Goal: Task Accomplishment & Management: Manage account settings

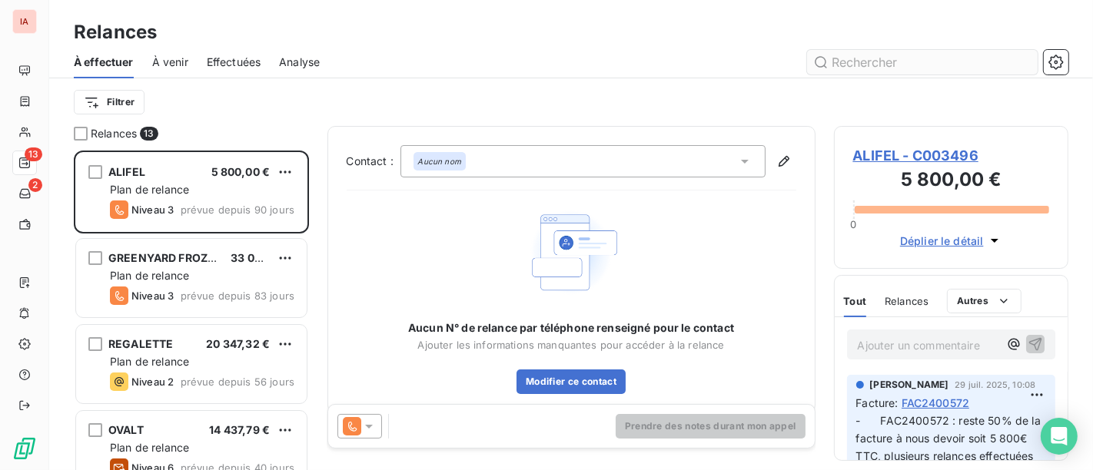
click at [887, 62] on input "text" at bounding box center [922, 62] width 231 height 25
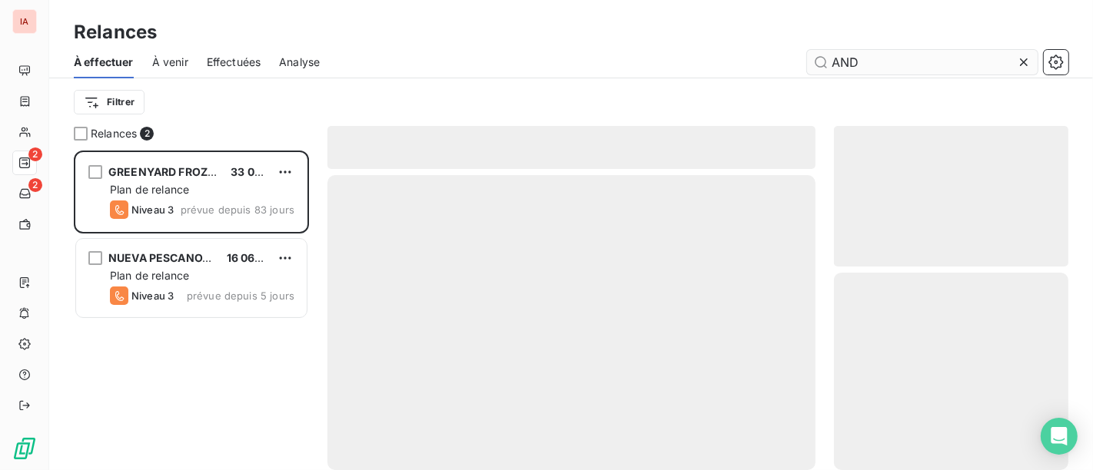
scroll to position [306, 221]
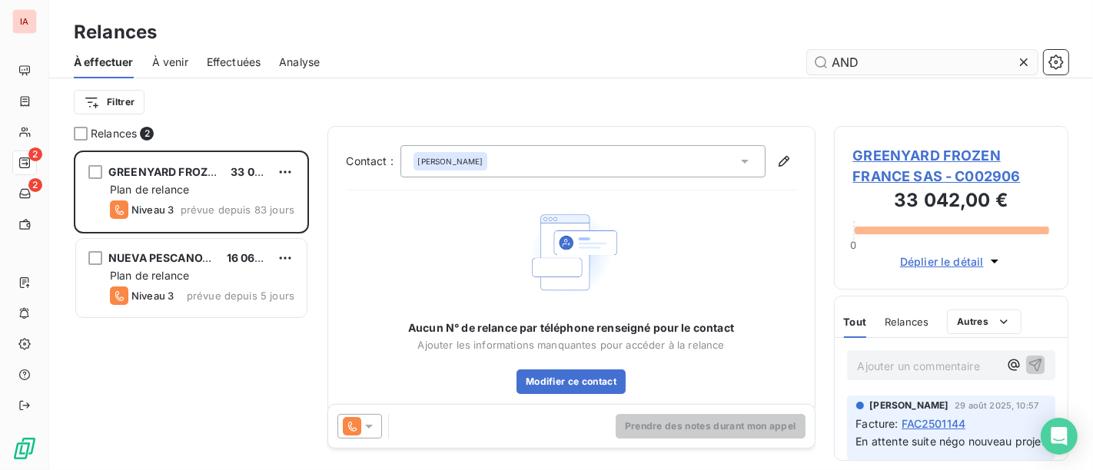
type input "ANDR"
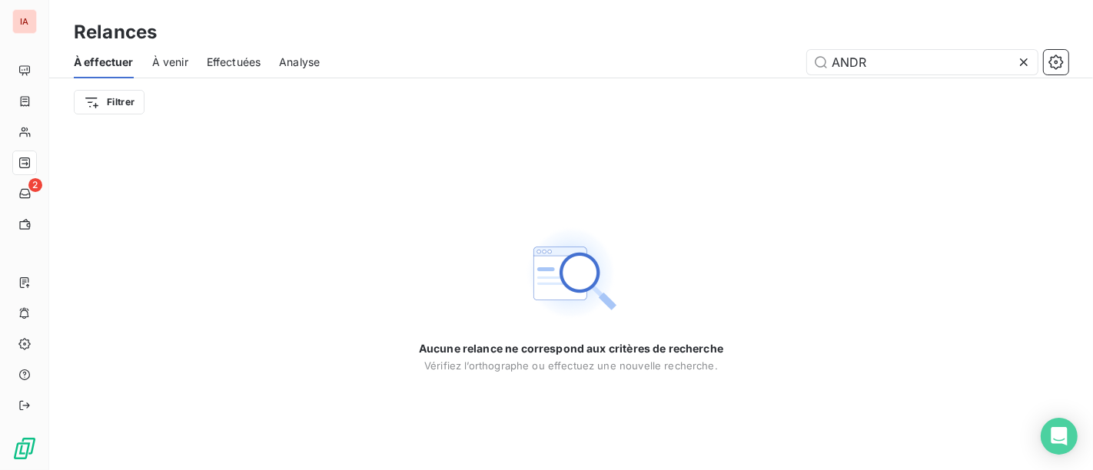
drag, startPoint x: 893, startPoint y: 57, endPoint x: 753, endPoint y: 60, distance: 139.9
click at [753, 60] on div "ANDR" at bounding box center [703, 62] width 730 height 25
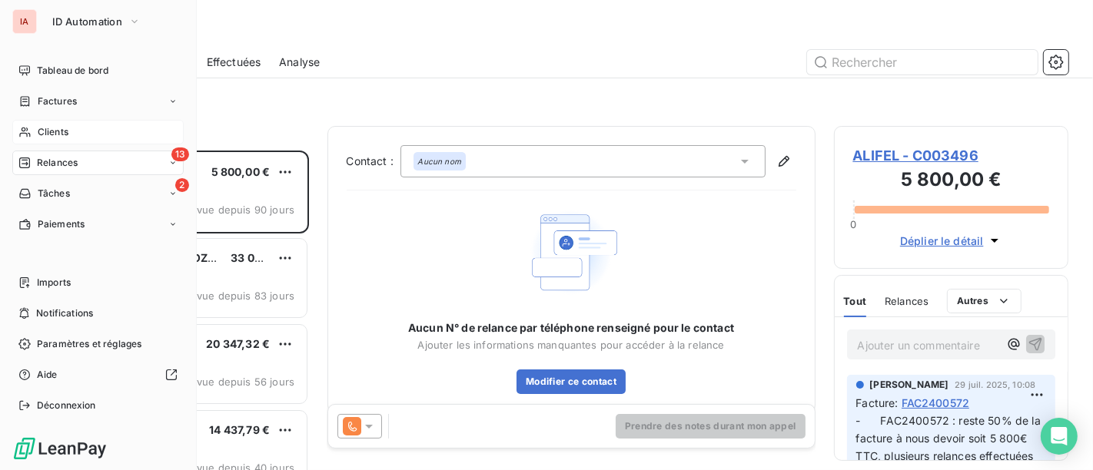
click at [62, 135] on span "Clients" at bounding box center [53, 132] width 31 height 14
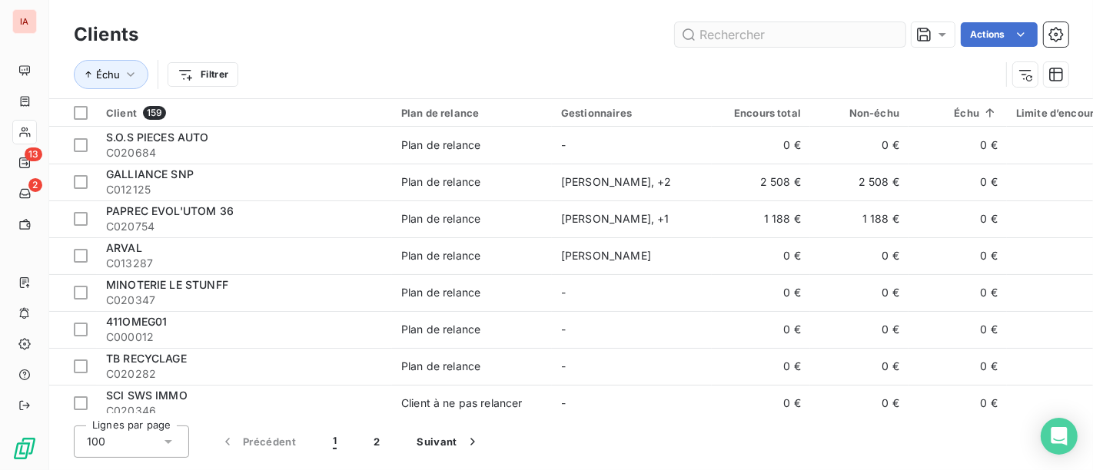
click at [759, 35] on input "text" at bounding box center [790, 34] width 231 height 25
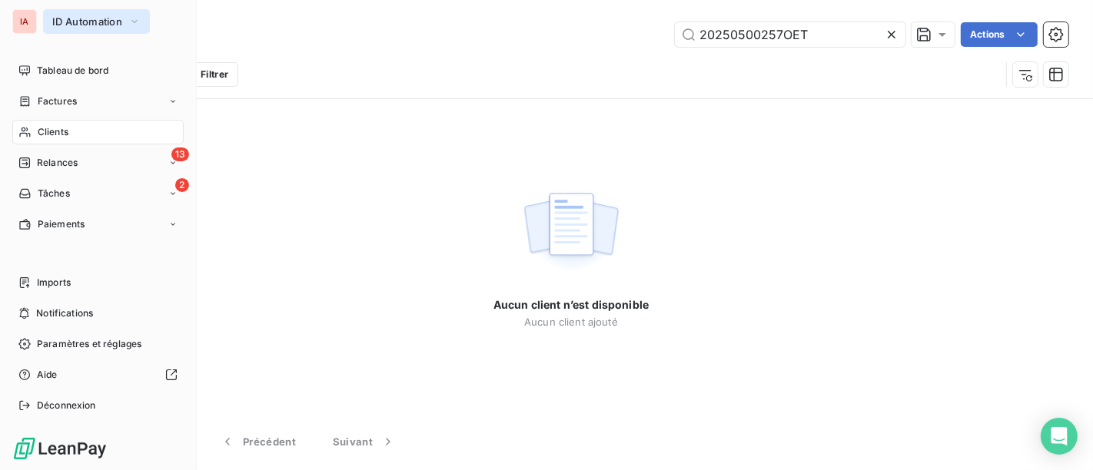
type input "20250500257OET"
click at [134, 18] on icon "button" at bounding box center [134, 21] width 12 height 15
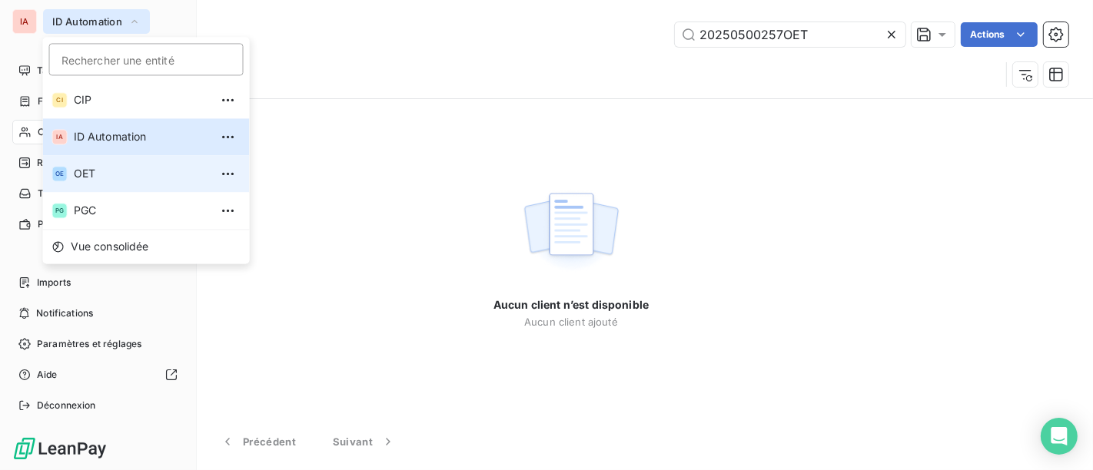
click at [108, 166] on span "OET" at bounding box center [142, 173] width 136 height 15
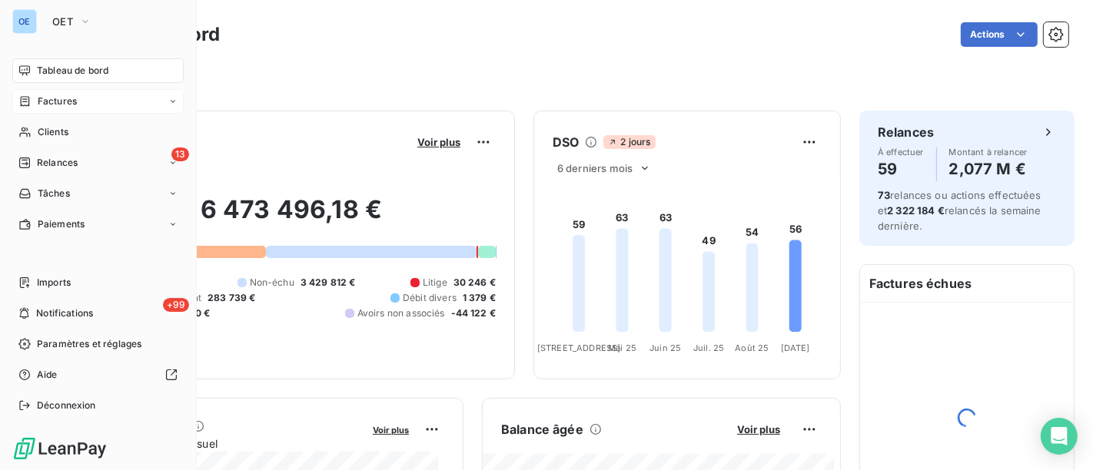
click at [71, 96] on span "Factures" at bounding box center [57, 102] width 39 height 14
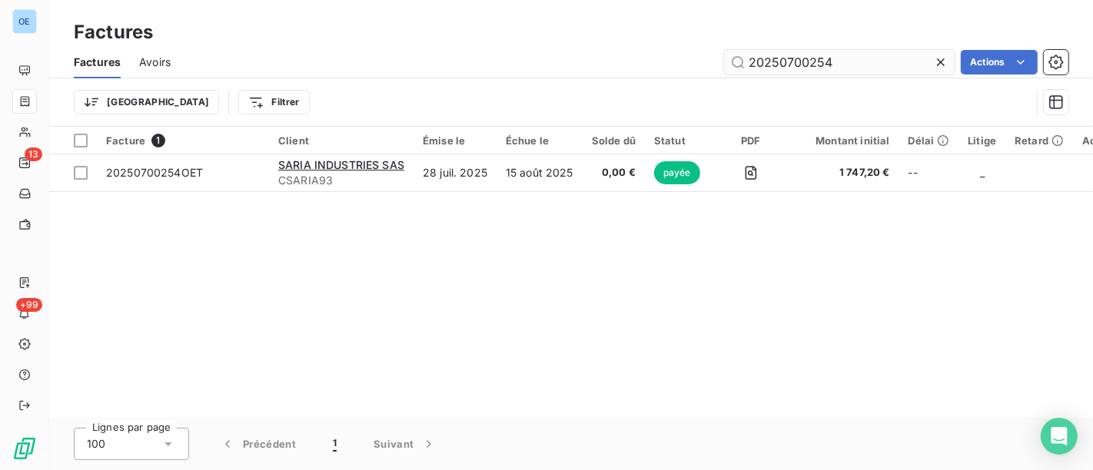
click at [858, 62] on input "20250700254" at bounding box center [839, 62] width 231 height 25
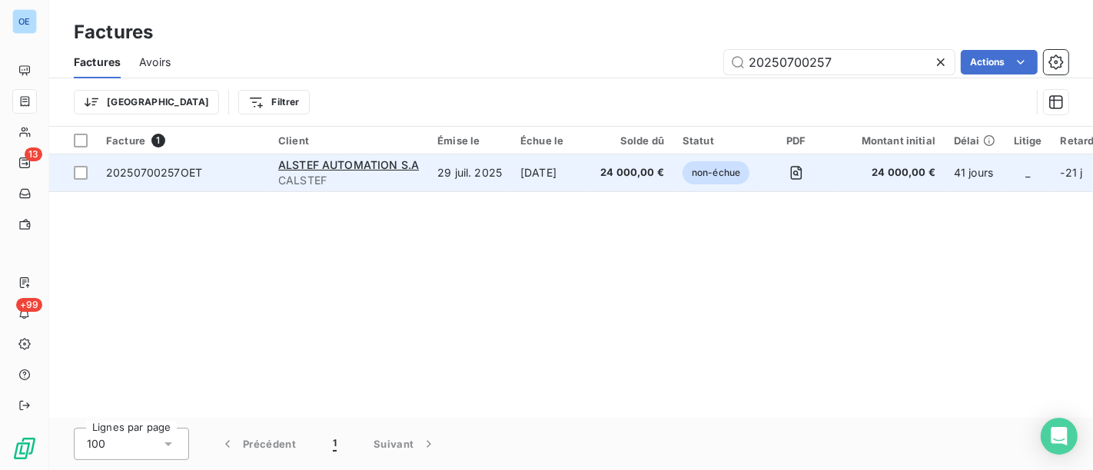
type input "20250700257"
click at [401, 177] on span "CALSTEF" at bounding box center [348, 180] width 141 height 15
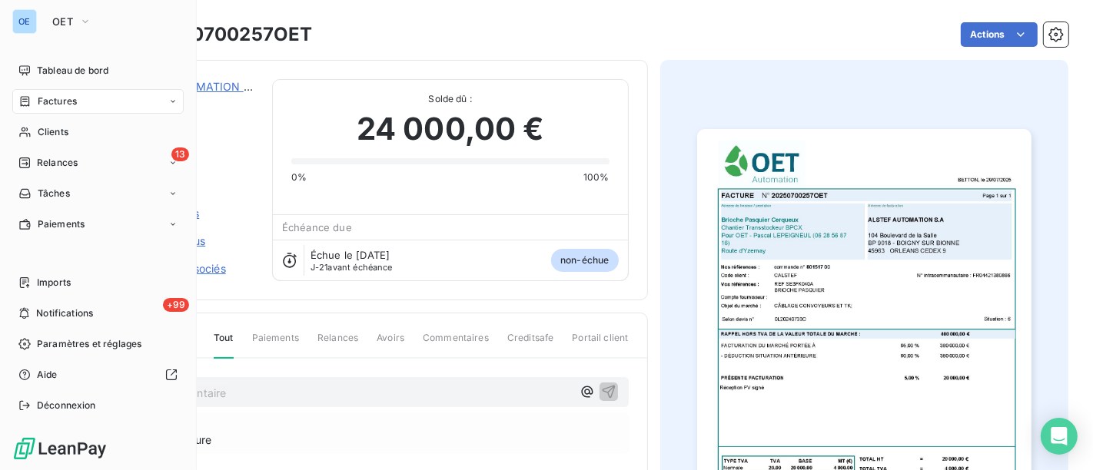
click at [49, 101] on span "Factures" at bounding box center [57, 102] width 39 height 14
click at [48, 102] on span "Factures" at bounding box center [57, 102] width 39 height 14
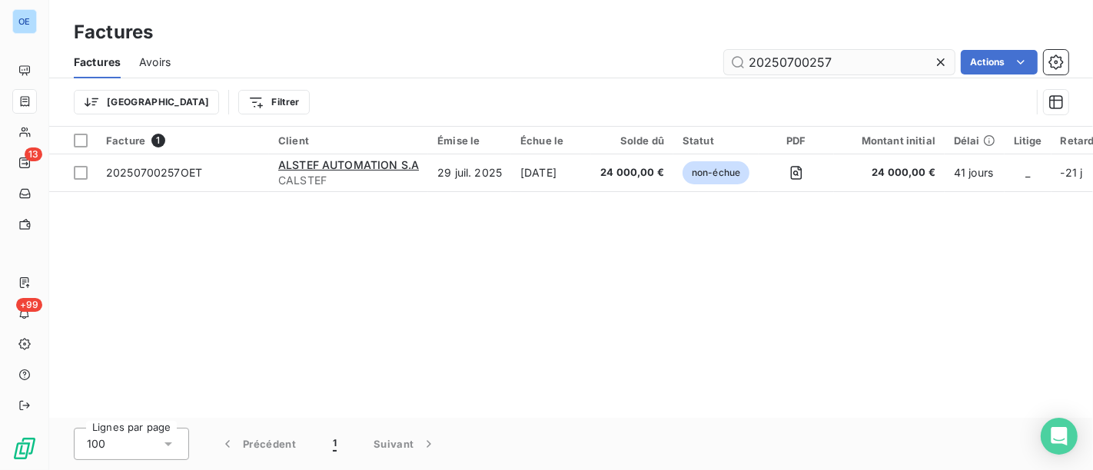
click at [790, 58] on input "20250700257" at bounding box center [839, 62] width 231 height 25
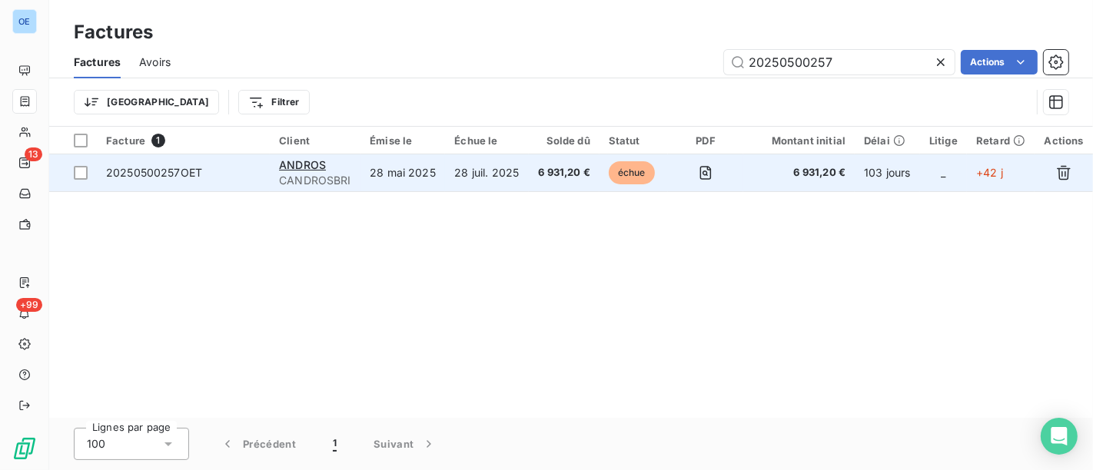
type input "20250500257"
click at [405, 177] on td "28 mai 2025" at bounding box center [403, 173] width 85 height 37
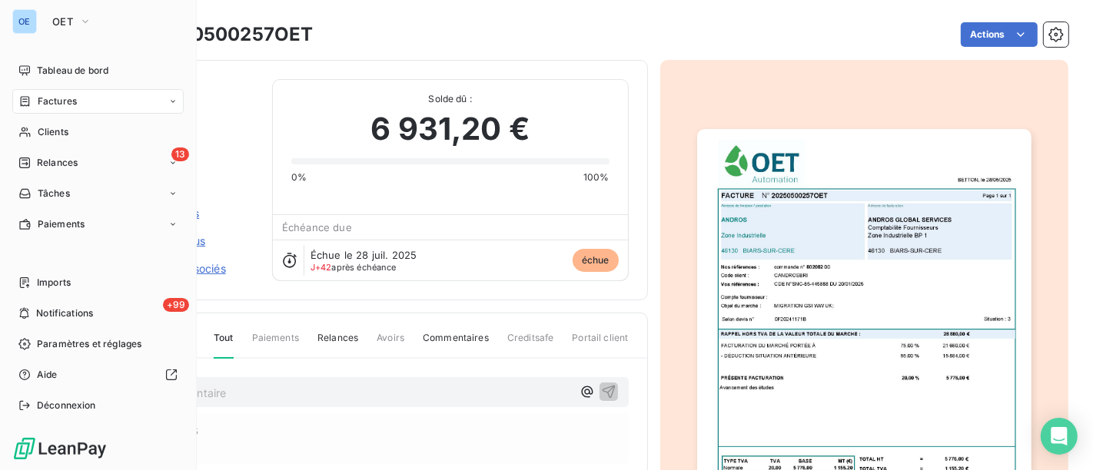
click at [66, 100] on span "Factures" at bounding box center [57, 102] width 39 height 14
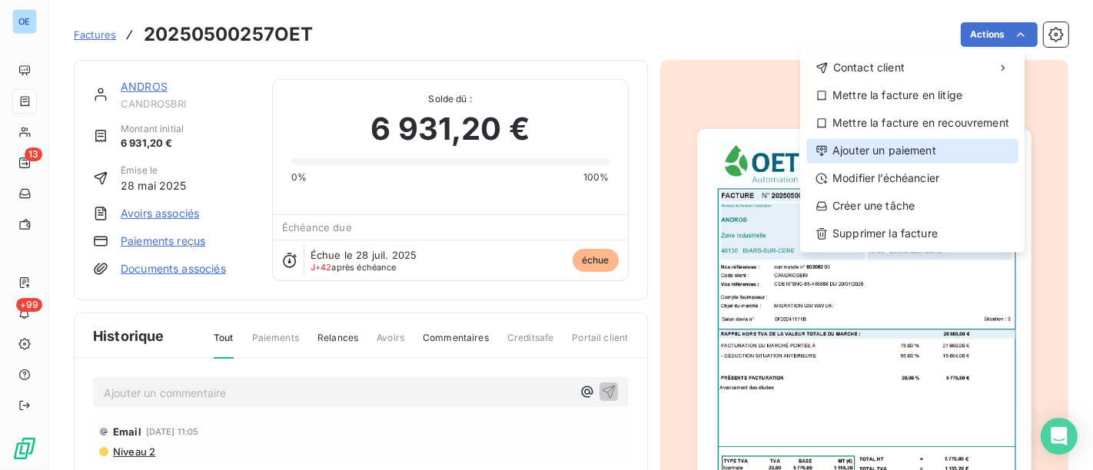
click at [872, 148] on div "Ajouter un paiement" at bounding box center [912, 150] width 212 height 25
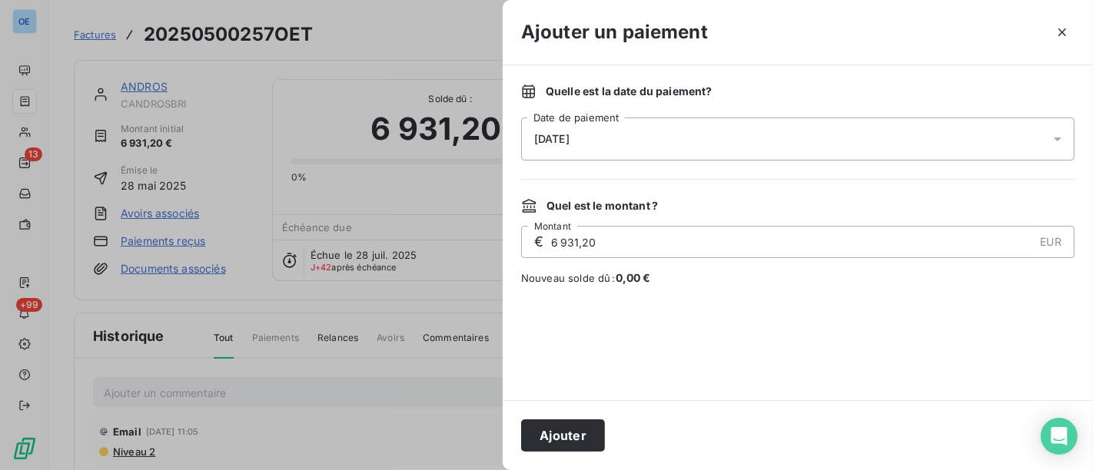
click at [1061, 141] on icon at bounding box center [1057, 138] width 15 height 15
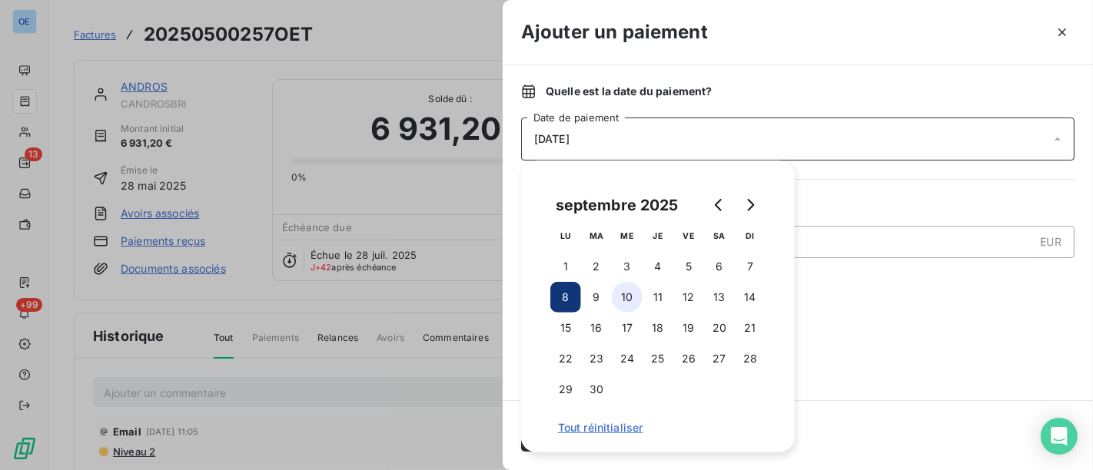
click at [627, 298] on button "10" at bounding box center [627, 297] width 31 height 31
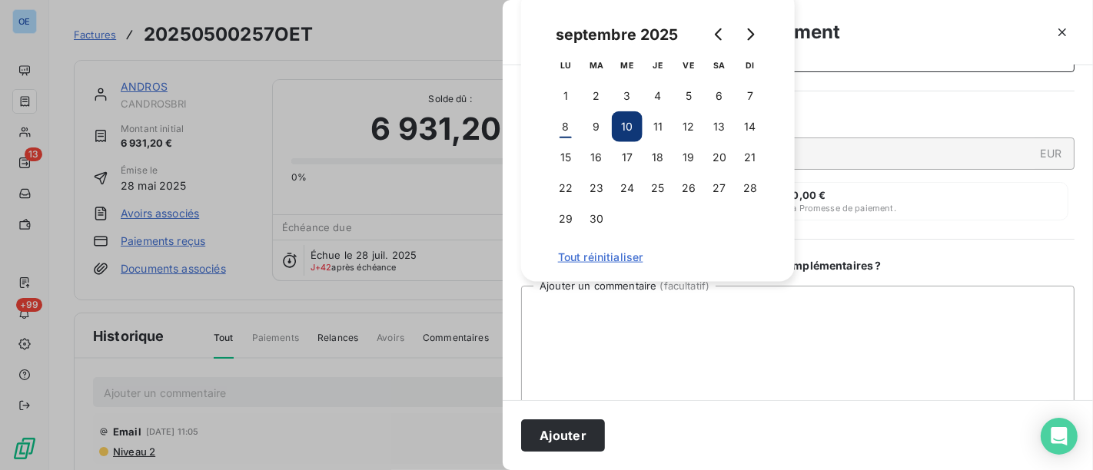
scroll to position [171, 0]
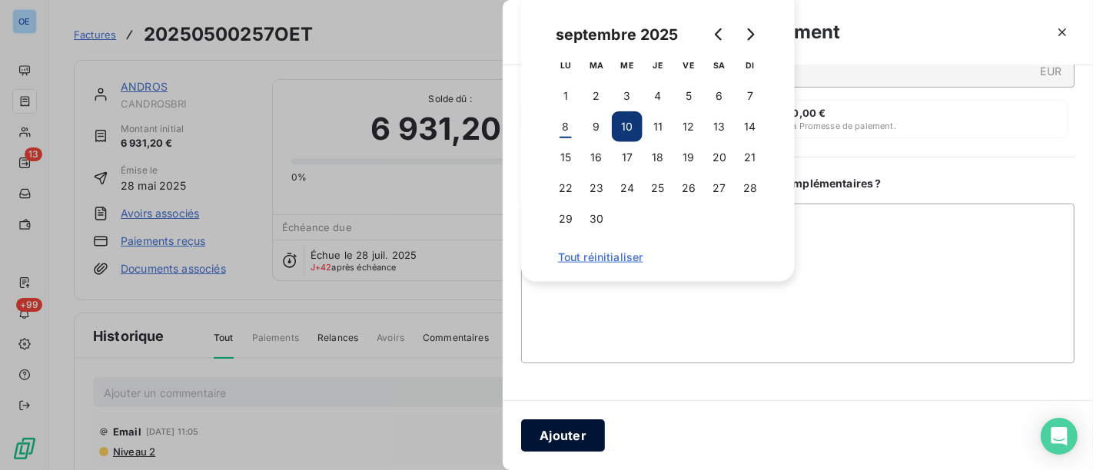
click at [564, 440] on button "Ajouter" at bounding box center [563, 436] width 84 height 32
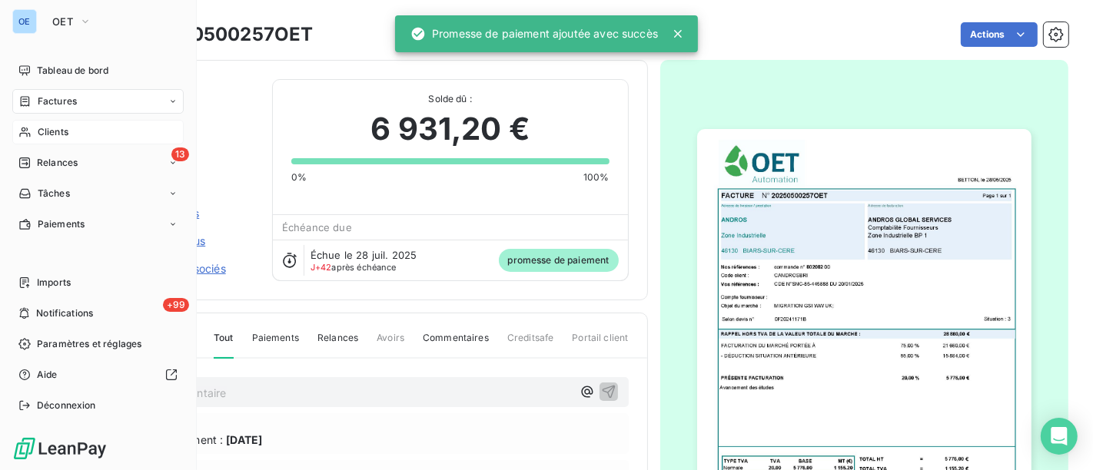
click at [49, 132] on span "Clients" at bounding box center [53, 132] width 31 height 14
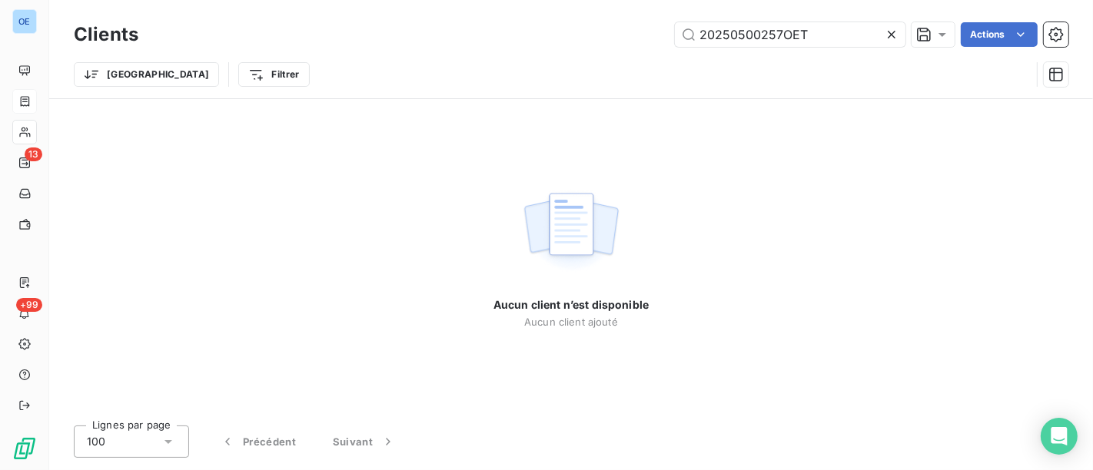
drag, startPoint x: 810, startPoint y: 40, endPoint x: 573, endPoint y: 35, distance: 237.6
click at [573, 35] on div "20250500257OET Actions" at bounding box center [613, 34] width 912 height 25
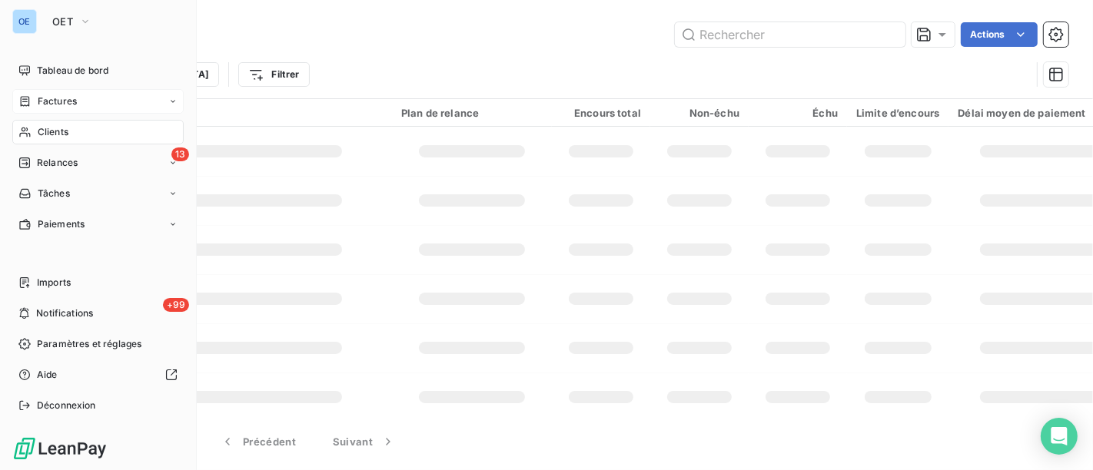
click at [42, 128] on span "Clients" at bounding box center [53, 132] width 31 height 14
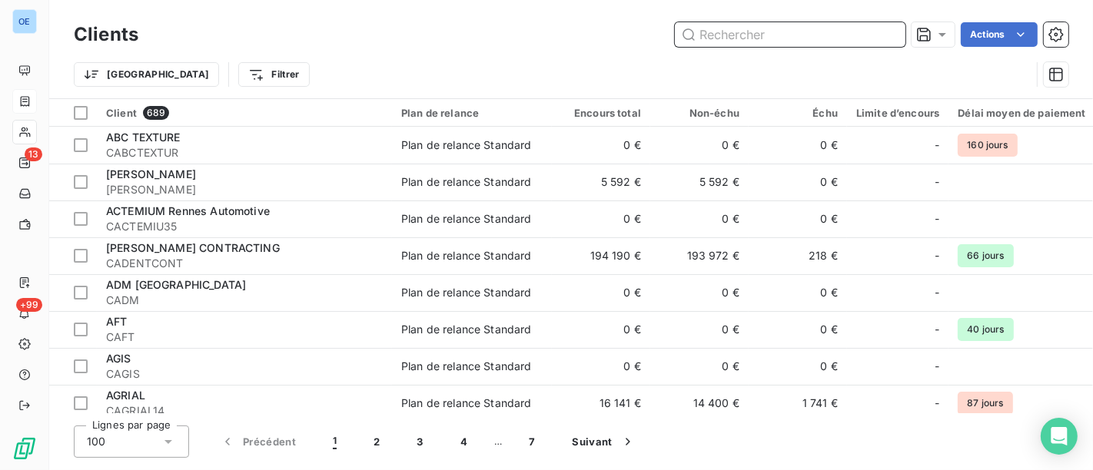
click at [788, 35] on input "text" at bounding box center [790, 34] width 231 height 25
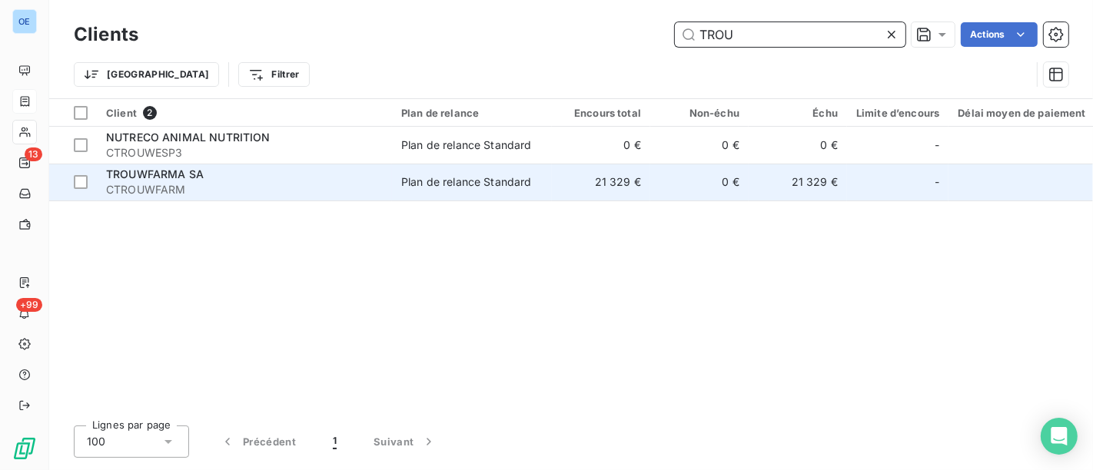
type input "TROU"
click at [705, 189] on td "0 €" at bounding box center [699, 182] width 98 height 37
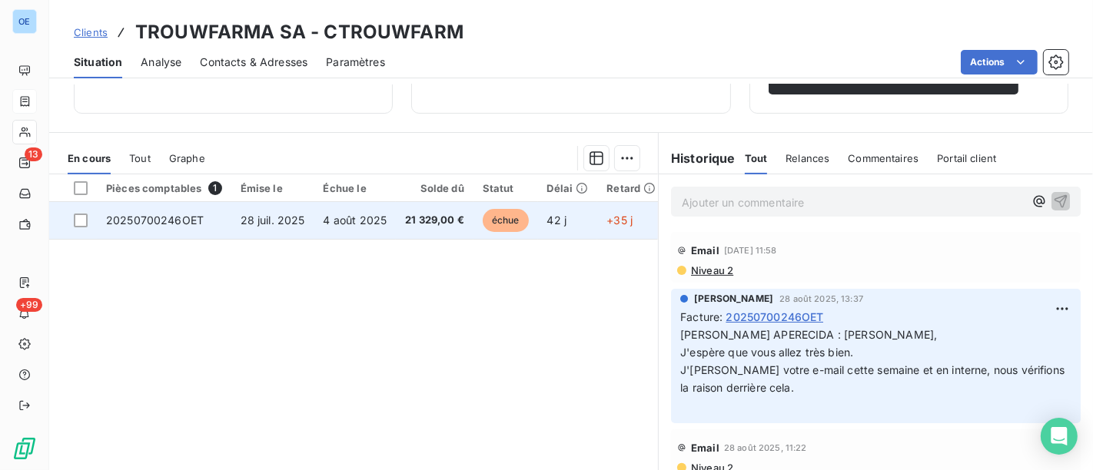
scroll to position [256, 0]
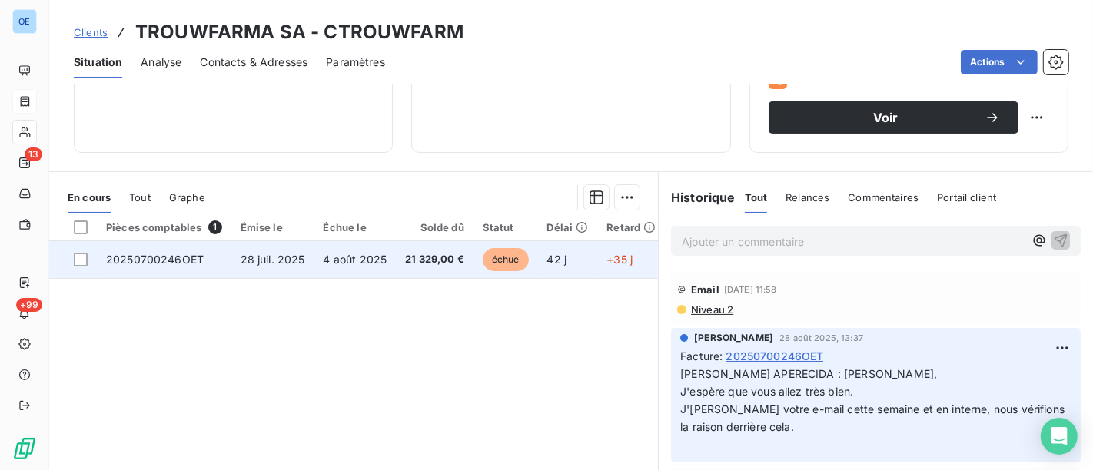
click at [315, 266] on td "4 août 2025" at bounding box center [355, 259] width 82 height 37
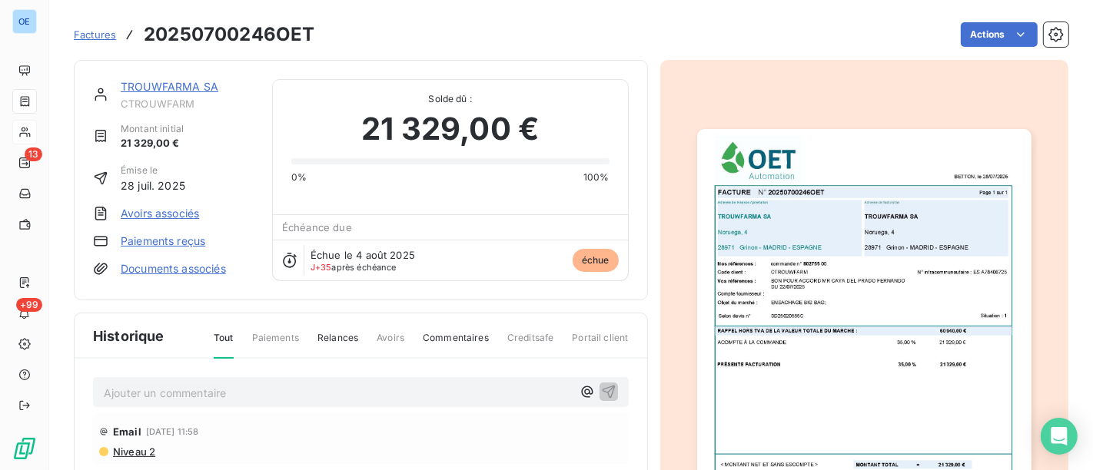
click at [340, 394] on p "Ajouter un commentaire ﻿" at bounding box center [338, 393] width 468 height 19
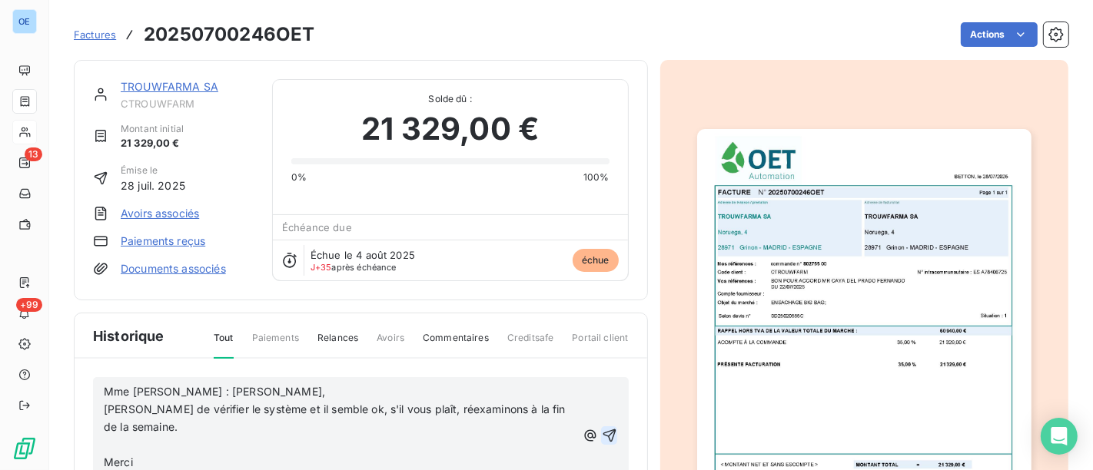
click at [603, 437] on icon "button" at bounding box center [609, 435] width 13 height 13
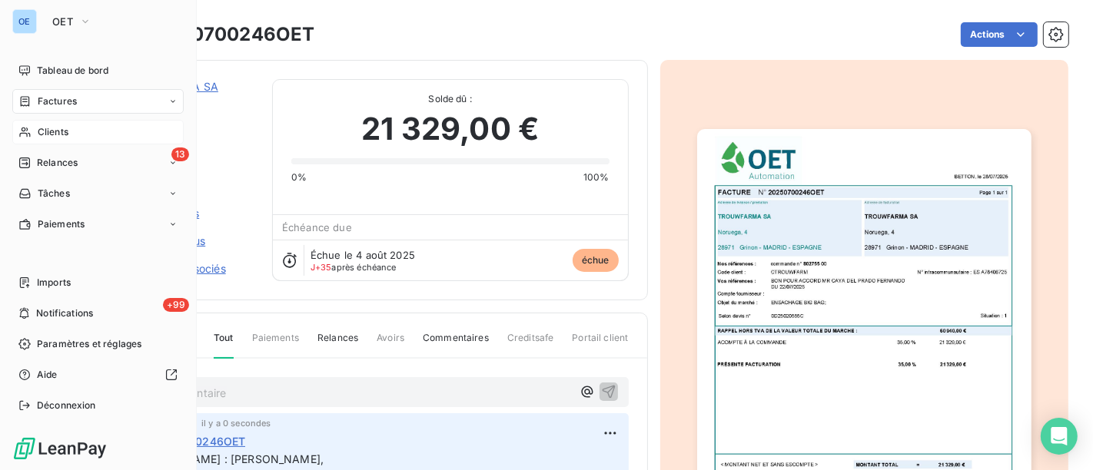
click at [67, 131] on span "Clients" at bounding box center [53, 132] width 31 height 14
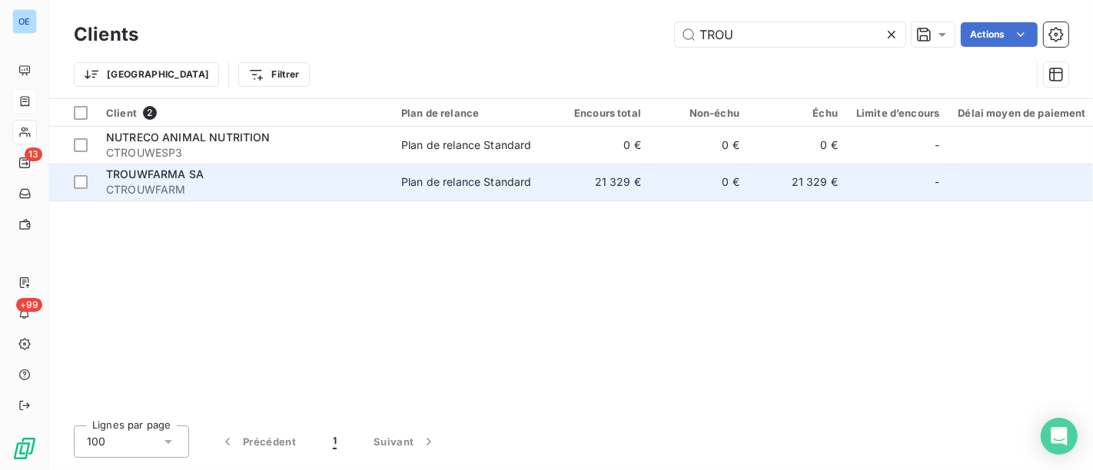
click at [690, 194] on td "0 €" at bounding box center [699, 182] width 98 height 37
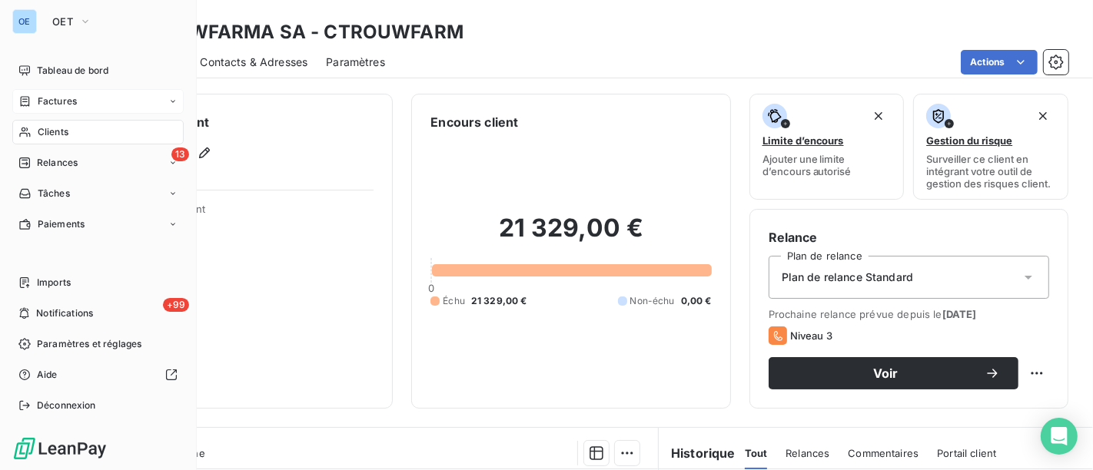
click at [63, 132] on span "Clients" at bounding box center [53, 132] width 31 height 14
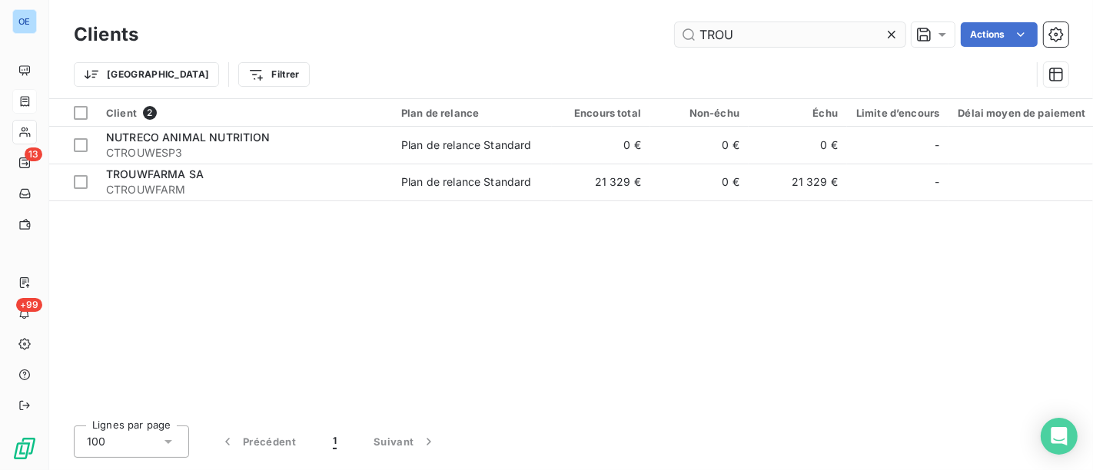
drag, startPoint x: 809, startPoint y: 32, endPoint x: 698, endPoint y: 33, distance: 110.7
click at [698, 33] on input "TROU" at bounding box center [790, 34] width 231 height 25
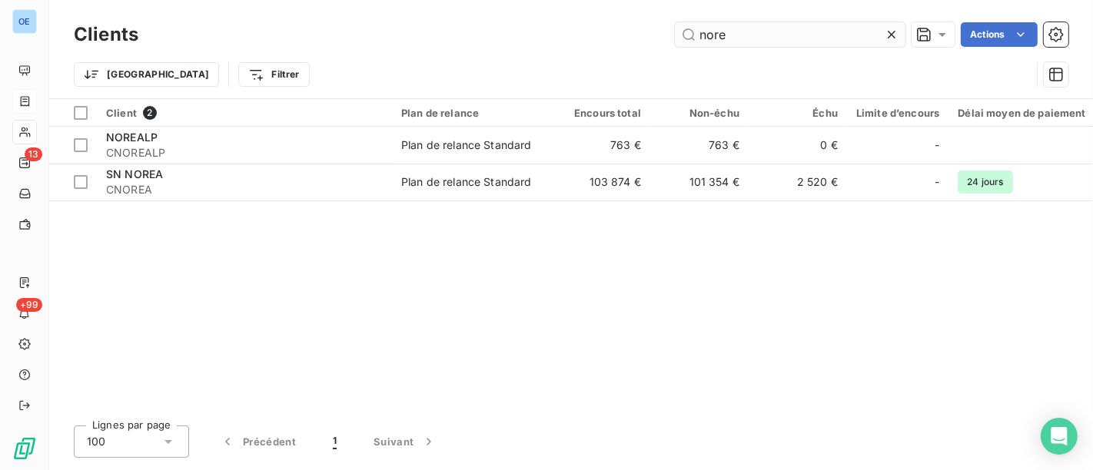
type input "nore"
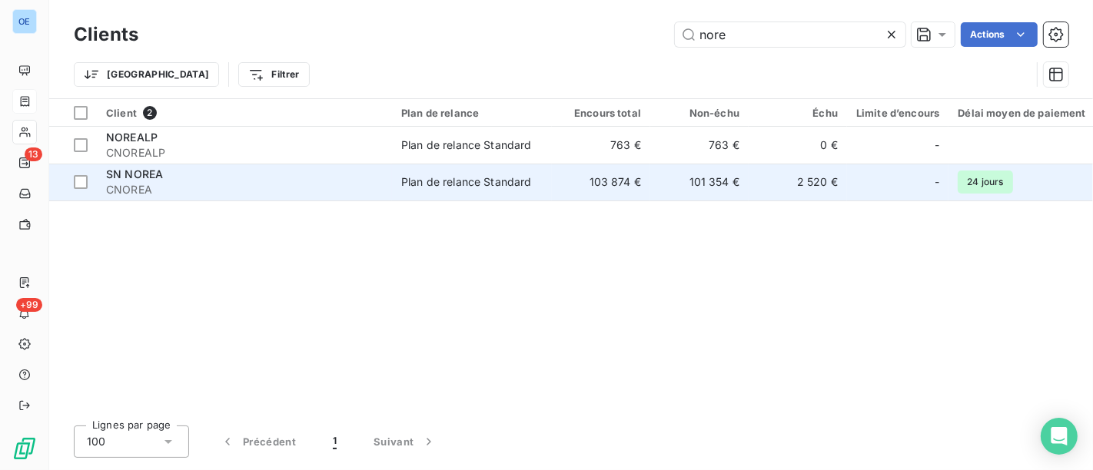
click at [789, 191] on td "2 520 €" at bounding box center [798, 182] width 98 height 37
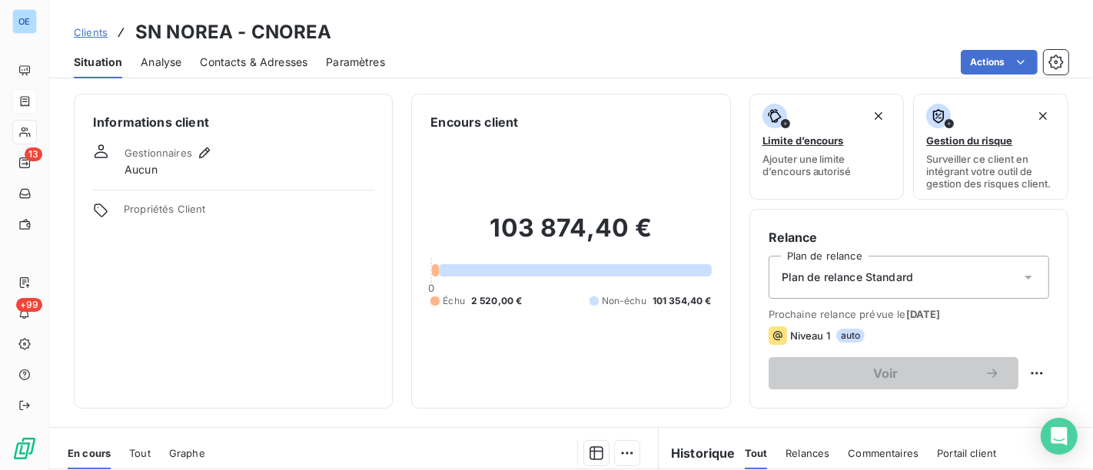
scroll to position [341, 0]
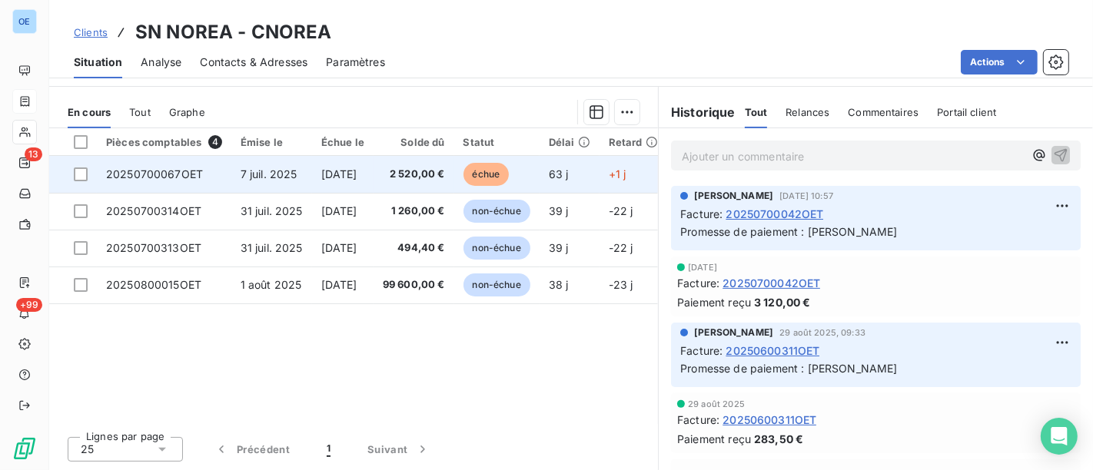
click at [431, 163] on td "2 520,00 €" at bounding box center [414, 174] width 81 height 37
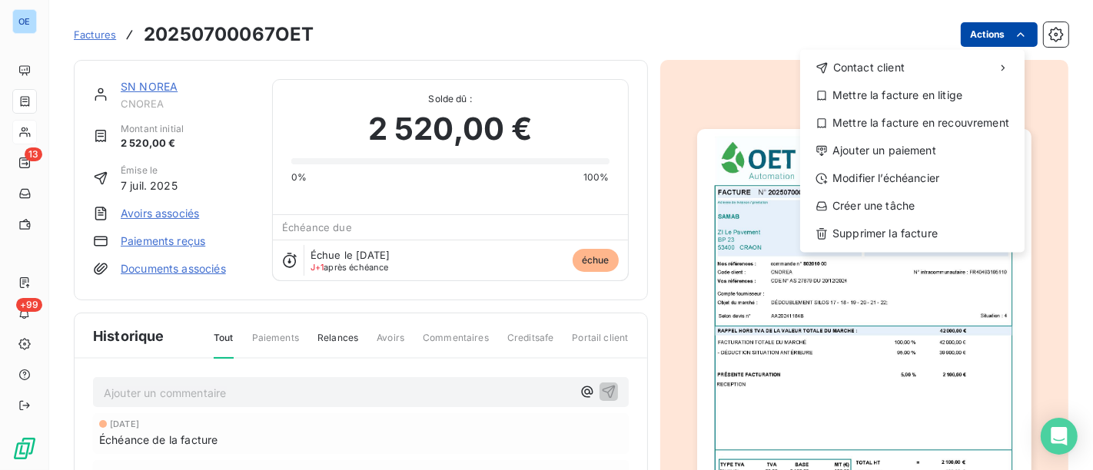
click at [952, 34] on html "OE 13 +99 Factures 20250700067OET Actions Contact client Mettre la facture en l…" at bounding box center [546, 235] width 1093 height 470
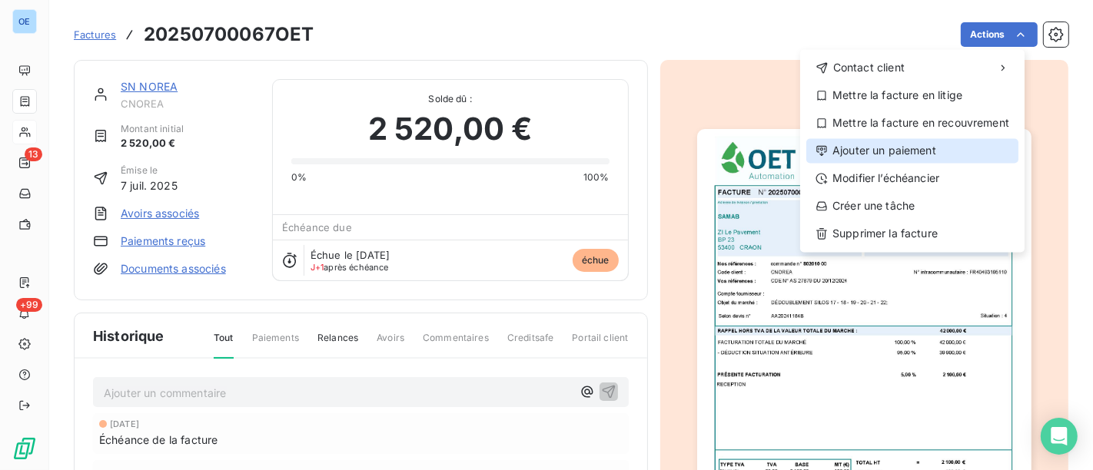
click at [905, 151] on div "Ajouter un paiement" at bounding box center [912, 150] width 212 height 25
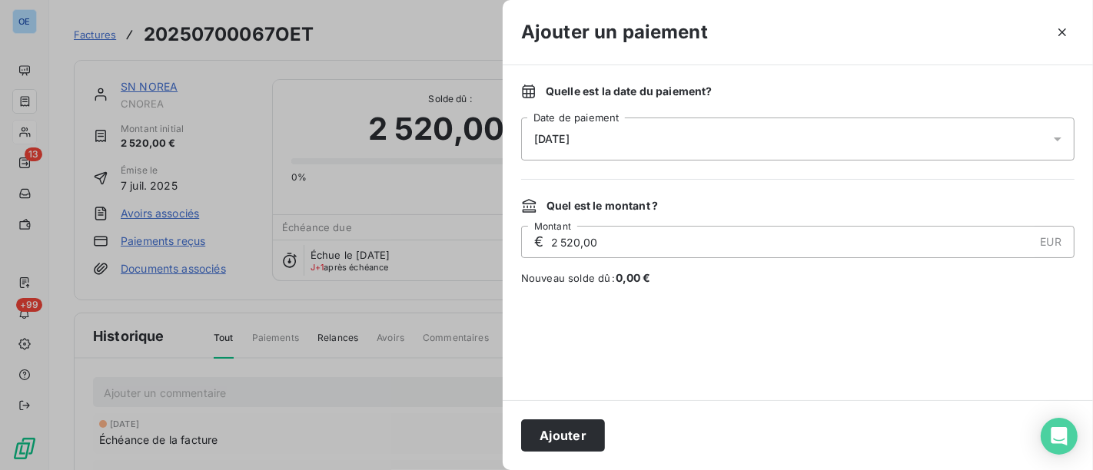
click at [1061, 141] on icon at bounding box center [1057, 138] width 15 height 15
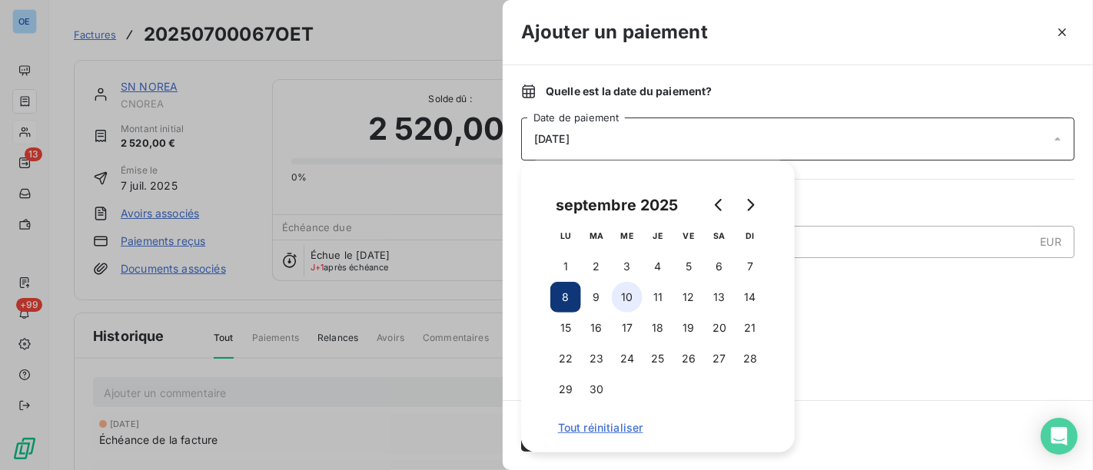
click at [629, 296] on button "10" at bounding box center [627, 297] width 31 height 31
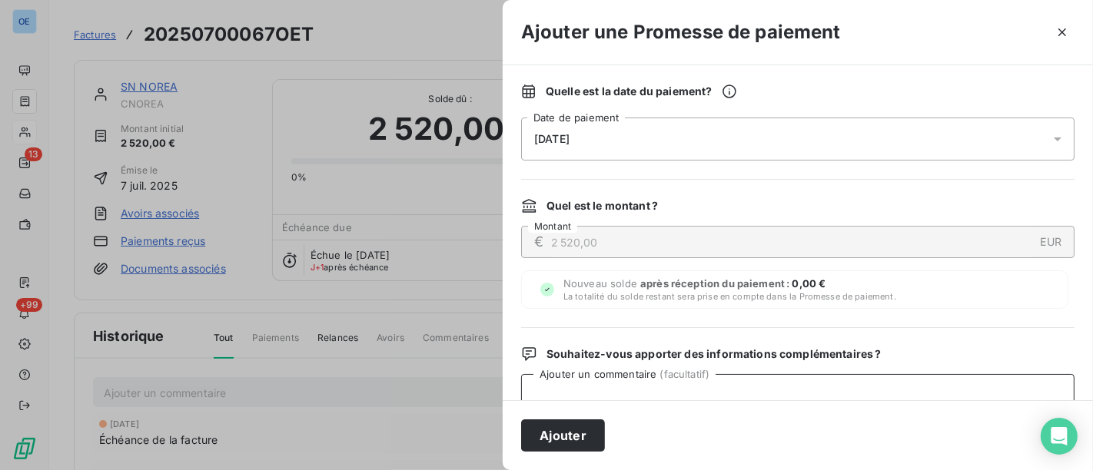
click at [863, 397] on textarea "Ajouter un commentaire ( facultatif )" at bounding box center [798, 454] width 554 height 160
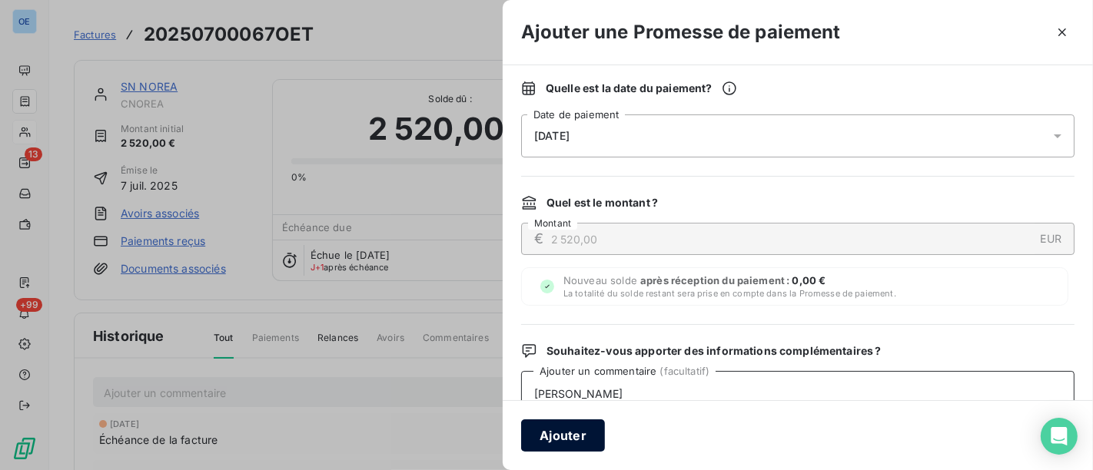
type textarea "avis de virt"
click at [550, 451] on button "Ajouter" at bounding box center [563, 436] width 84 height 32
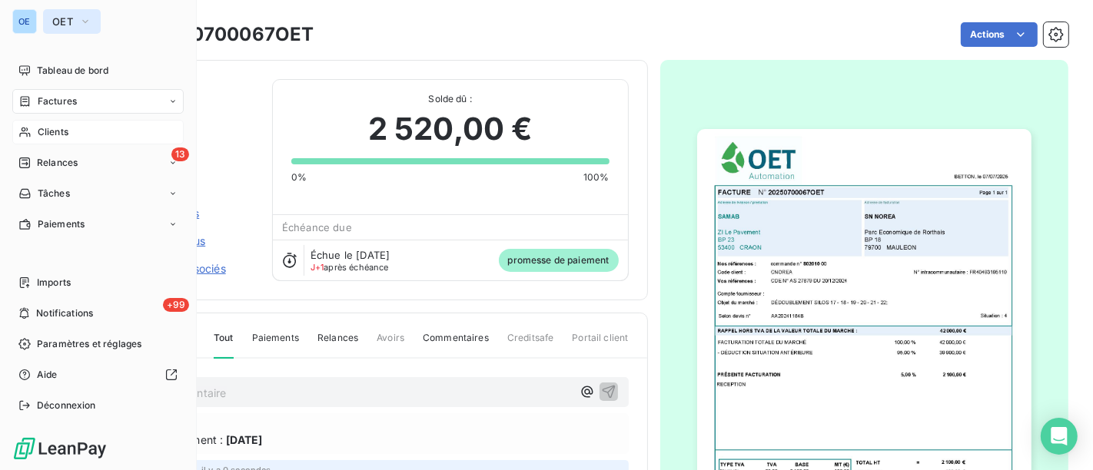
click at [80, 19] on icon "button" at bounding box center [85, 21] width 12 height 15
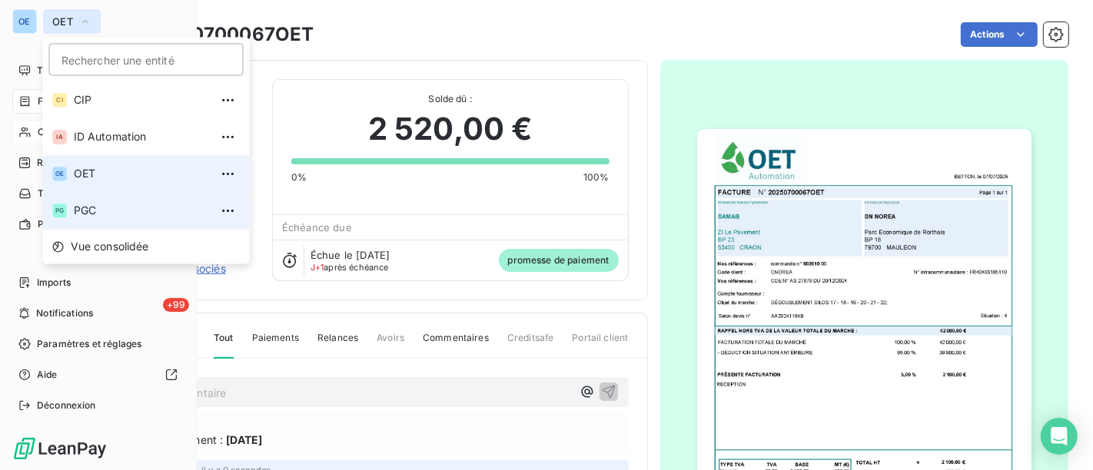
click at [135, 204] on span "PGC" at bounding box center [142, 210] width 136 height 15
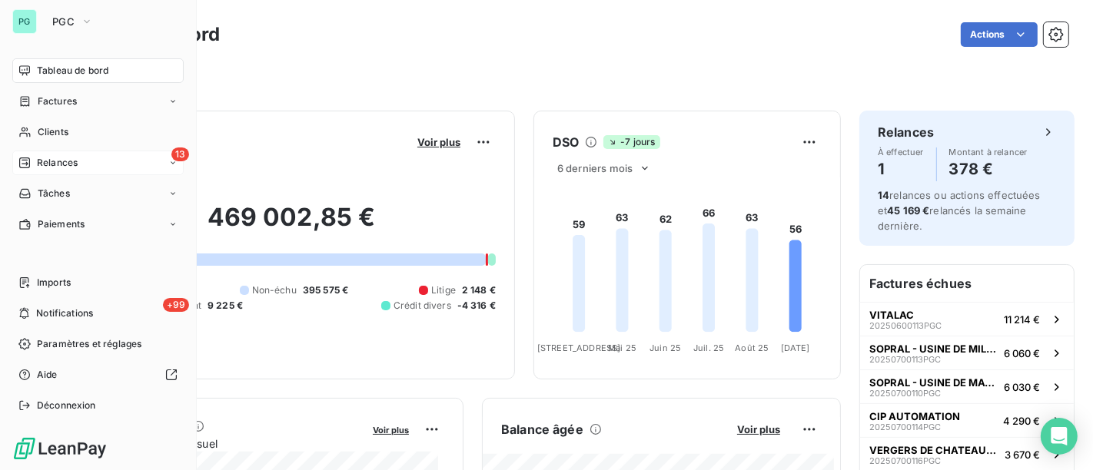
click at [69, 158] on span "Relances" at bounding box center [57, 163] width 41 height 14
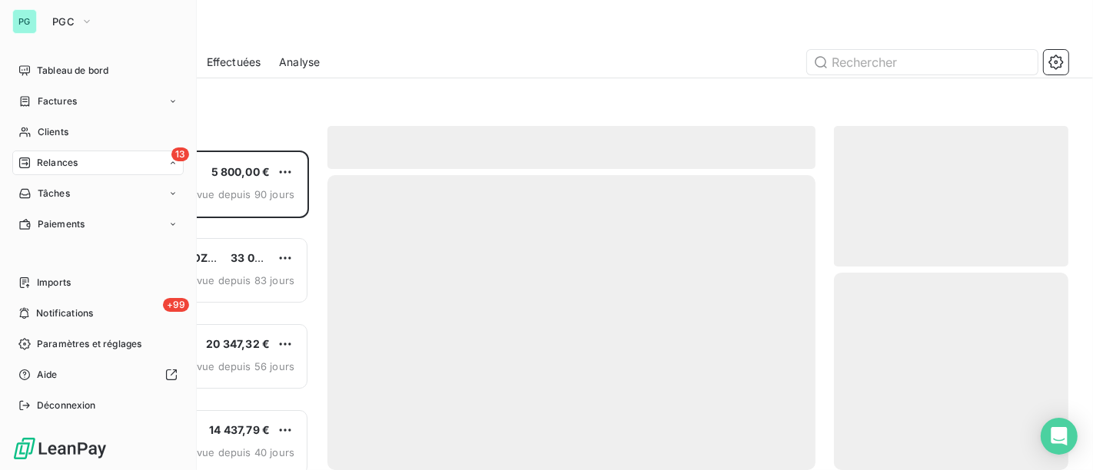
scroll to position [306, 221]
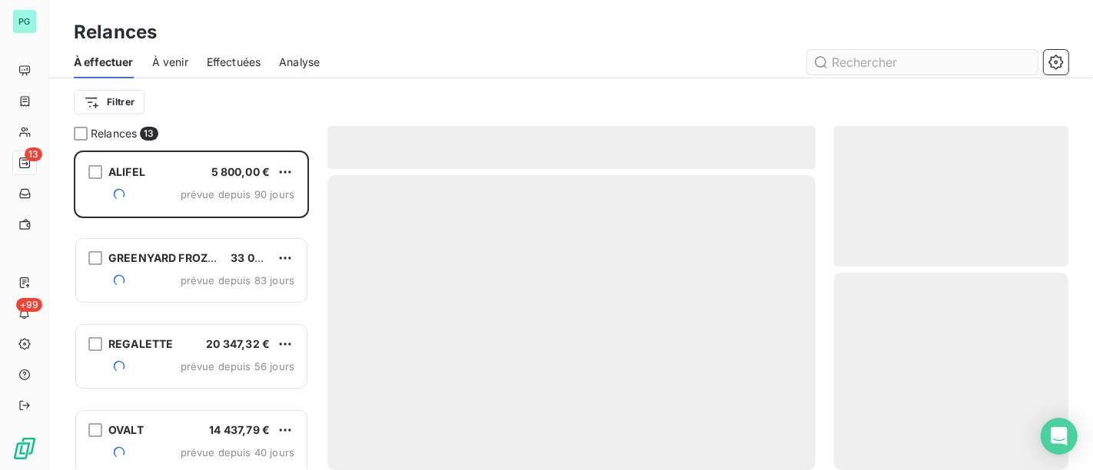
click at [939, 56] on input "text" at bounding box center [922, 62] width 231 height 25
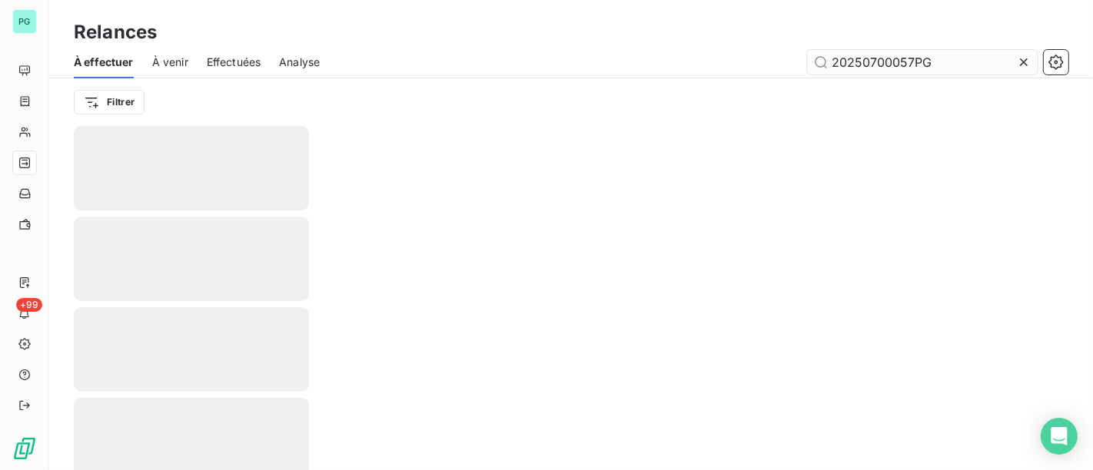
type input "20250700057PGC"
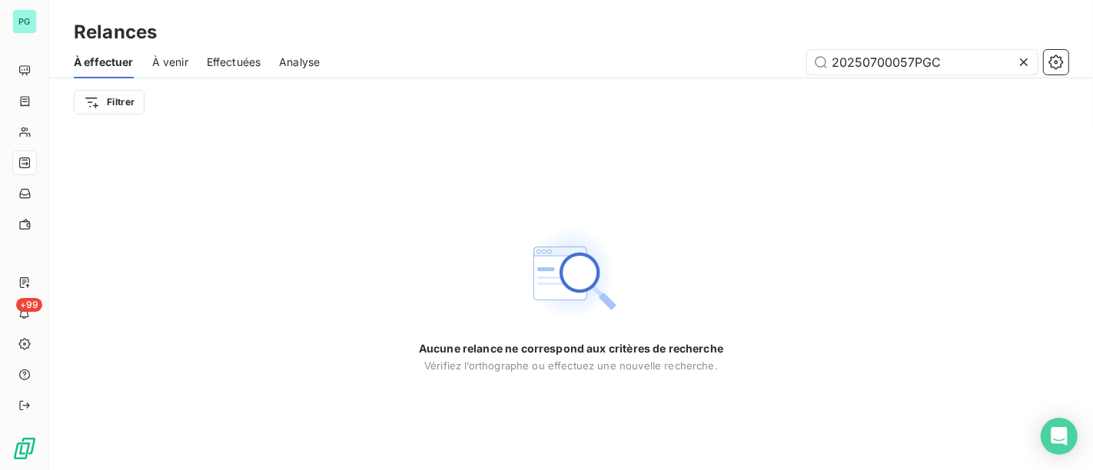
drag, startPoint x: 961, startPoint y: 62, endPoint x: 736, endPoint y: 67, distance: 225.3
click at [736, 67] on div "20250700057PGC" at bounding box center [703, 62] width 730 height 25
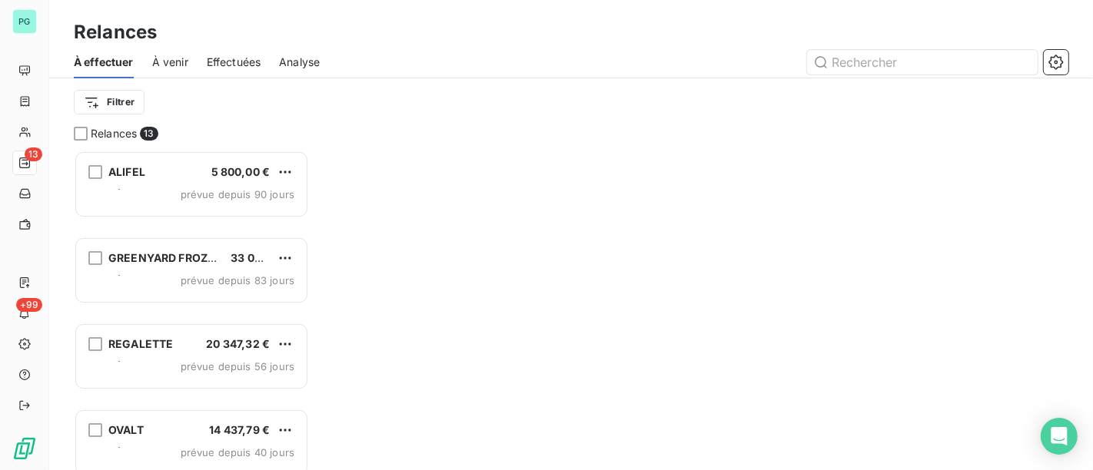
scroll to position [306, 221]
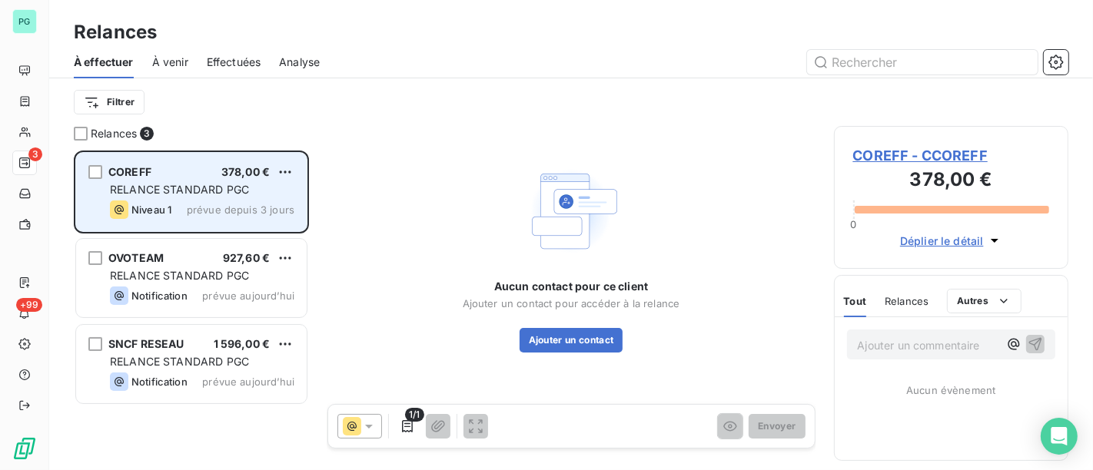
click at [270, 196] on div "COREFF 378,00 € RELANCE STANDARD PGC Niveau 1 prévue depuis 3 jours" at bounding box center [191, 192] width 231 height 78
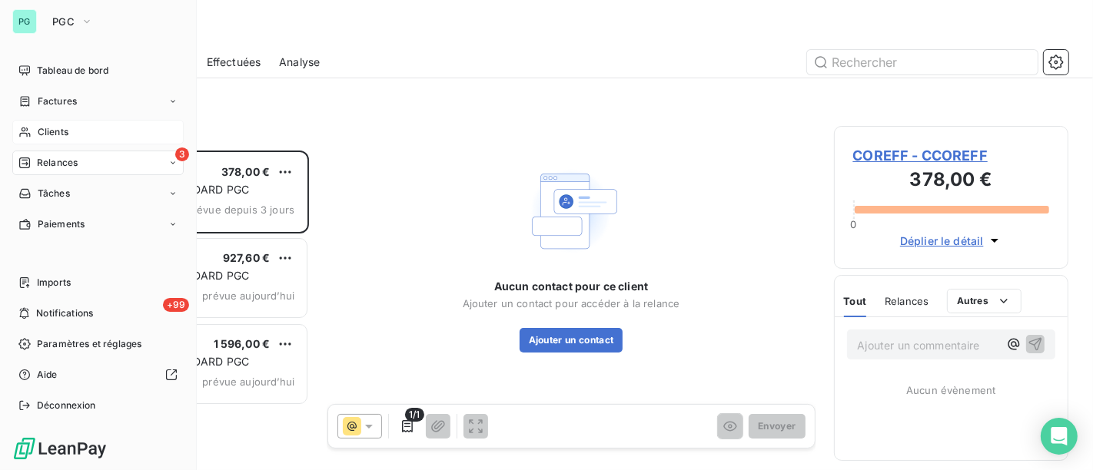
click at [41, 131] on span "Clients" at bounding box center [53, 132] width 31 height 14
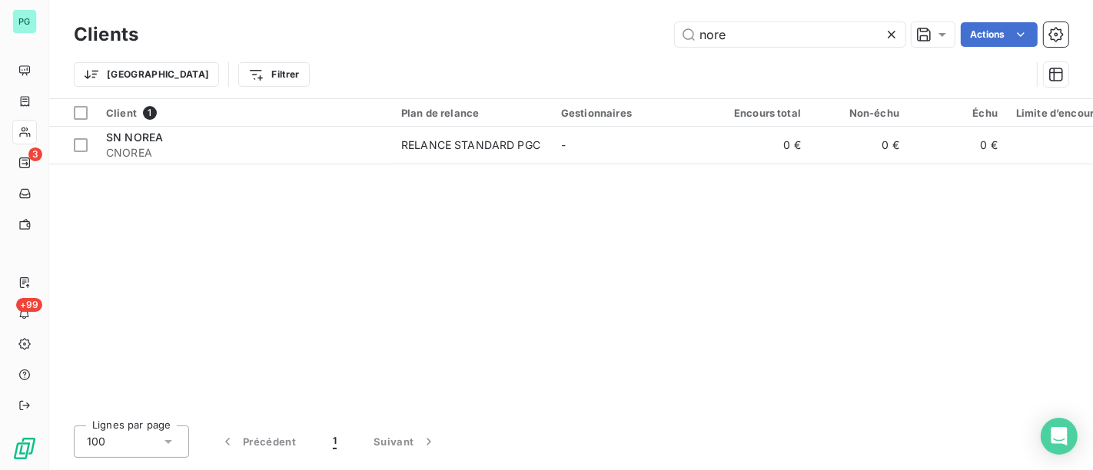
drag, startPoint x: 663, startPoint y: 29, endPoint x: 641, endPoint y: 29, distance: 21.5
click at [641, 29] on div "nore Actions" at bounding box center [613, 34] width 912 height 25
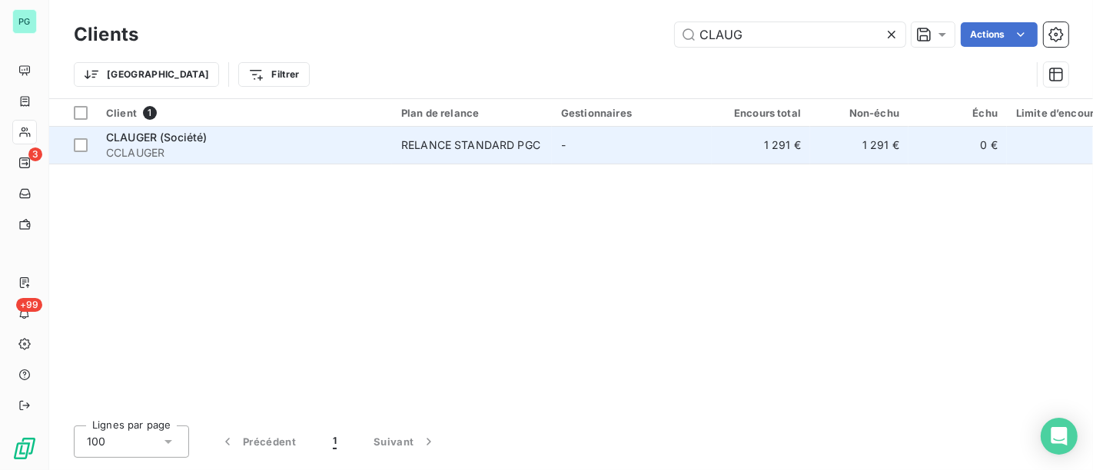
type input "CLAUG"
click at [613, 155] on td "-" at bounding box center [632, 145] width 160 height 37
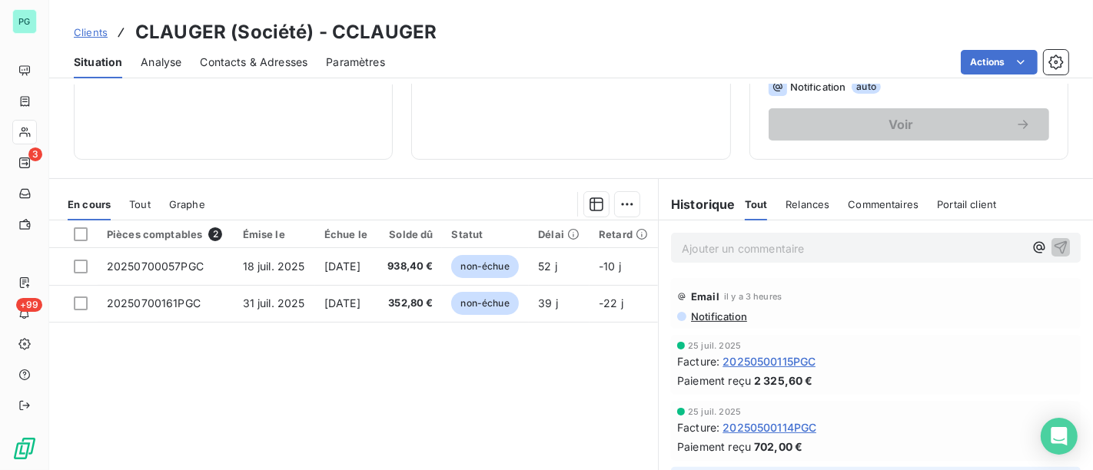
scroll to position [256, 0]
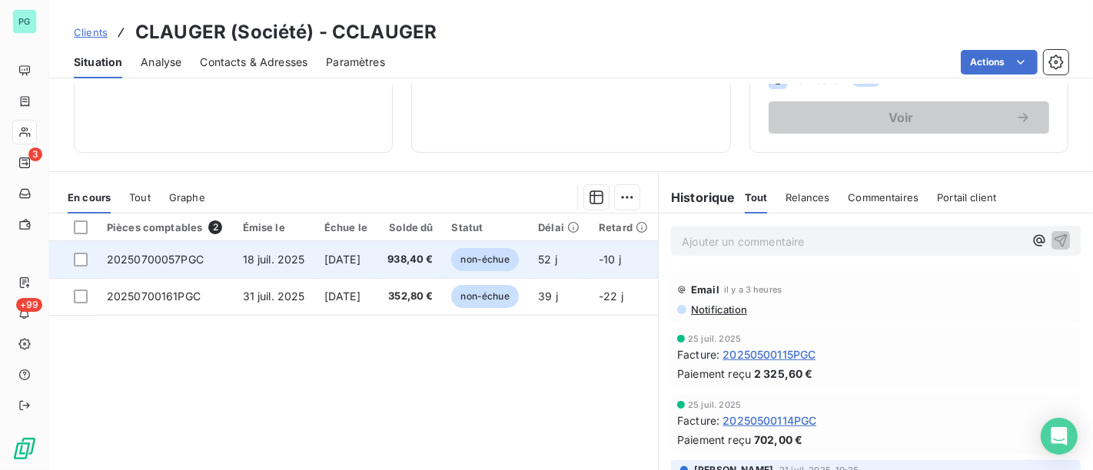
click at [433, 254] on span "938,40 €" at bounding box center [410, 259] width 46 height 15
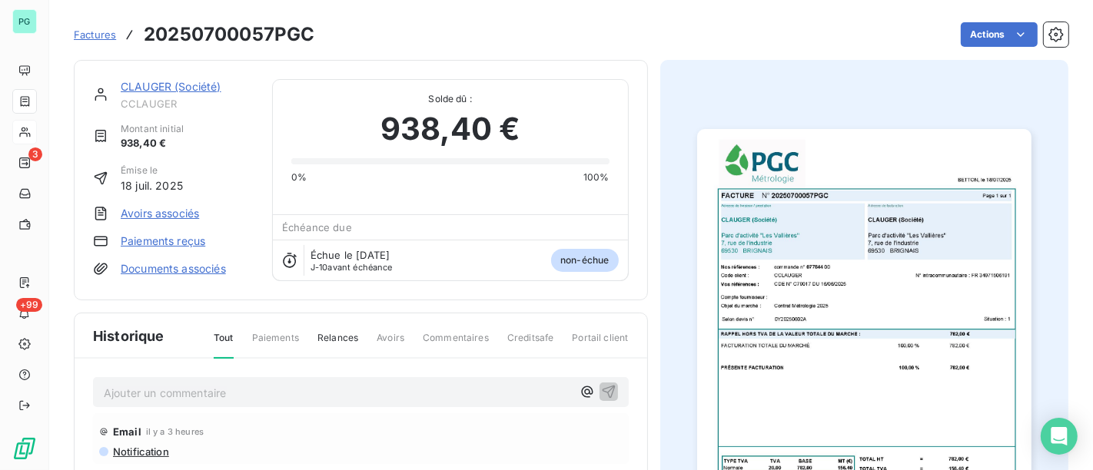
click at [929, 298] on img "button" at bounding box center [864, 365] width 334 height 472
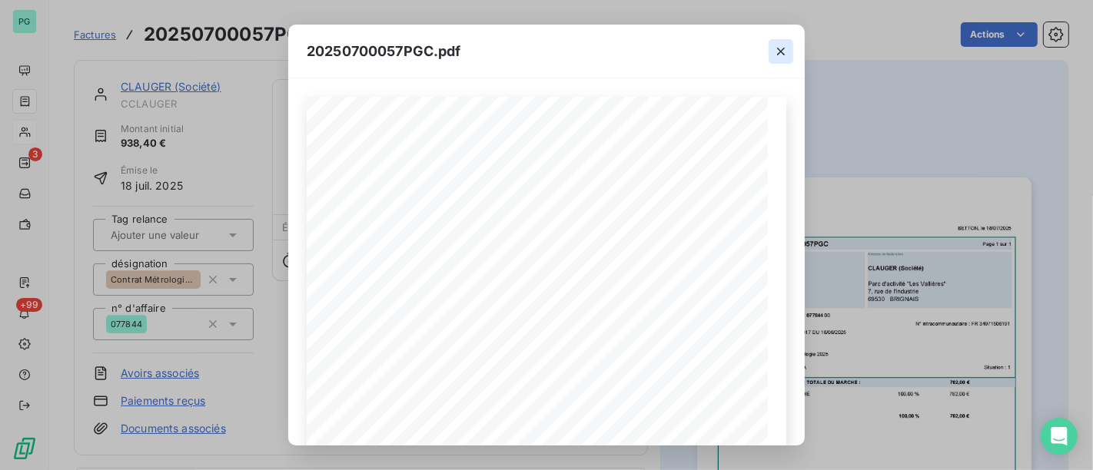
click at [784, 44] on icon "button" at bounding box center [780, 51] width 15 height 15
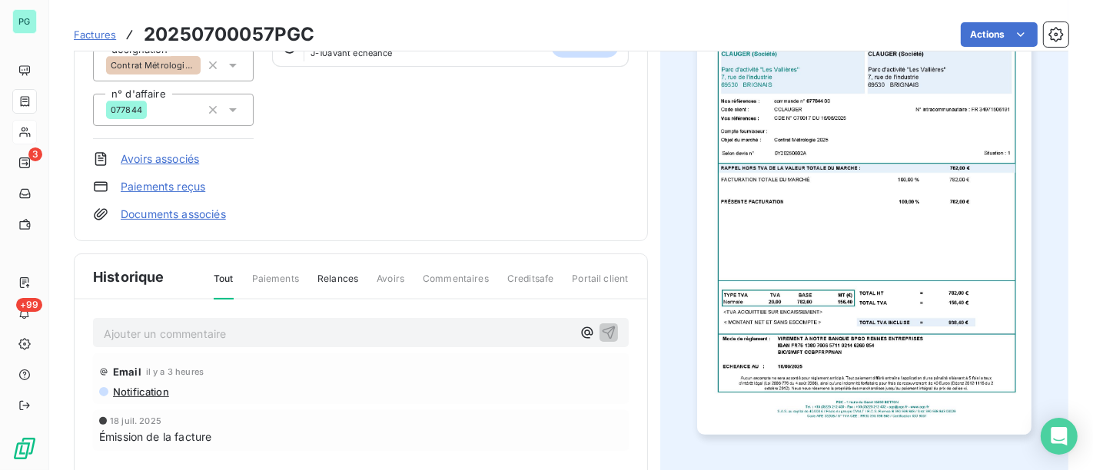
scroll to position [342, 0]
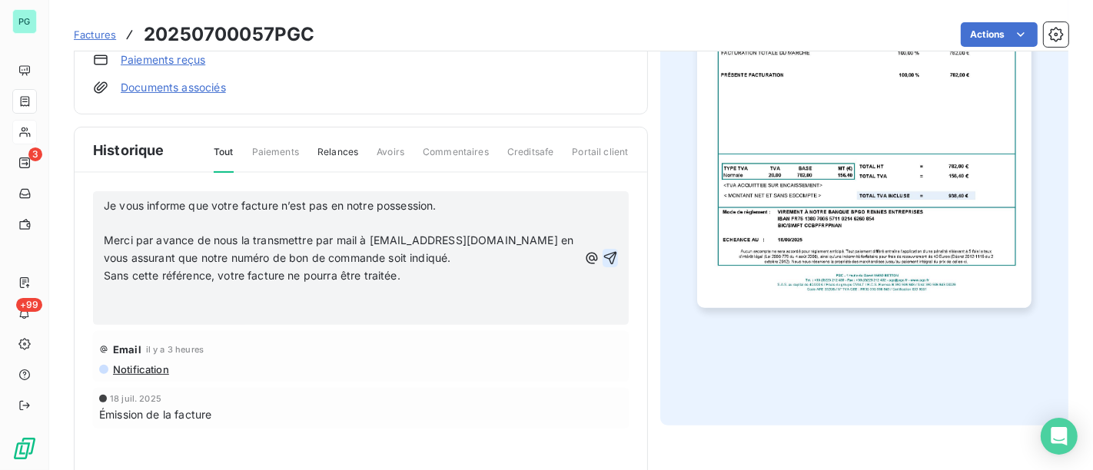
click at [604, 257] on icon "button" at bounding box center [610, 258] width 15 height 15
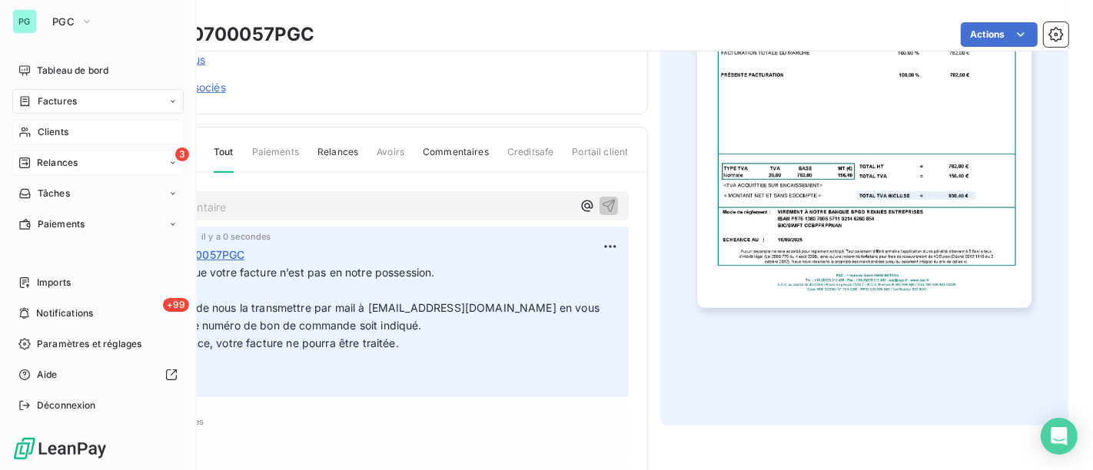
click at [55, 156] on span "Relances" at bounding box center [57, 163] width 41 height 14
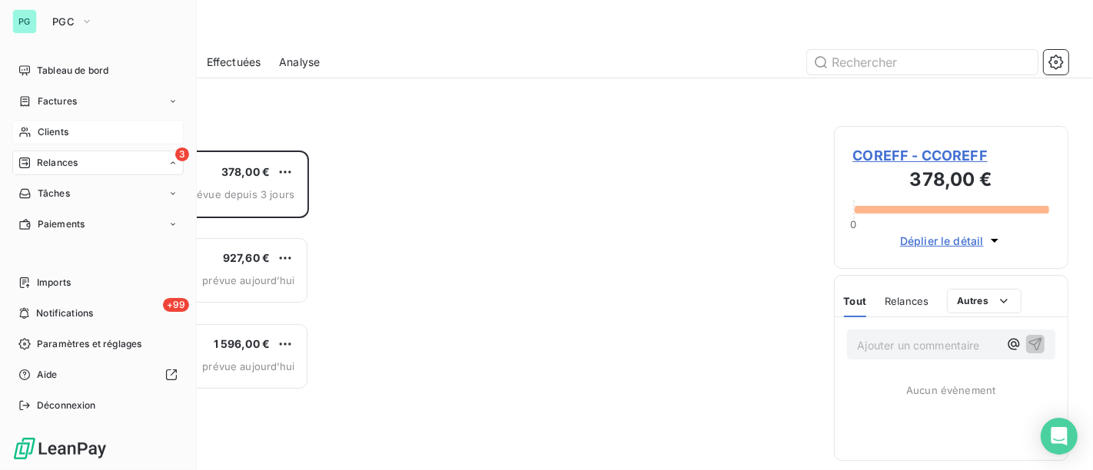
scroll to position [306, 221]
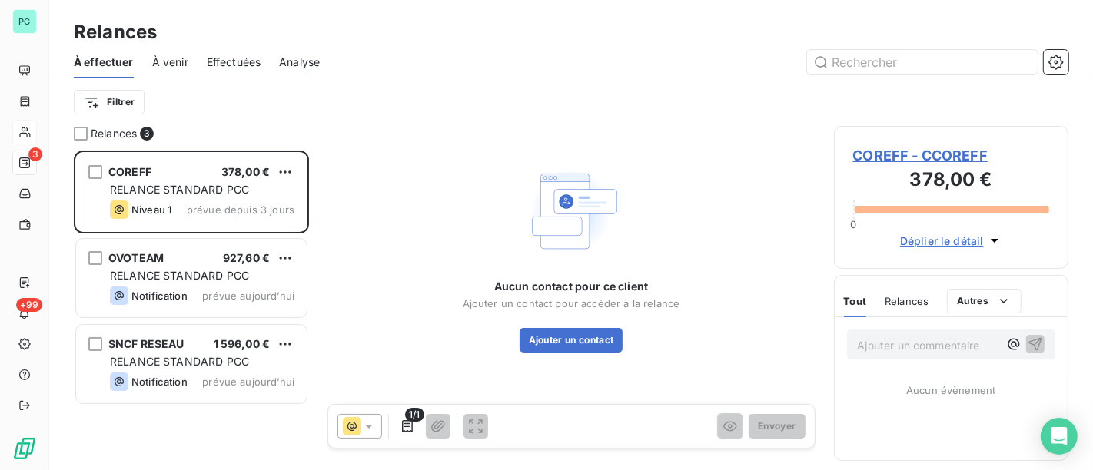
click at [915, 151] on span "COREFF - CCOREFF" at bounding box center [951, 155] width 197 height 21
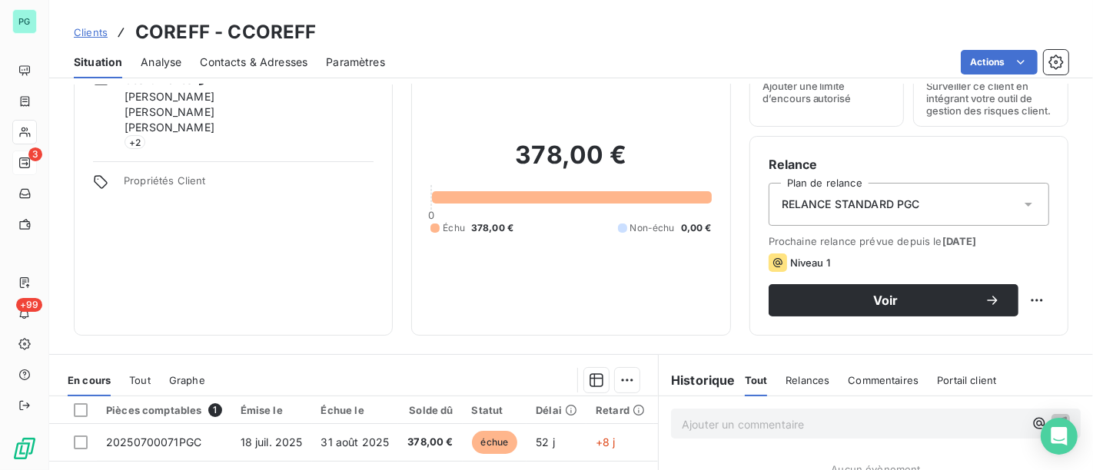
scroll to position [171, 0]
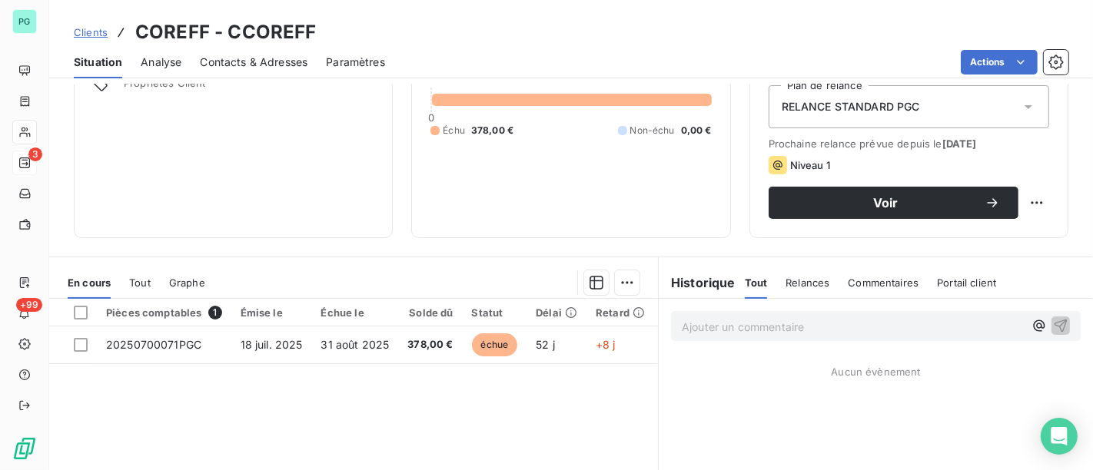
click at [236, 68] on span "Contacts & Adresses" at bounding box center [254, 62] width 108 height 15
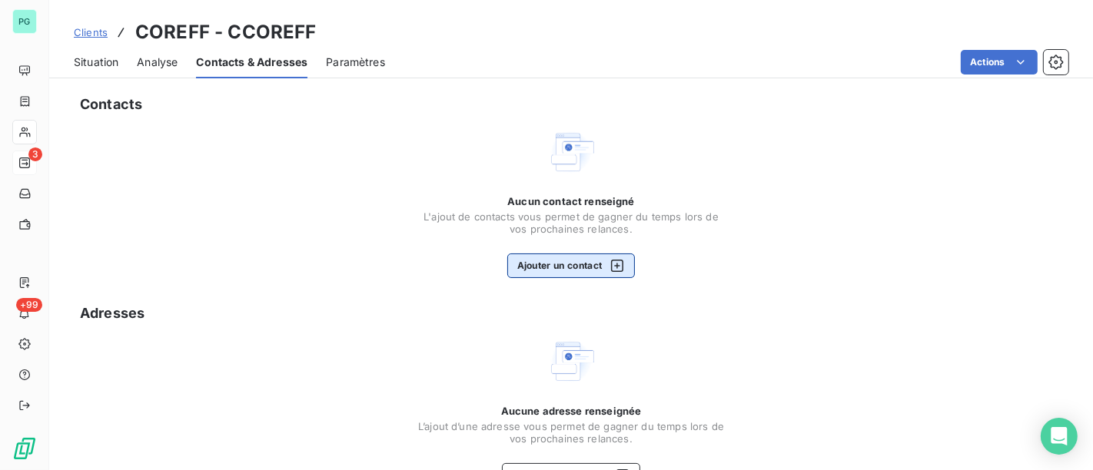
click at [561, 267] on button "Ajouter un contact" at bounding box center [571, 266] width 128 height 25
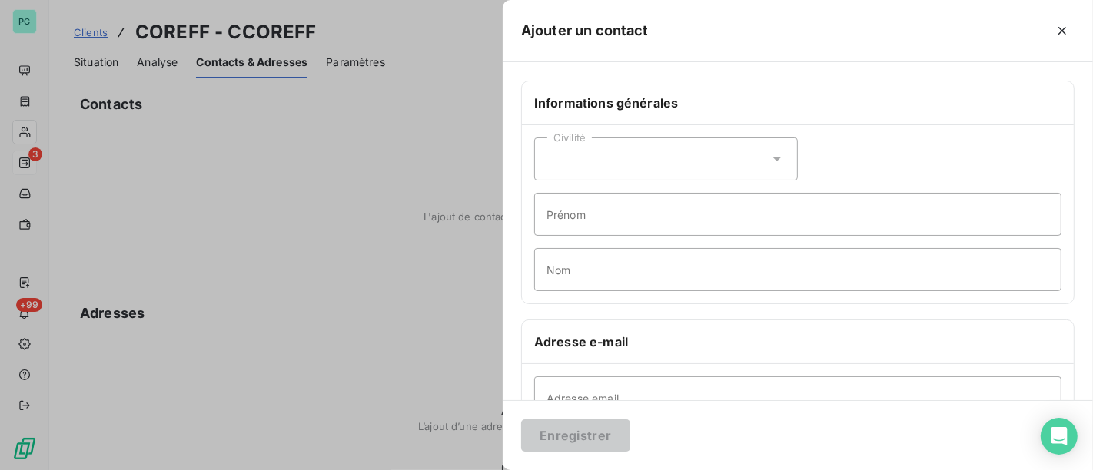
scroll to position [256, 0]
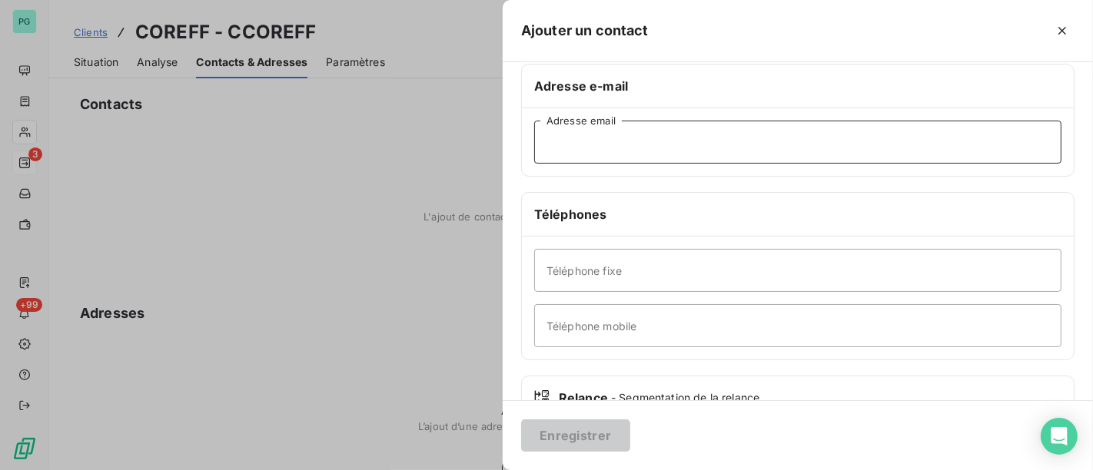
paste input "dylan.leverrier@coreff.bzh"
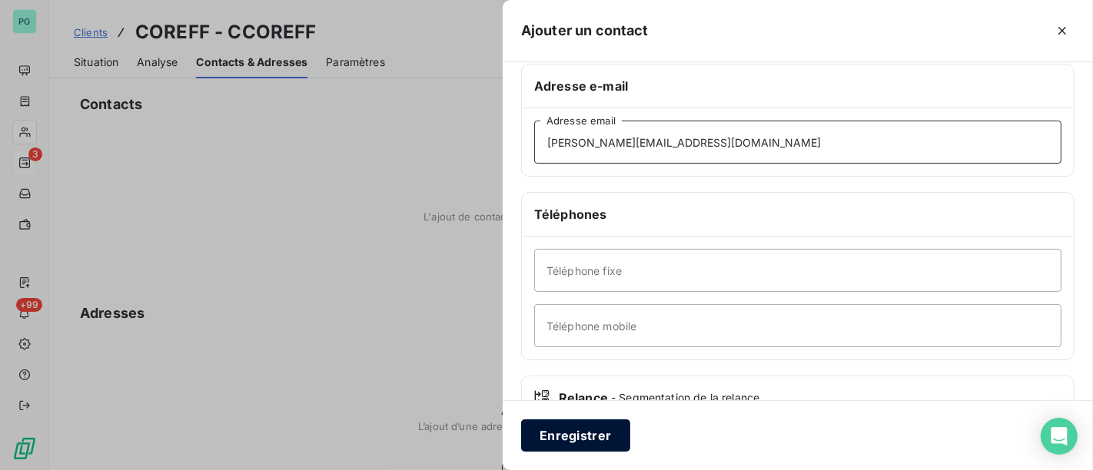
type input "dylan.leverrier@coreff.bzh"
click at [603, 427] on button "Enregistrer" at bounding box center [575, 436] width 109 height 32
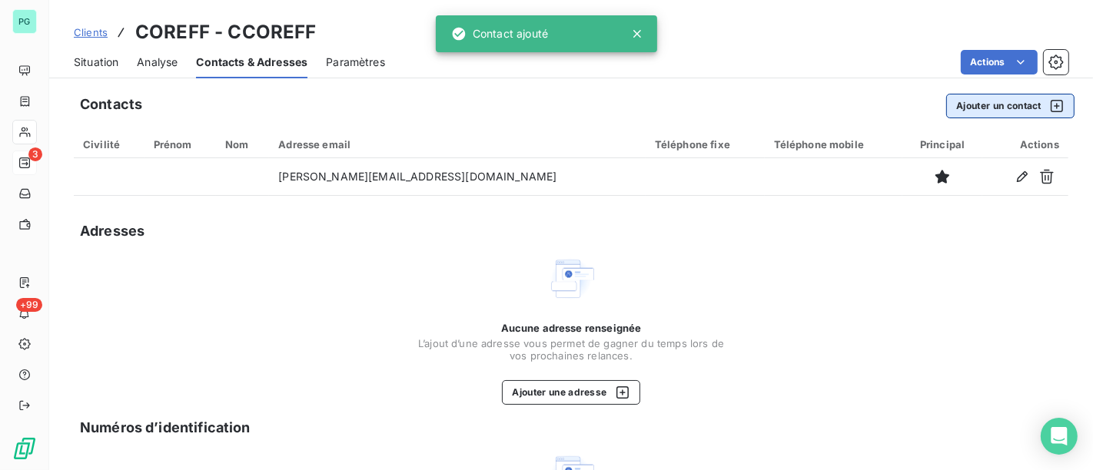
click at [980, 108] on button "Ajouter un contact" at bounding box center [1010, 106] width 128 height 25
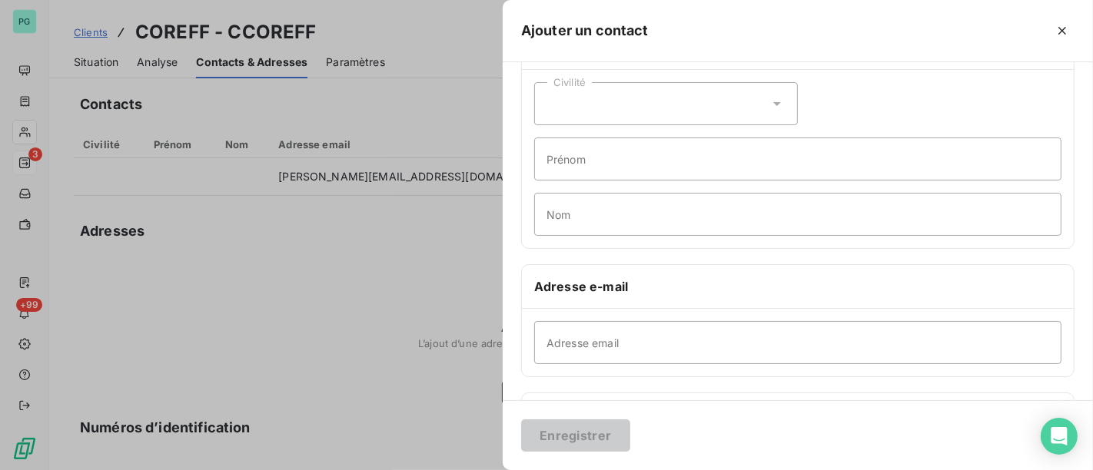
scroll to position [85, 0]
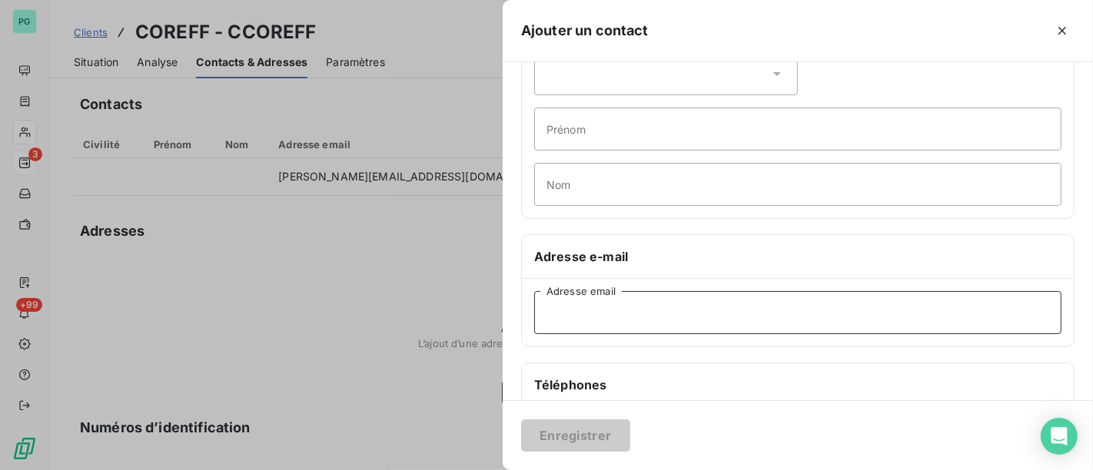
paste input "philippe.joye@coreff.bzh"
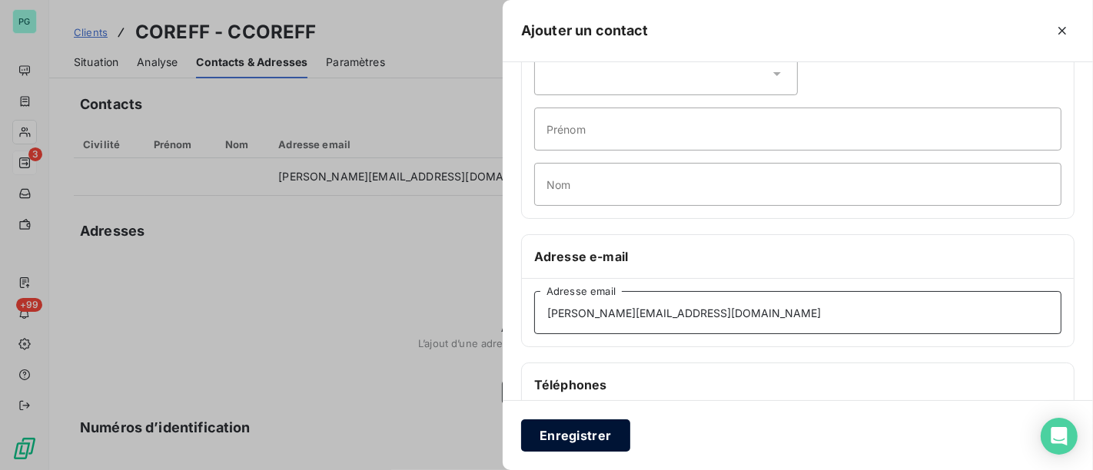
type input "philippe.joye@coreff.bzh"
click at [554, 427] on button "Enregistrer" at bounding box center [575, 436] width 109 height 32
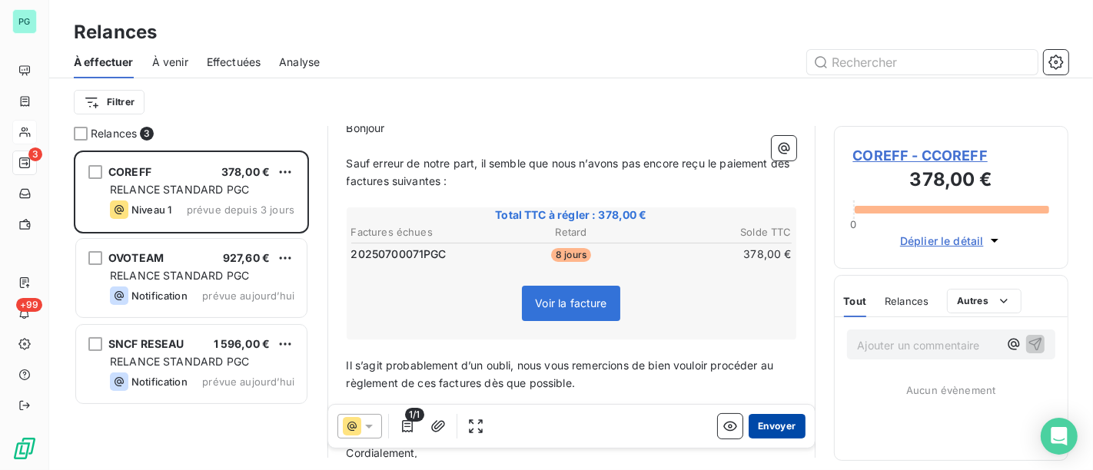
scroll to position [257, 0]
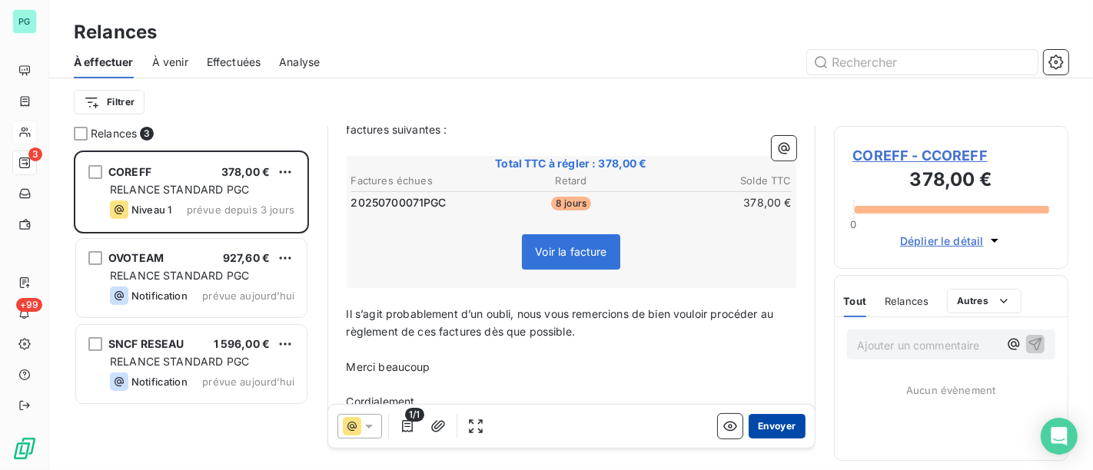
click at [771, 428] on button "Envoyer" at bounding box center [777, 426] width 56 height 25
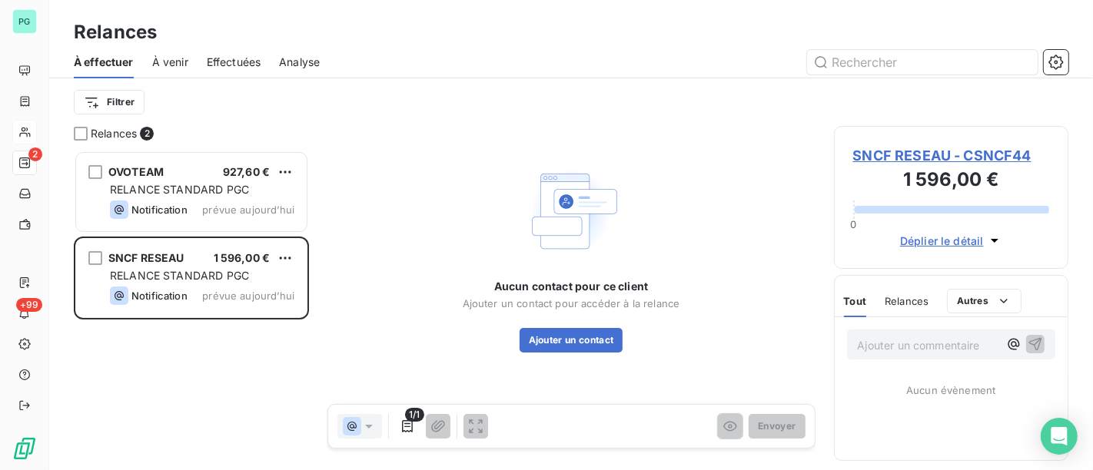
click at [881, 155] on span "SNCF RESEAU - CSNCF44" at bounding box center [951, 155] width 197 height 21
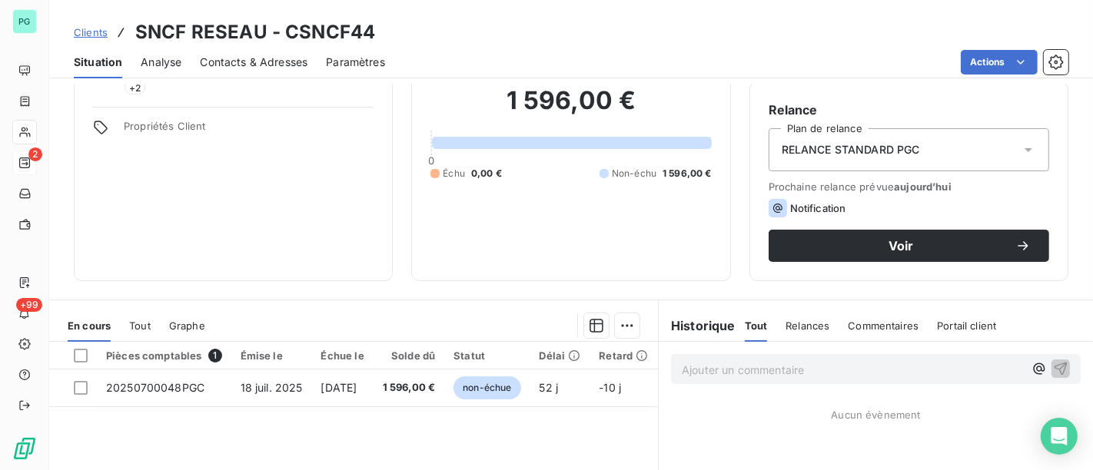
scroll to position [171, 0]
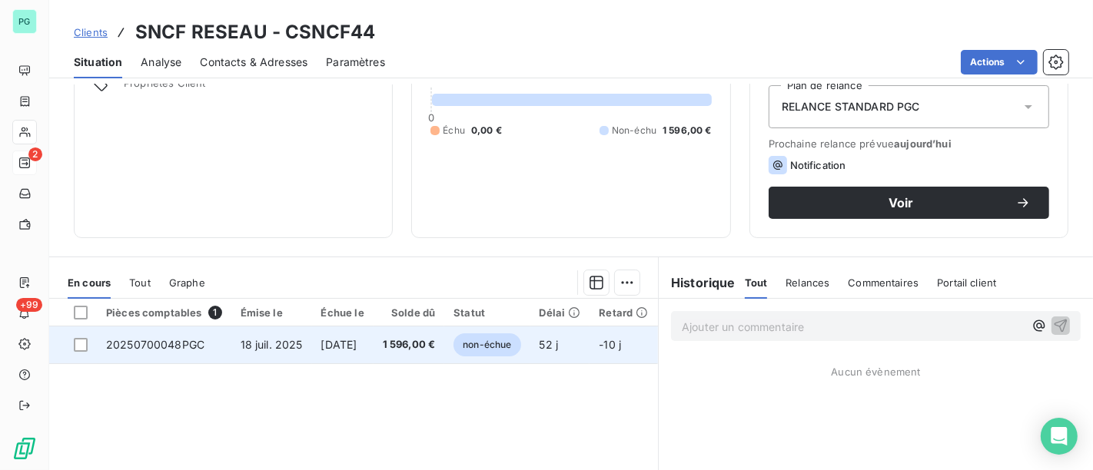
click at [342, 348] on span "18 sept. 2025" at bounding box center [339, 344] width 36 height 13
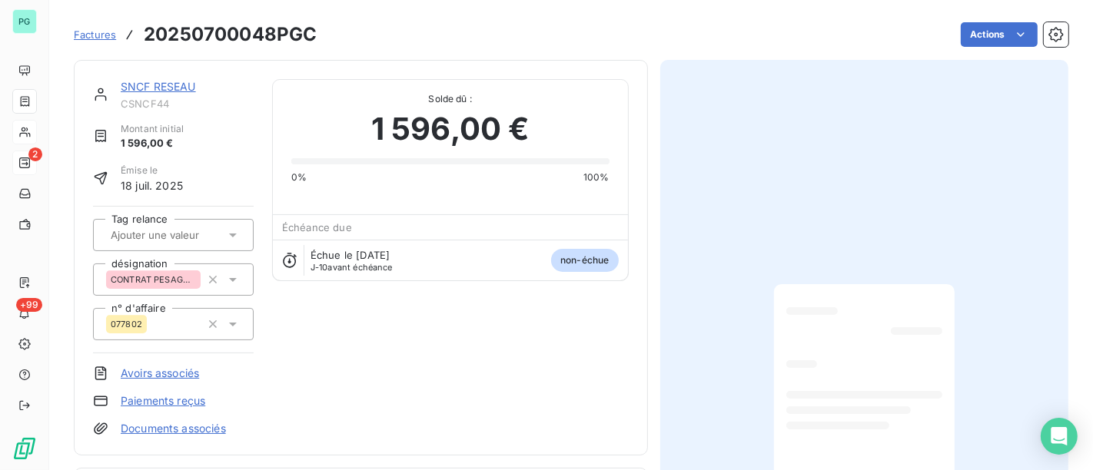
click at [158, 88] on link "SNCF RESEAU" at bounding box center [158, 86] width 75 height 13
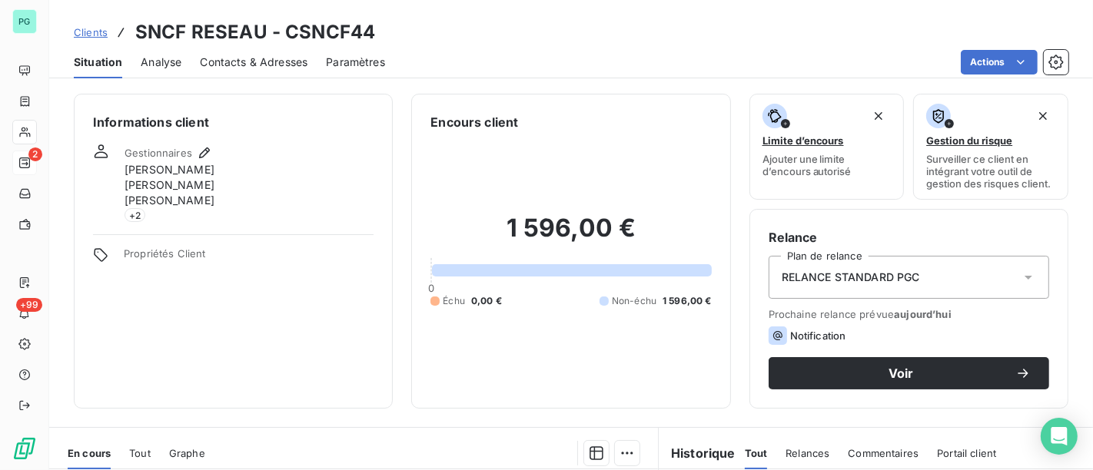
click at [237, 56] on span "Contacts & Adresses" at bounding box center [254, 62] width 108 height 15
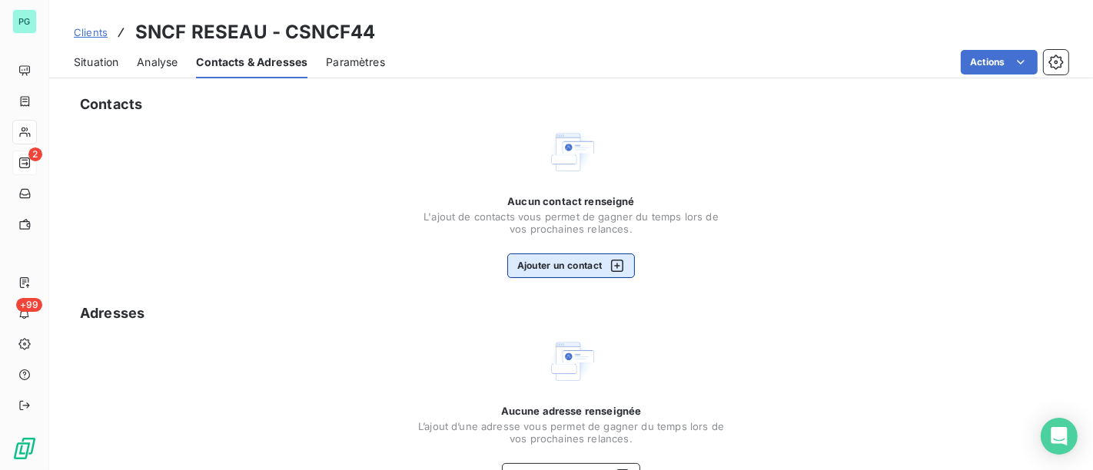
click at [578, 260] on button "Ajouter un contact" at bounding box center [571, 266] width 128 height 25
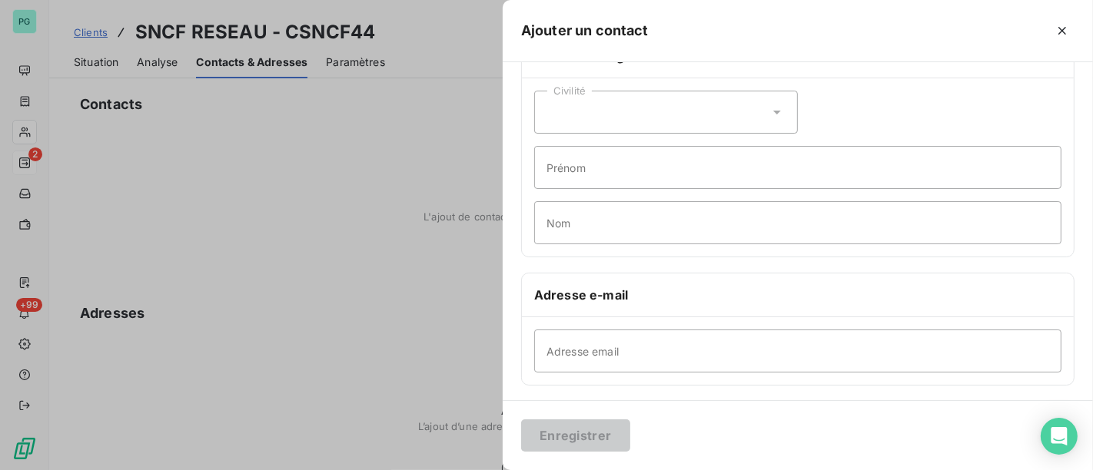
scroll to position [85, 0]
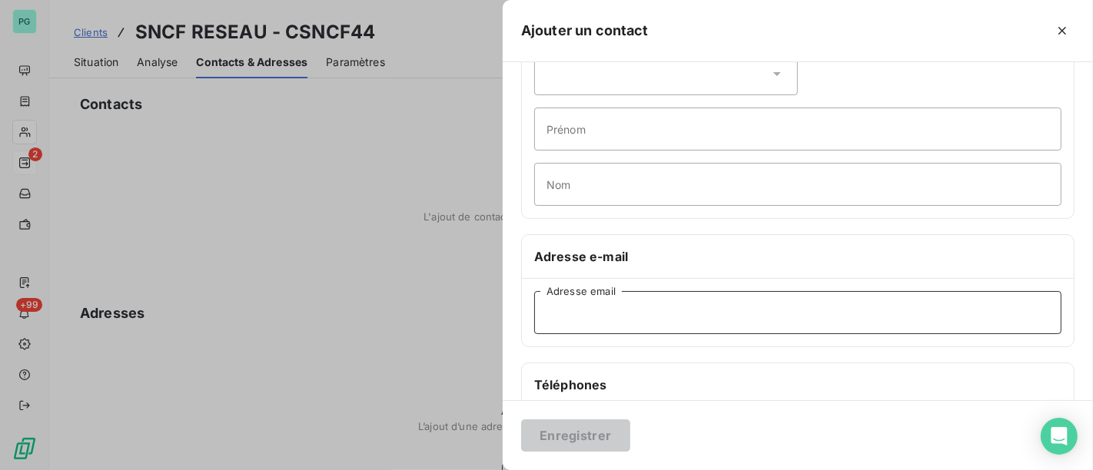
click at [600, 301] on input "Adresse email" at bounding box center [797, 312] width 527 height 43
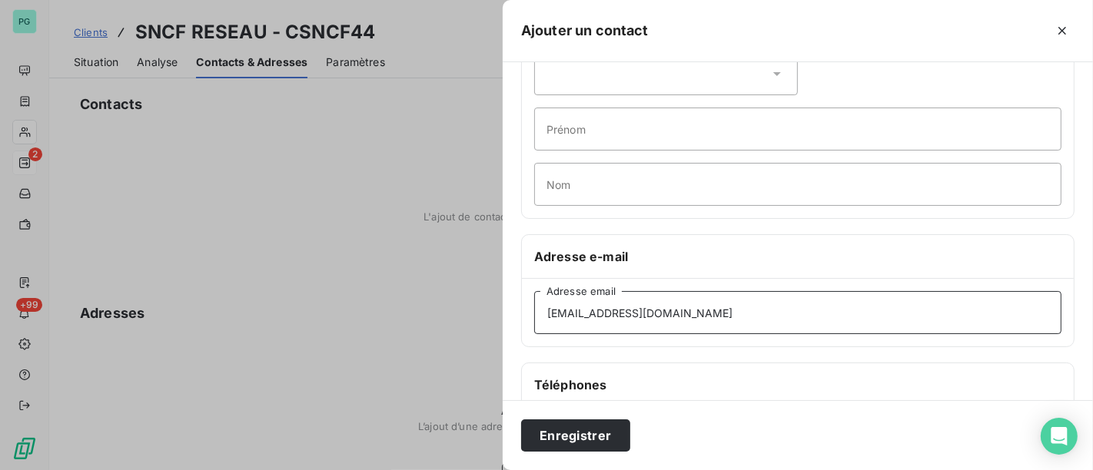
type input "herve.mear@sncf.fr"
click at [575, 467] on div "Enregistrer" at bounding box center [798, 436] width 590 height 70
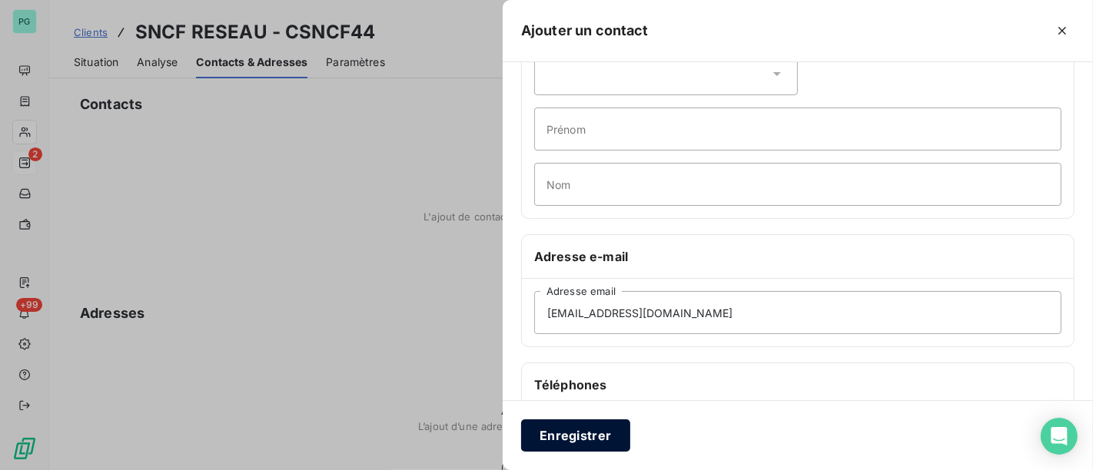
click at [574, 441] on button "Enregistrer" at bounding box center [575, 436] width 109 height 32
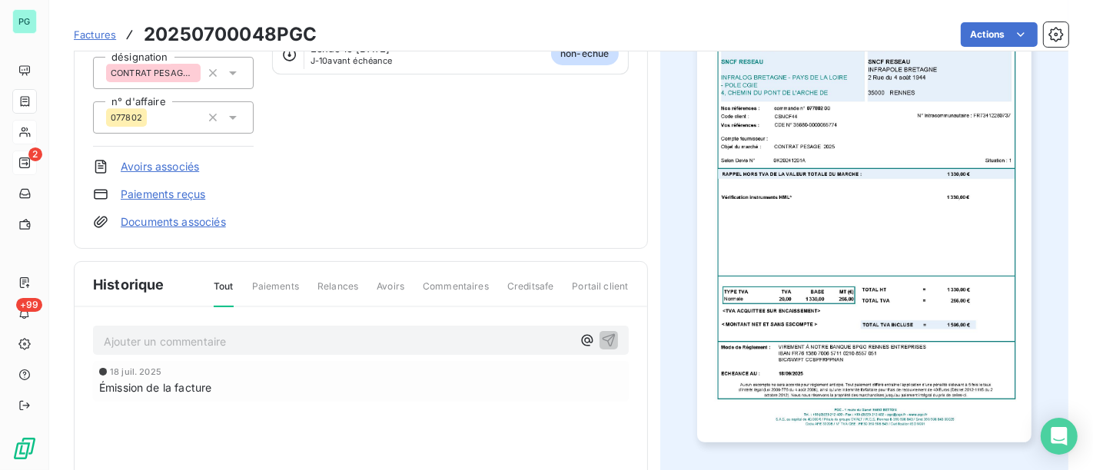
scroll to position [38, 0]
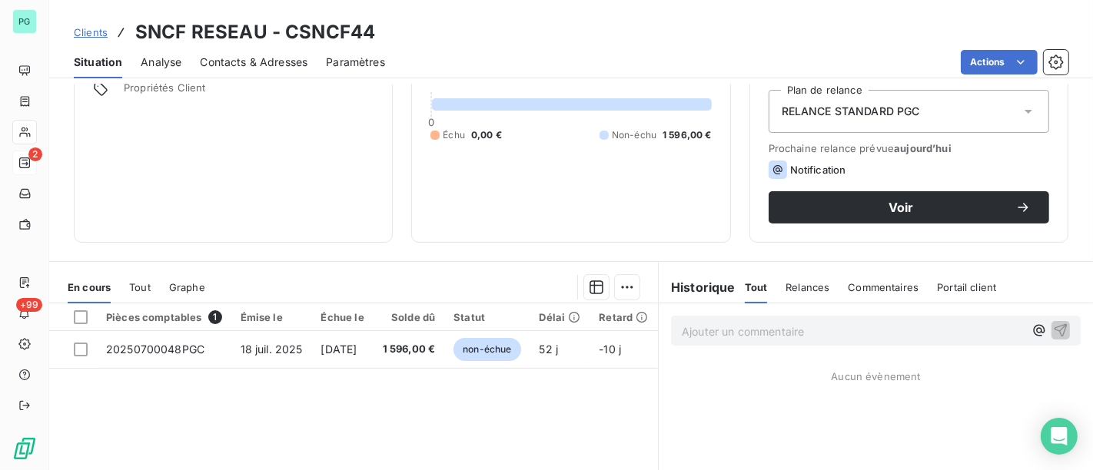
scroll to position [171, 0]
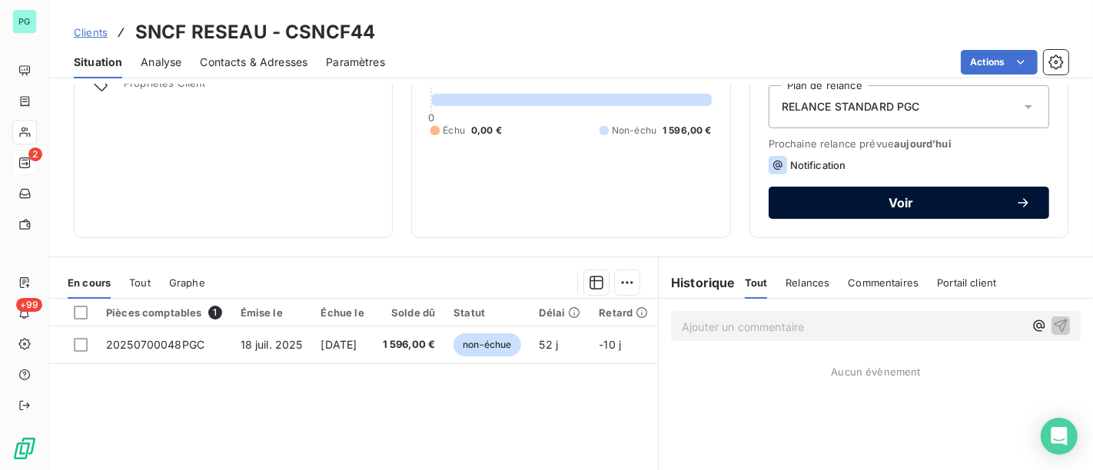
click at [846, 197] on span "Voir" at bounding box center [901, 203] width 228 height 12
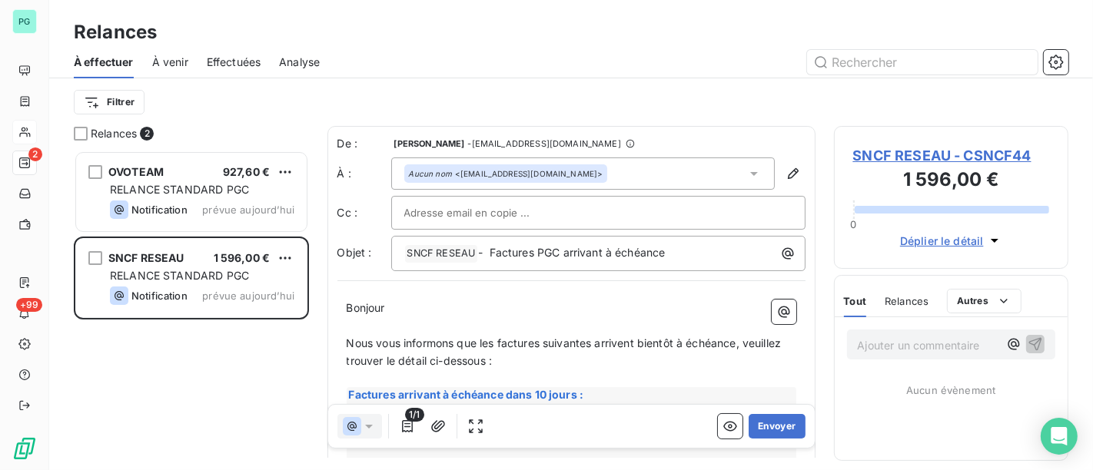
scroll to position [306, 221]
click at [759, 428] on button "Envoyer" at bounding box center [777, 426] width 56 height 25
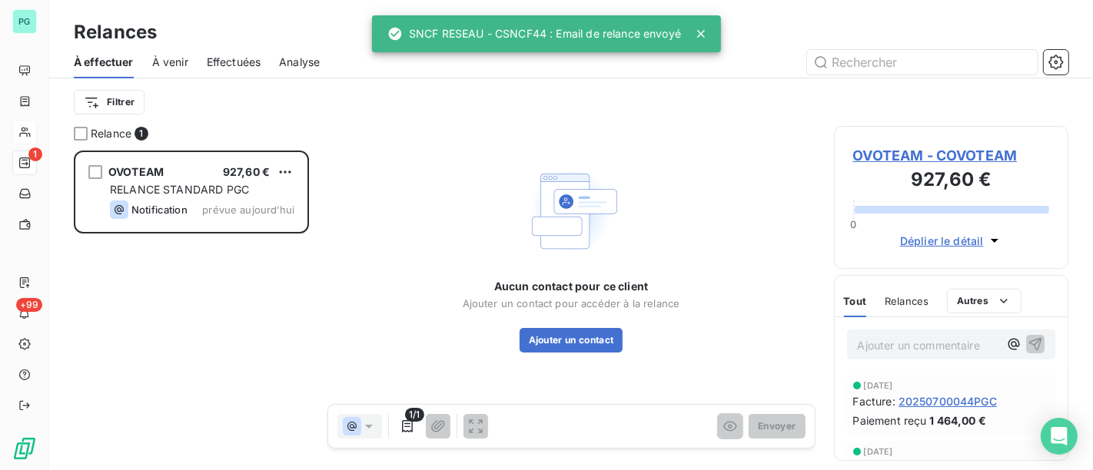
click at [909, 158] on span "OVOTEAM - COVOTEAM" at bounding box center [951, 155] width 197 height 21
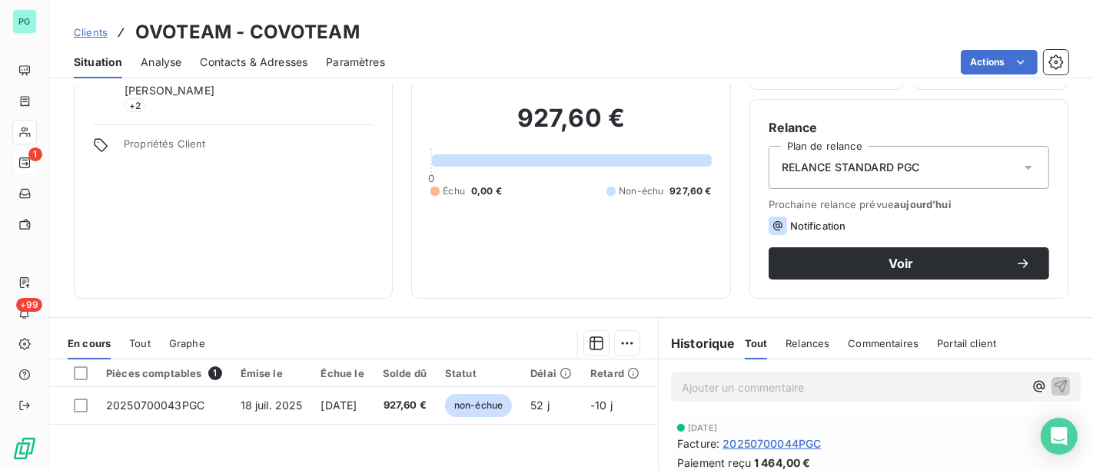
scroll to position [256, 0]
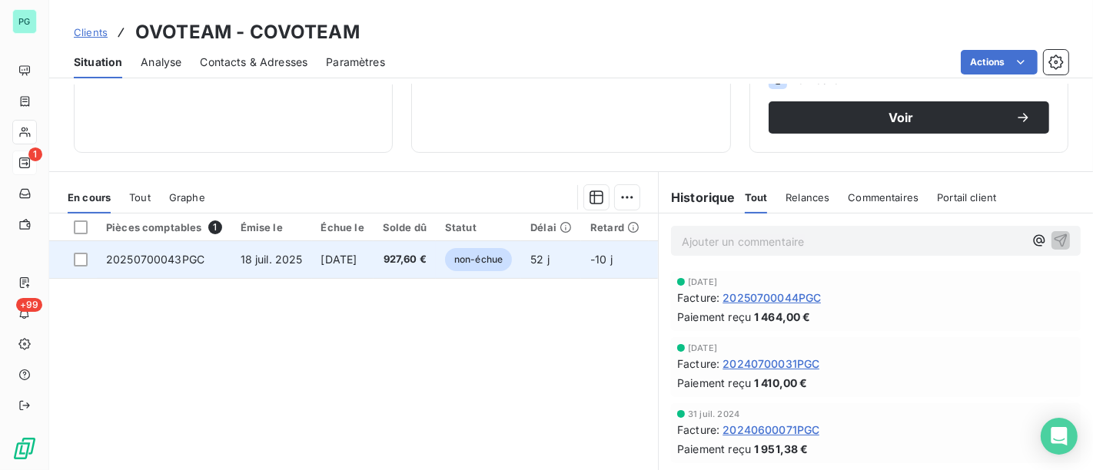
click at [210, 261] on td "20250700043PGC" at bounding box center [164, 259] width 135 height 37
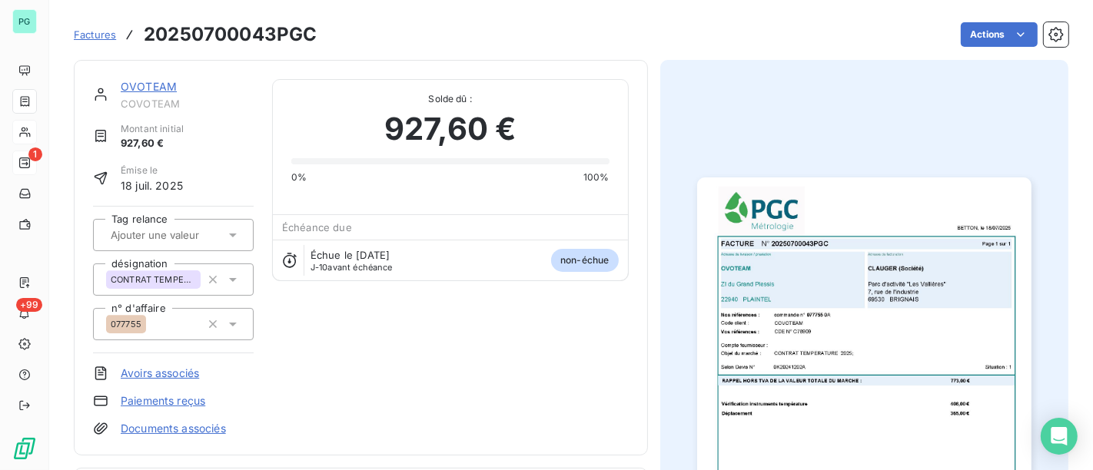
click at [135, 88] on link "OVOTEAM" at bounding box center [149, 86] width 56 height 13
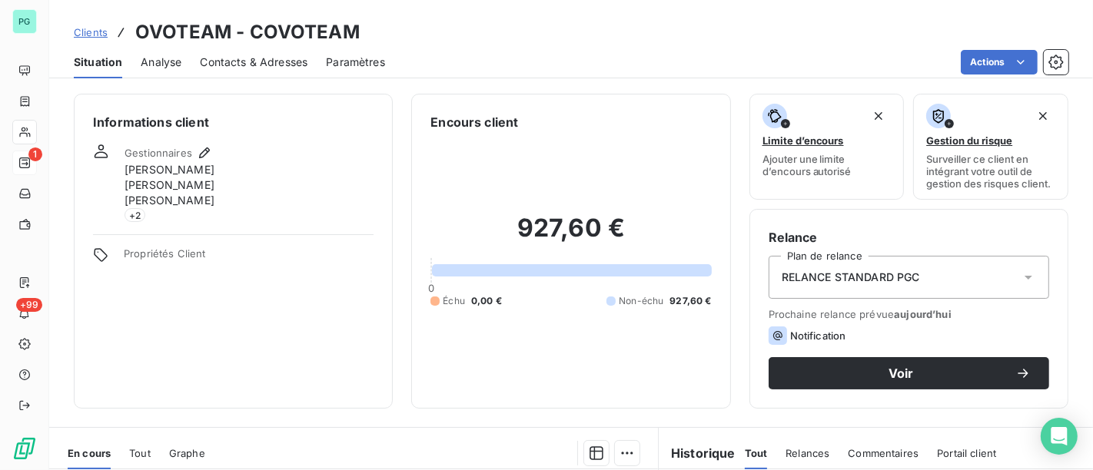
click at [251, 55] on span "Contacts & Adresses" at bounding box center [254, 62] width 108 height 15
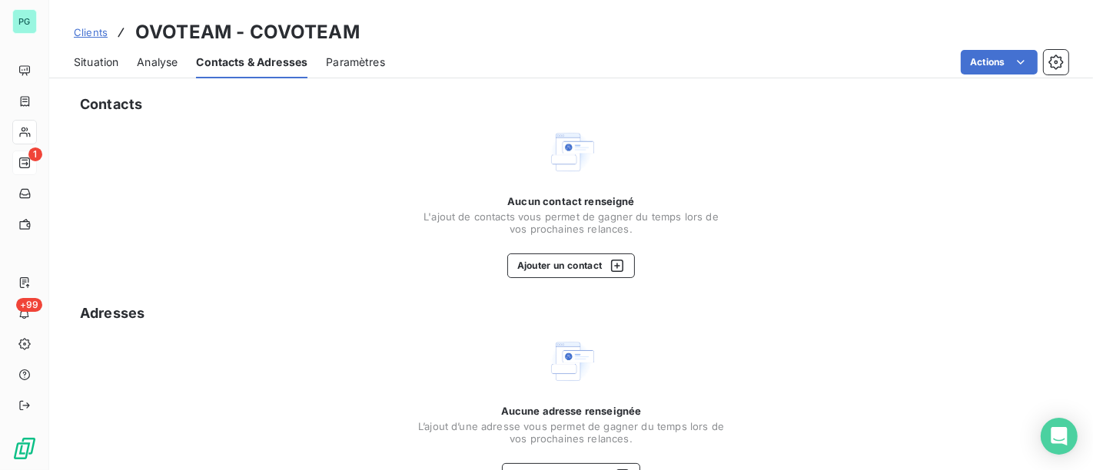
click at [959, 55] on html "PG 1 +99 Clients OVOTEAM - COVOTEAM Situation Analyse Contacts & Adresses Param…" at bounding box center [546, 235] width 1093 height 470
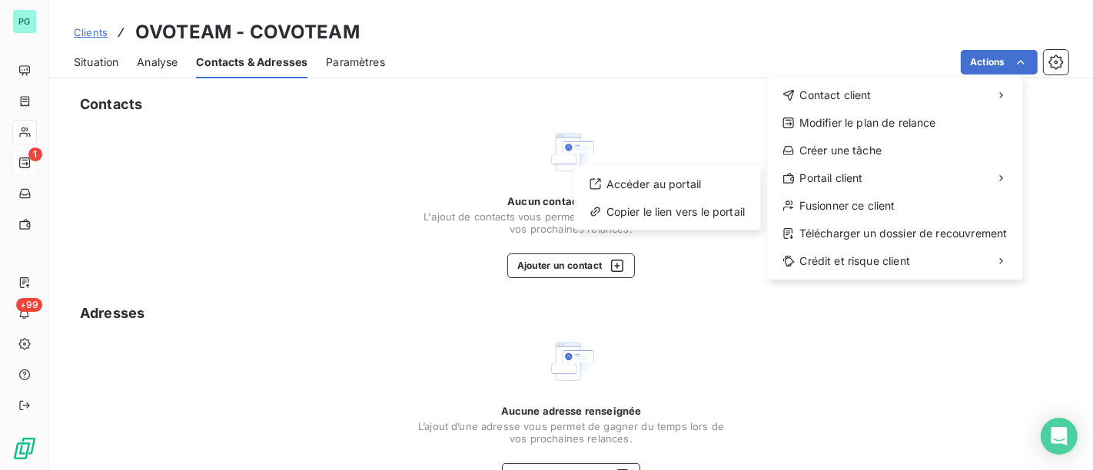
click at [528, 267] on html "PG 1 +99 Clients OVOTEAM - COVOTEAM Situation Analyse Contacts & Adresses Param…" at bounding box center [546, 235] width 1093 height 470
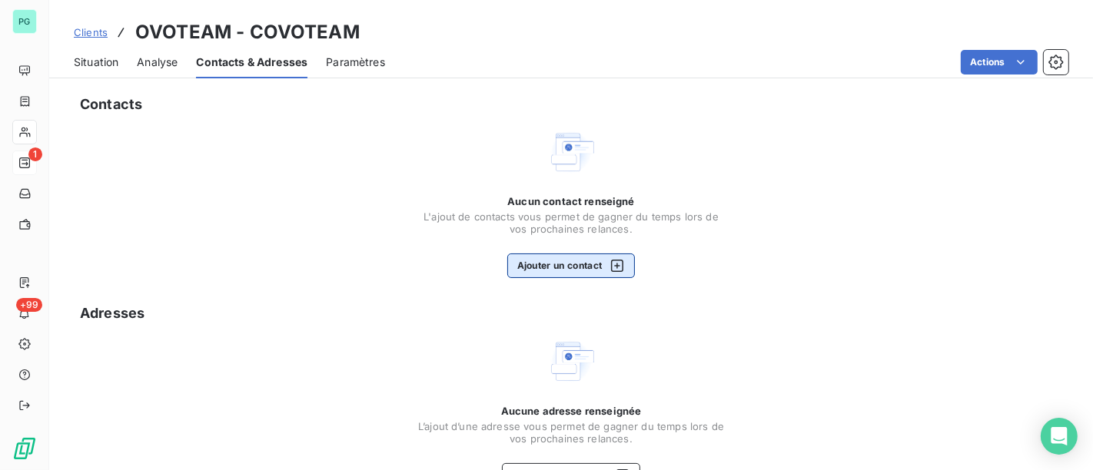
click at [527, 266] on button "Ajouter un contact" at bounding box center [571, 266] width 128 height 25
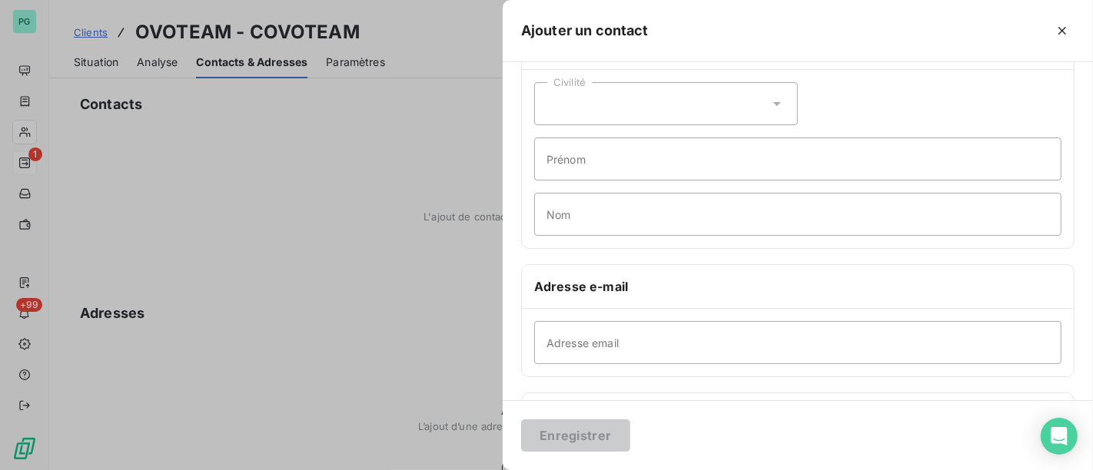
scroll to position [85, 0]
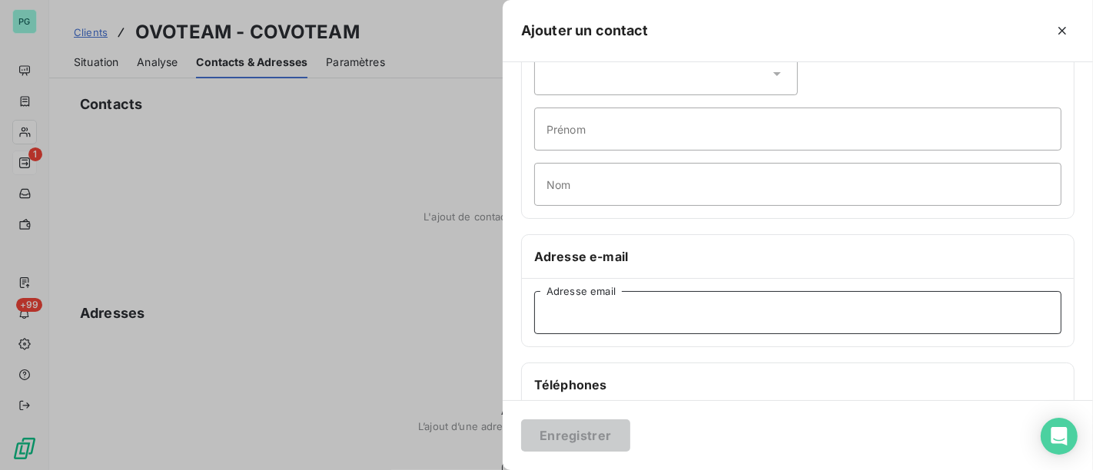
paste input "compta.fournisseur@clauger.fr"
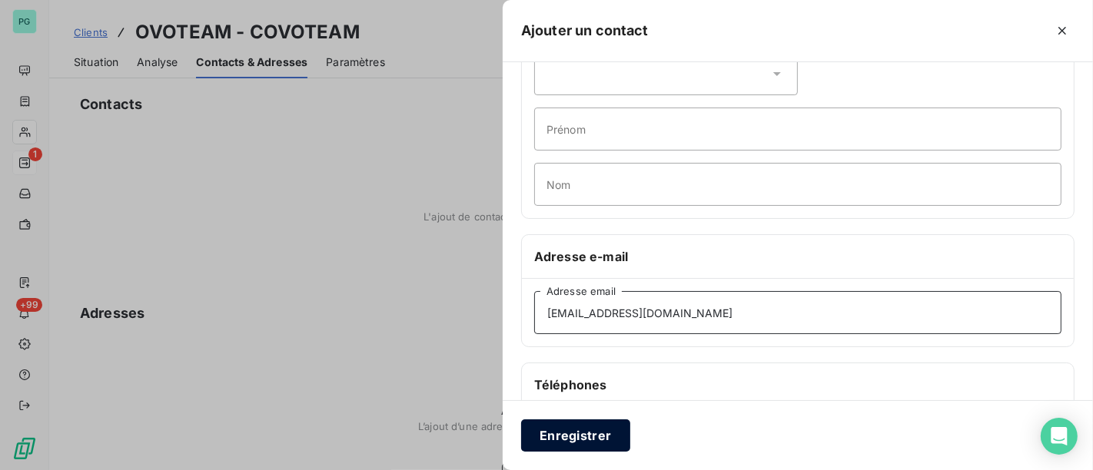
type input "compta.fournisseur@clauger.fr"
click at [619, 438] on button "Enregistrer" at bounding box center [575, 436] width 109 height 32
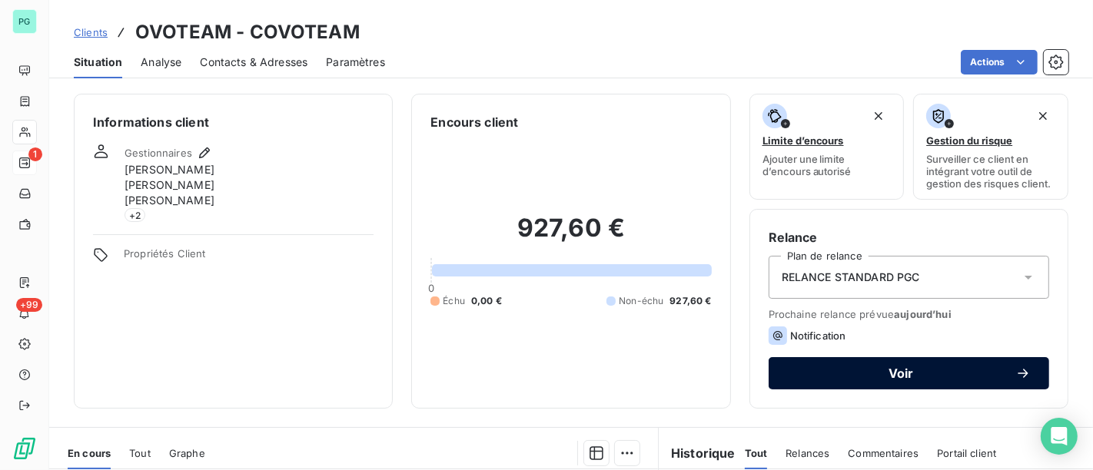
click at [867, 358] on button "Voir" at bounding box center [909, 373] width 281 height 32
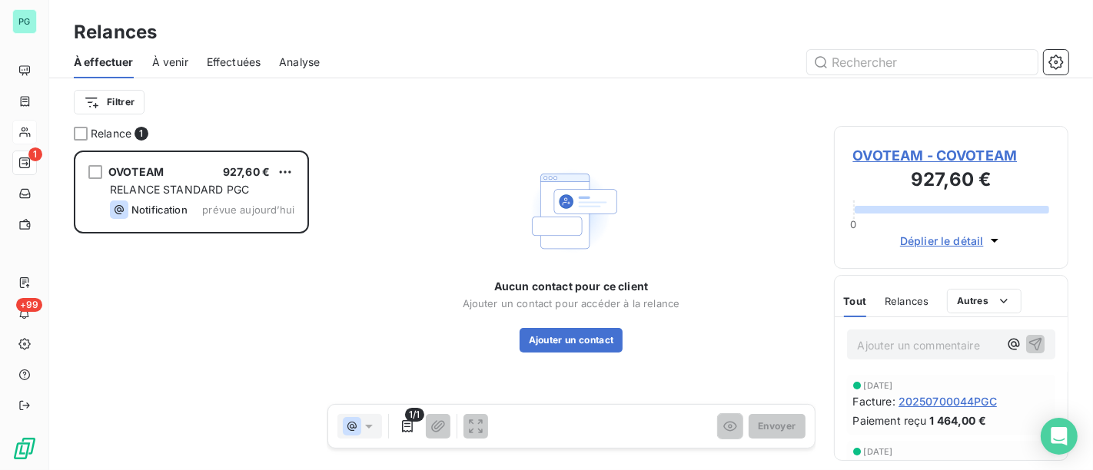
scroll to position [306, 221]
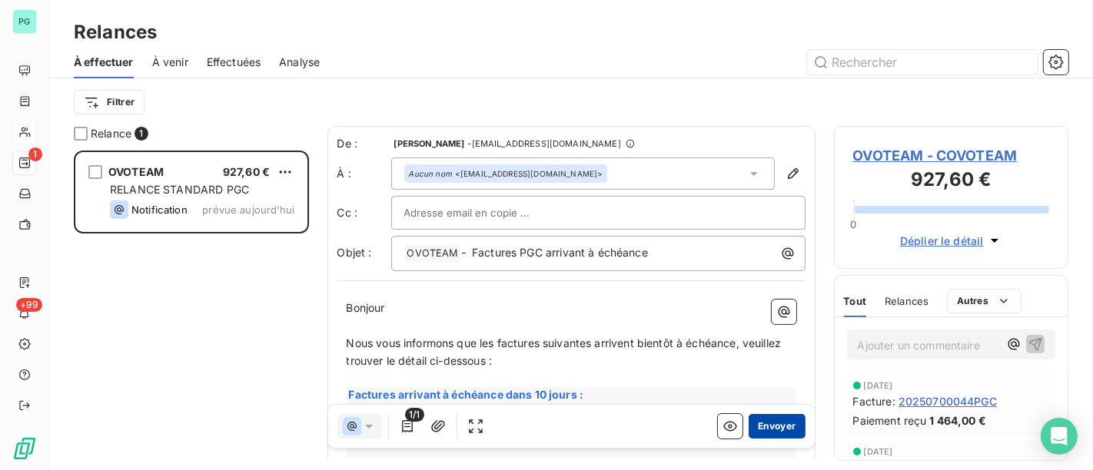
click at [759, 423] on button "Envoyer" at bounding box center [777, 426] width 56 height 25
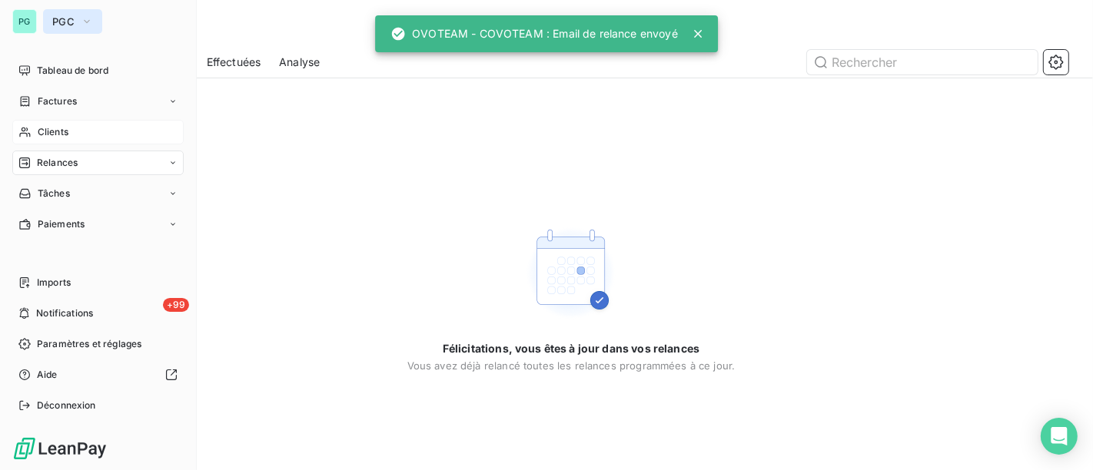
click at [85, 24] on icon "button" at bounding box center [87, 21] width 12 height 15
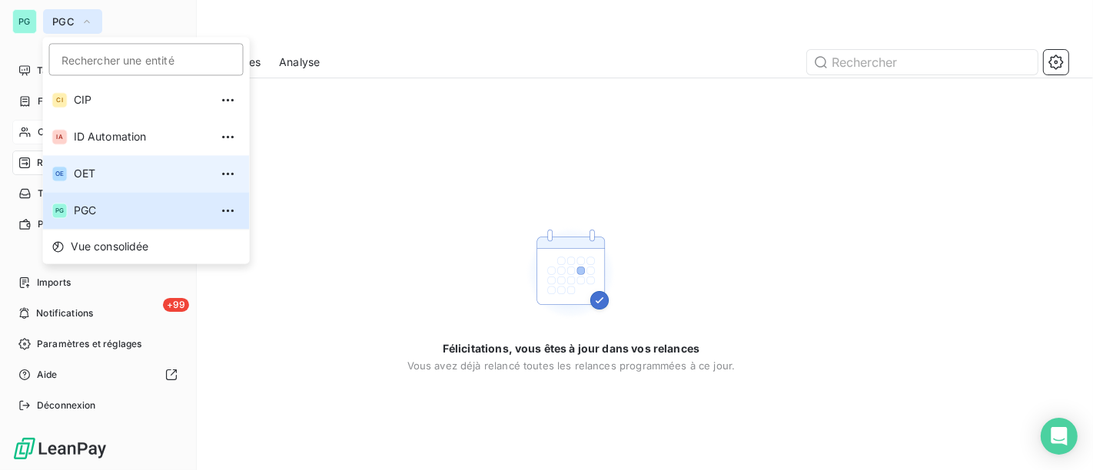
click at [95, 171] on span "OET" at bounding box center [142, 173] width 136 height 15
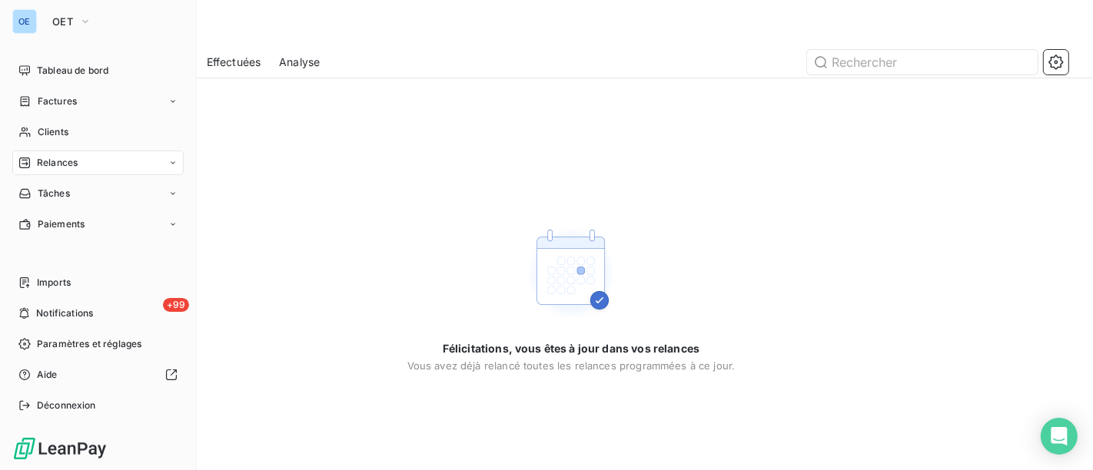
click at [94, 158] on div "Relances" at bounding box center [97, 163] width 171 height 25
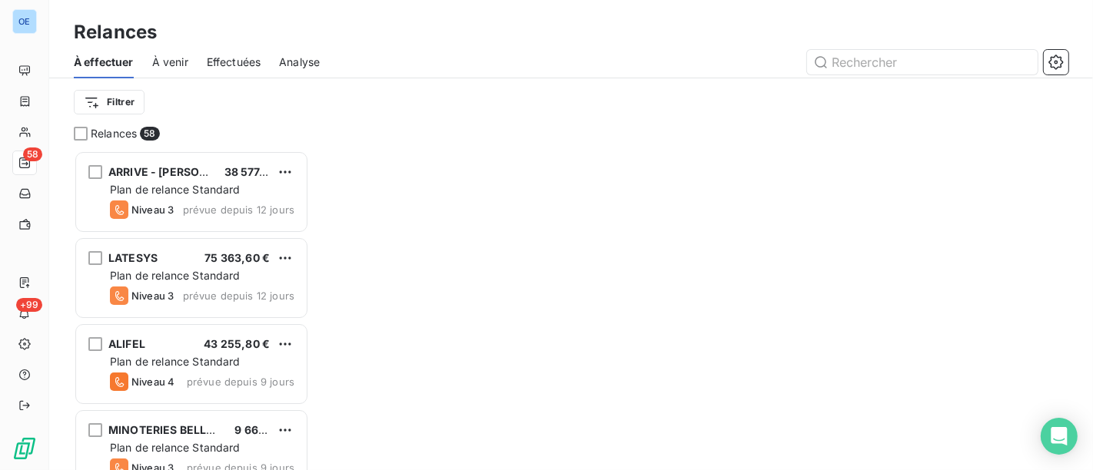
scroll to position [306, 221]
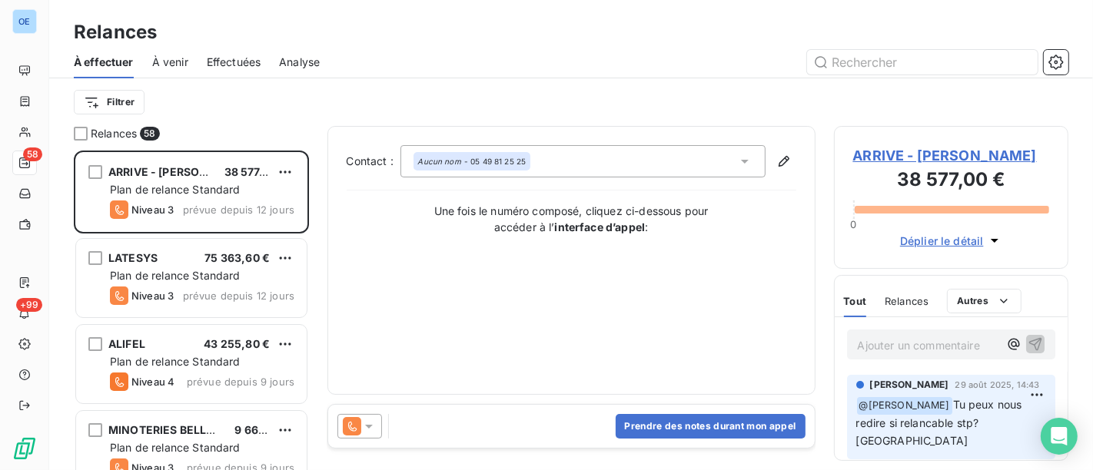
click at [313, 228] on div "Relances 58 ARRIVE - BELLANNE SAS 38 577,00 € Plan de relance Standard Niveau 3…" at bounding box center [571, 298] width 1044 height 344
click at [280, 105] on div "Filtrer" at bounding box center [571, 102] width 995 height 29
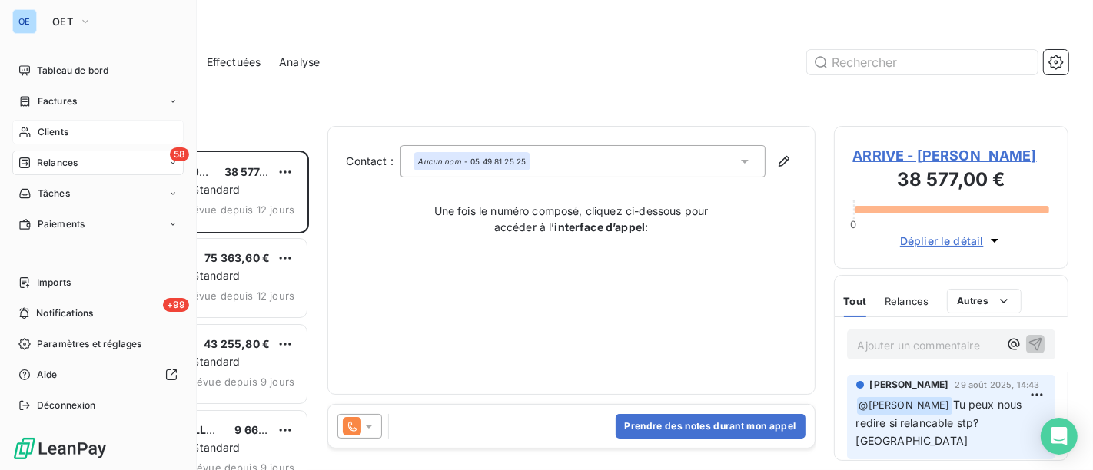
click at [31, 136] on icon at bounding box center [24, 132] width 13 height 12
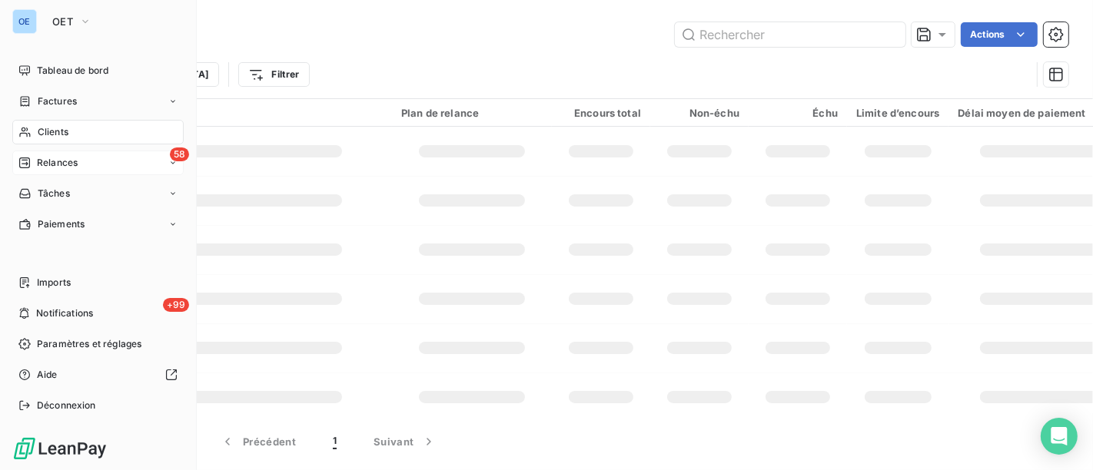
click at [41, 162] on span "Relances" at bounding box center [57, 163] width 41 height 14
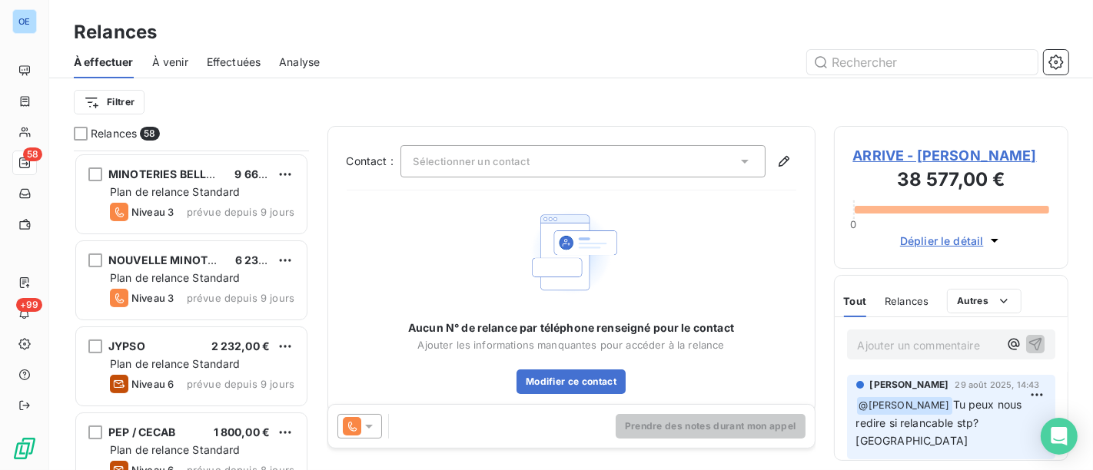
scroll to position [598, 0]
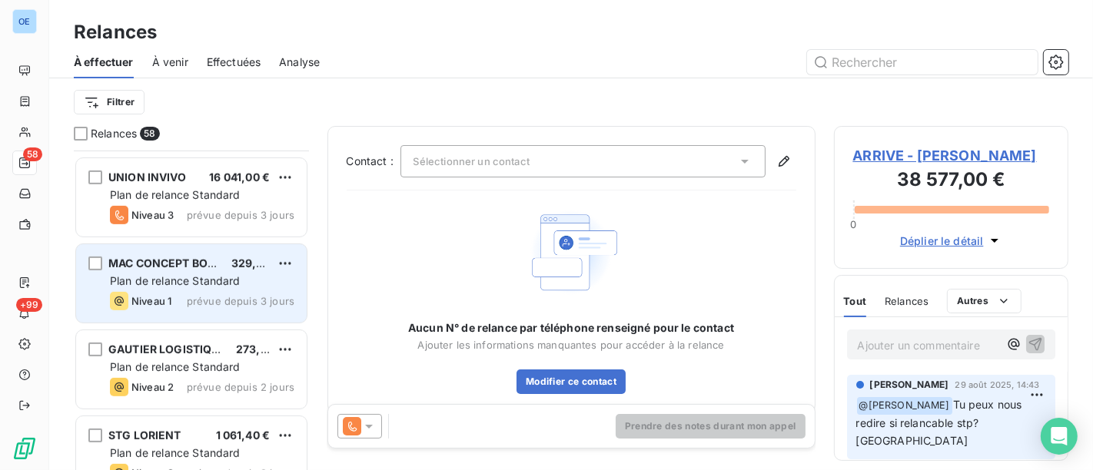
click at [262, 281] on div "Plan de relance Standard" at bounding box center [202, 281] width 185 height 15
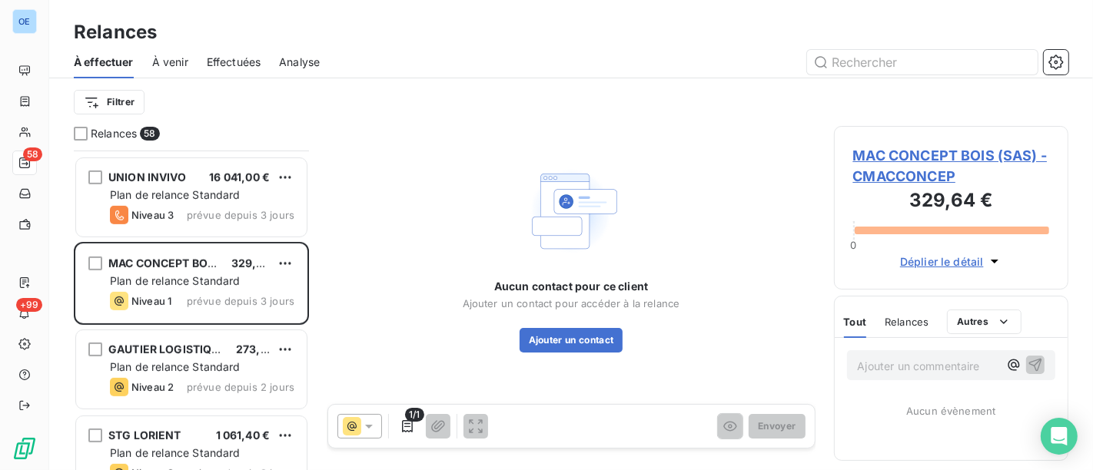
click at [919, 155] on span "MAC CONCEPT BOIS (SAS) - CMACCONCEP" at bounding box center [951, 166] width 197 height 42
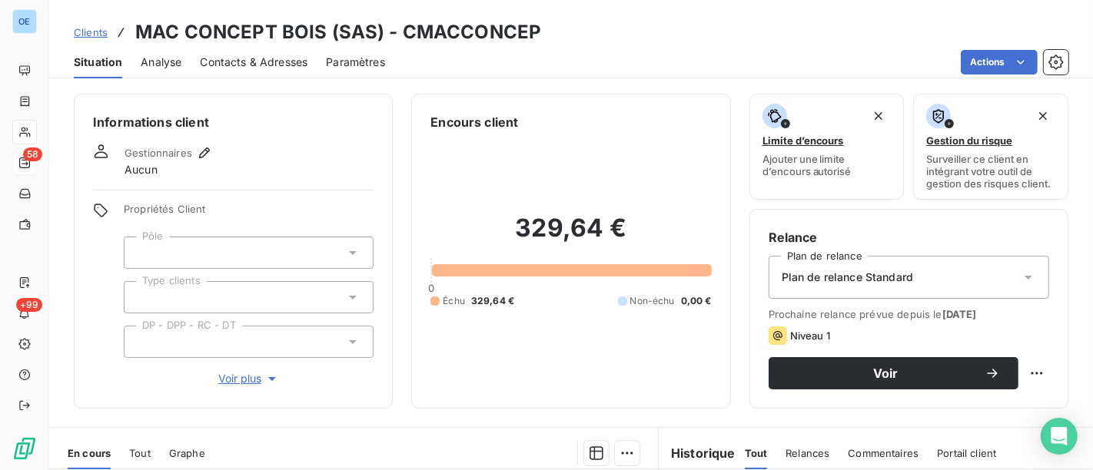
scroll to position [256, 0]
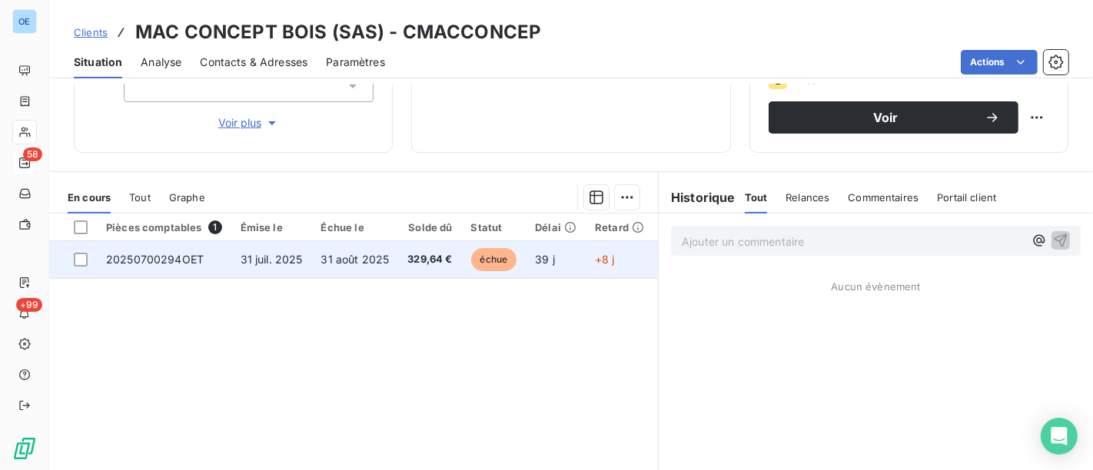
click at [386, 255] on span "31 août 2025" at bounding box center [355, 259] width 68 height 13
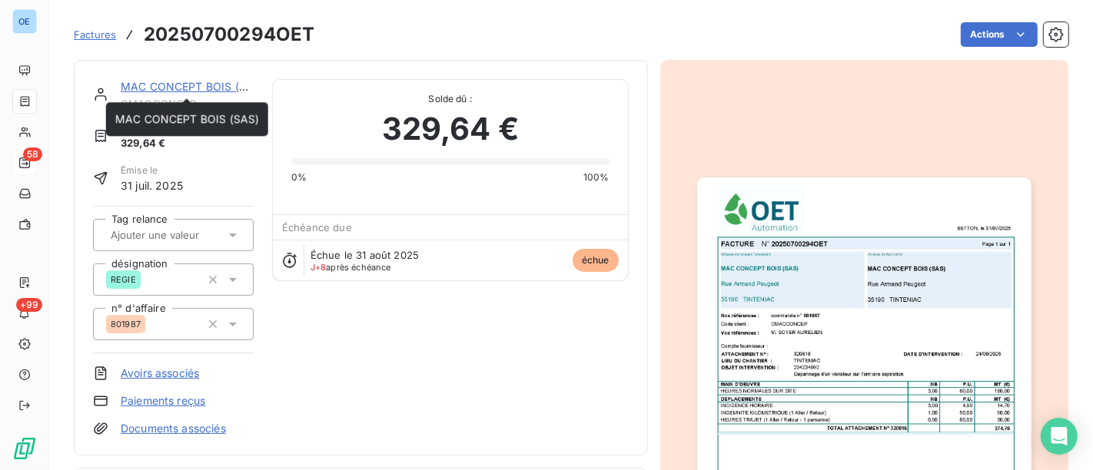
click at [224, 83] on link "MAC CONCEPT BOIS (SAS)" at bounding box center [193, 86] width 144 height 13
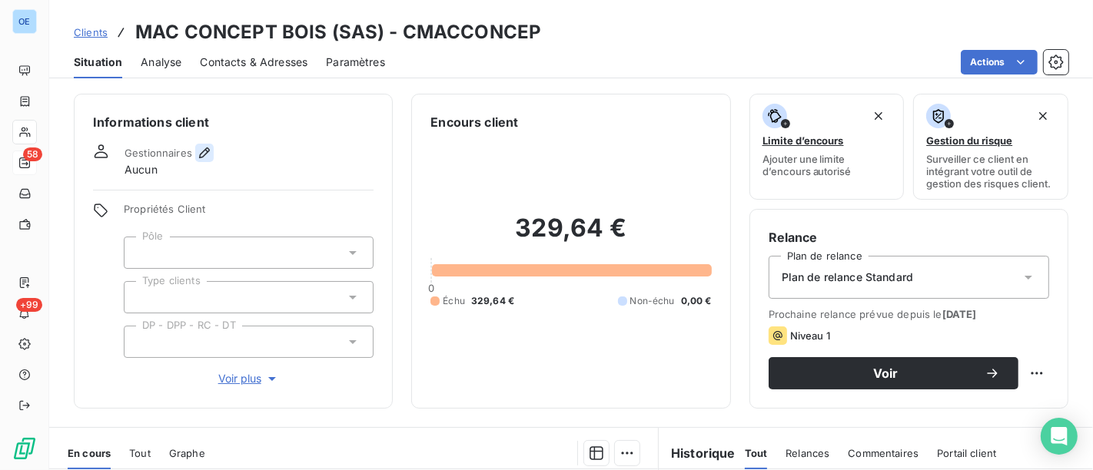
click at [206, 149] on icon "button" at bounding box center [204, 153] width 11 height 11
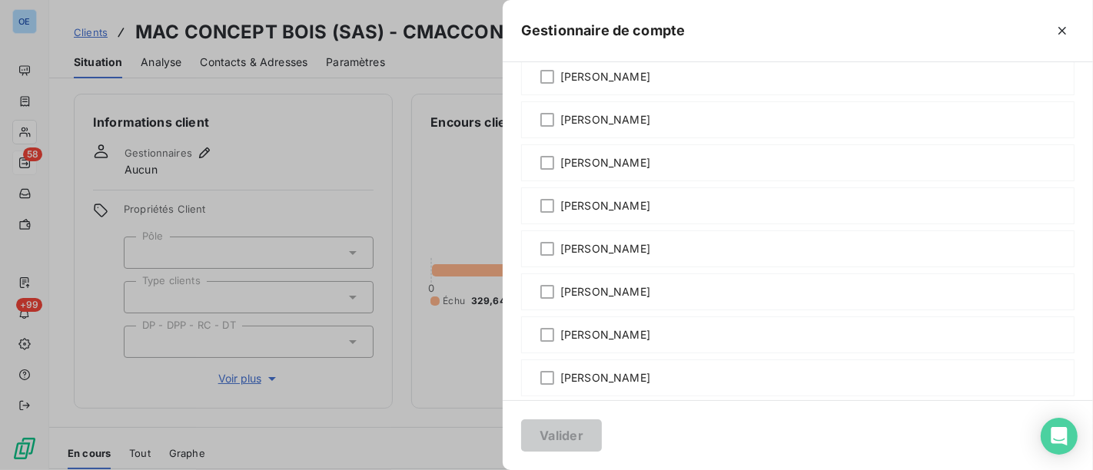
scroll to position [256, 0]
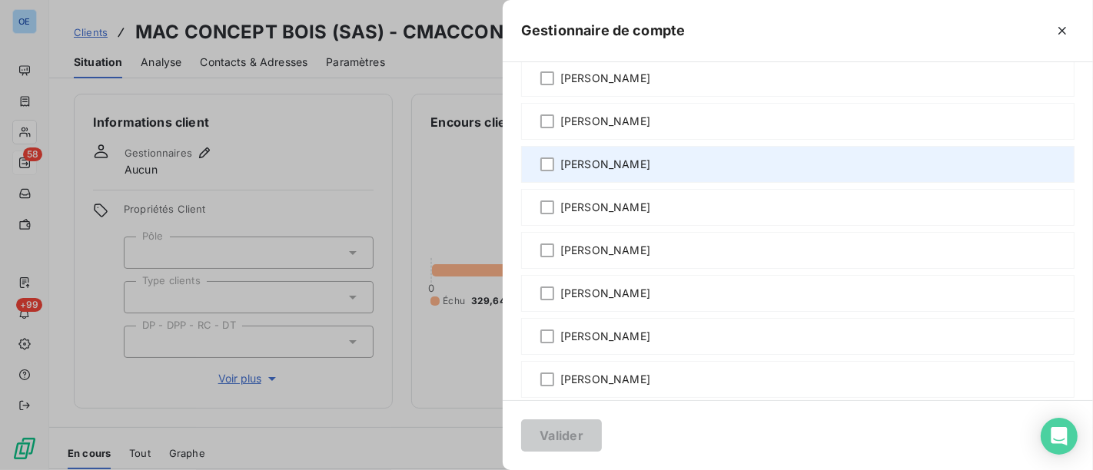
click at [627, 161] on span "FABRICE GUILLERMIC" at bounding box center [605, 164] width 90 height 15
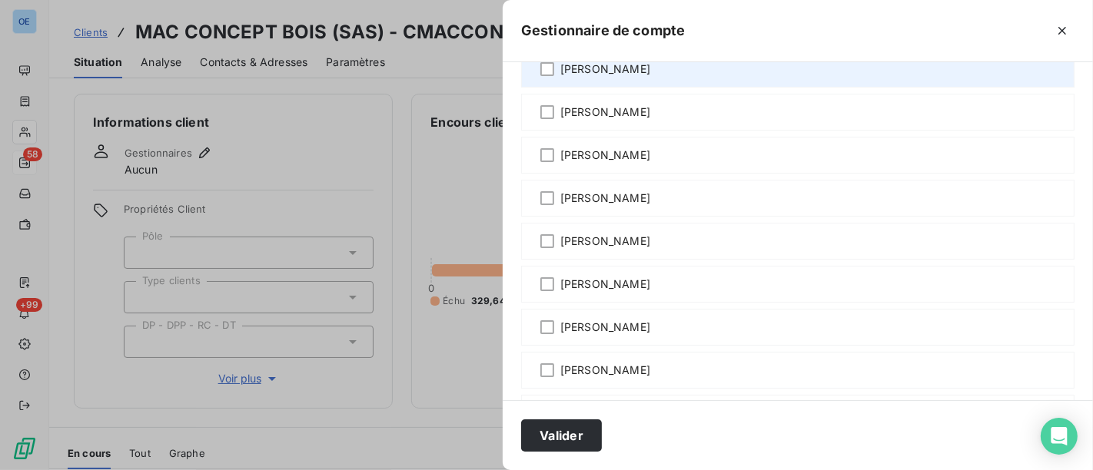
scroll to position [427, 0]
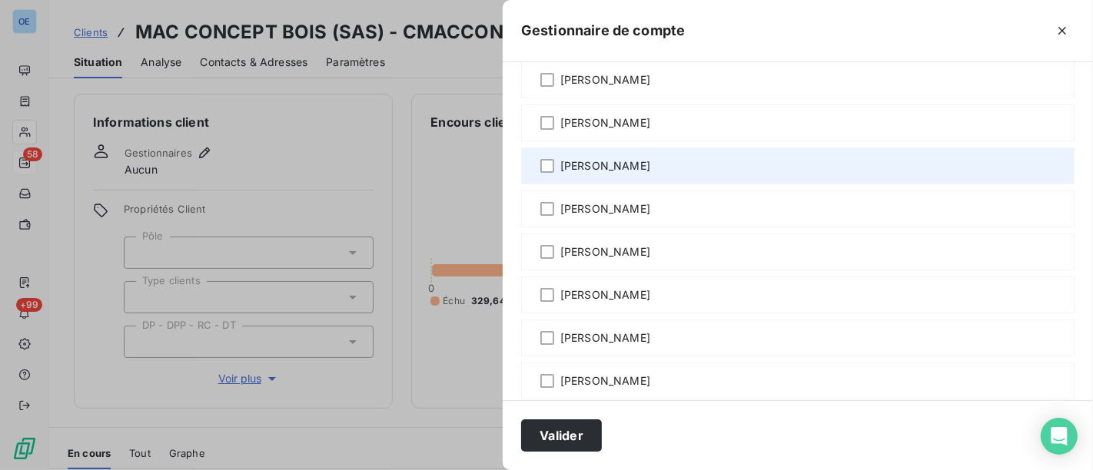
click at [593, 167] on span "Gautier MARTIN" at bounding box center [605, 165] width 90 height 15
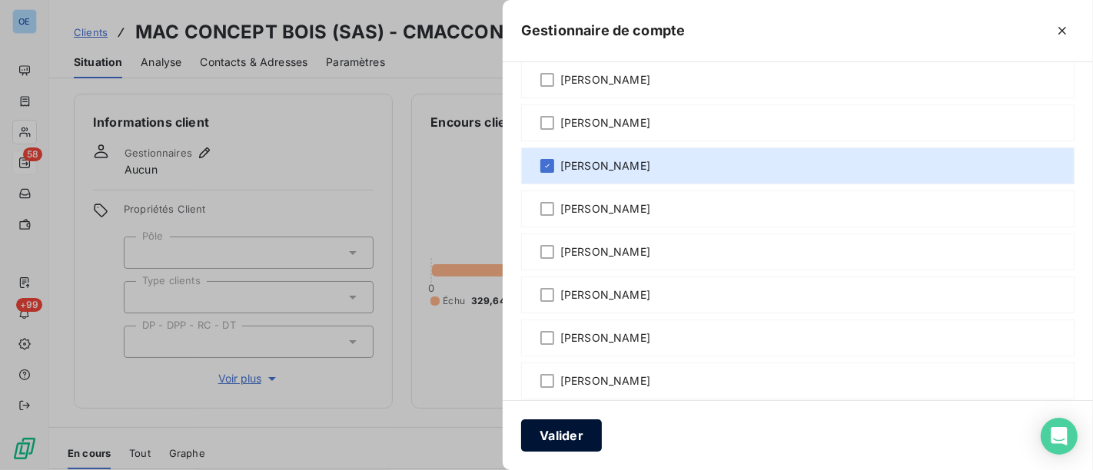
click at [577, 441] on button "Valider" at bounding box center [561, 436] width 81 height 32
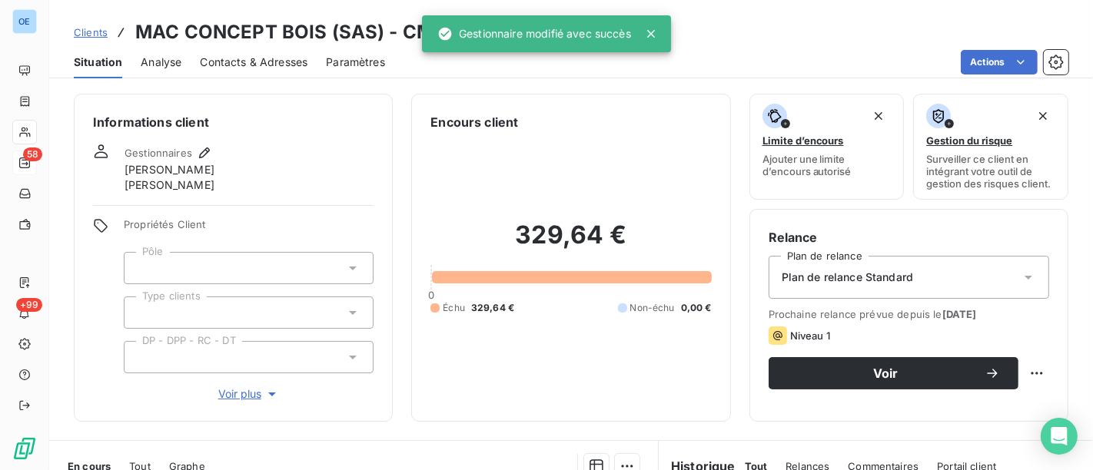
click at [349, 270] on icon at bounding box center [353, 269] width 8 height 4
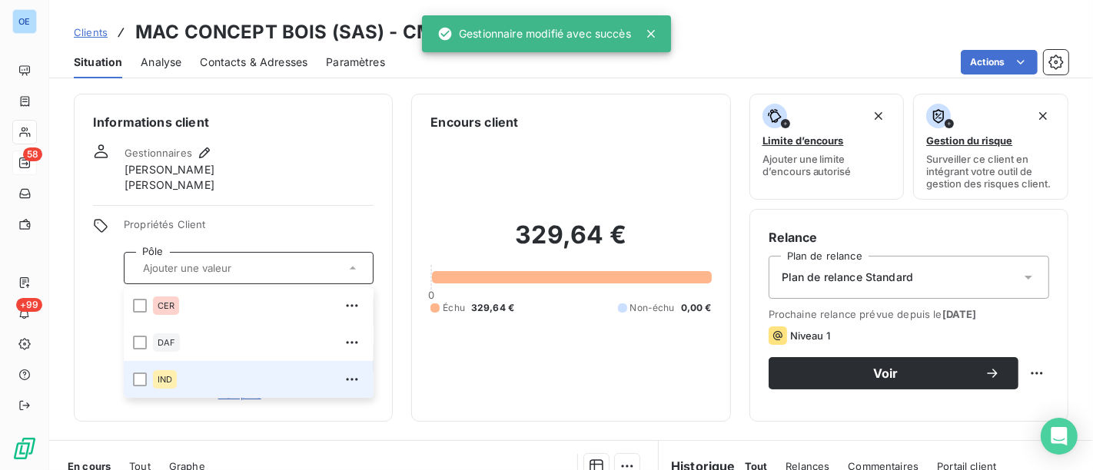
click at [228, 377] on div "IND" at bounding box center [258, 379] width 211 height 25
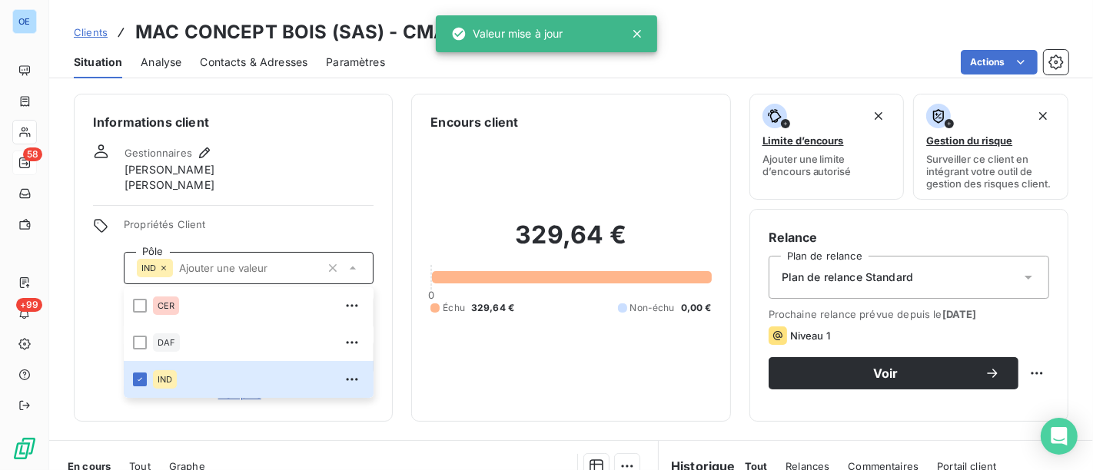
click at [302, 196] on div "Informations client Gestionnaires FABRICE GUILLERMIC Gautier MARTIN Propriétés …" at bounding box center [233, 258] width 319 height 328
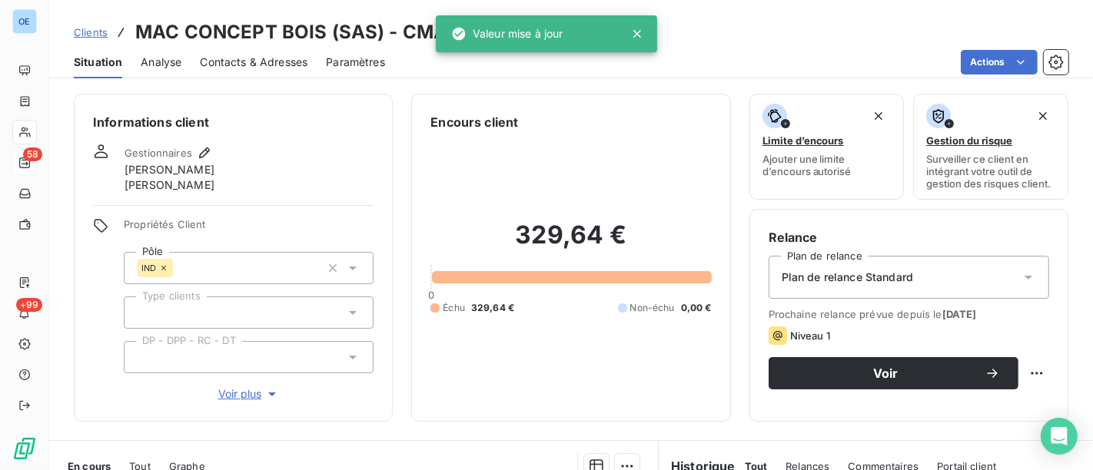
click at [352, 360] on icon at bounding box center [352, 357] width 15 height 15
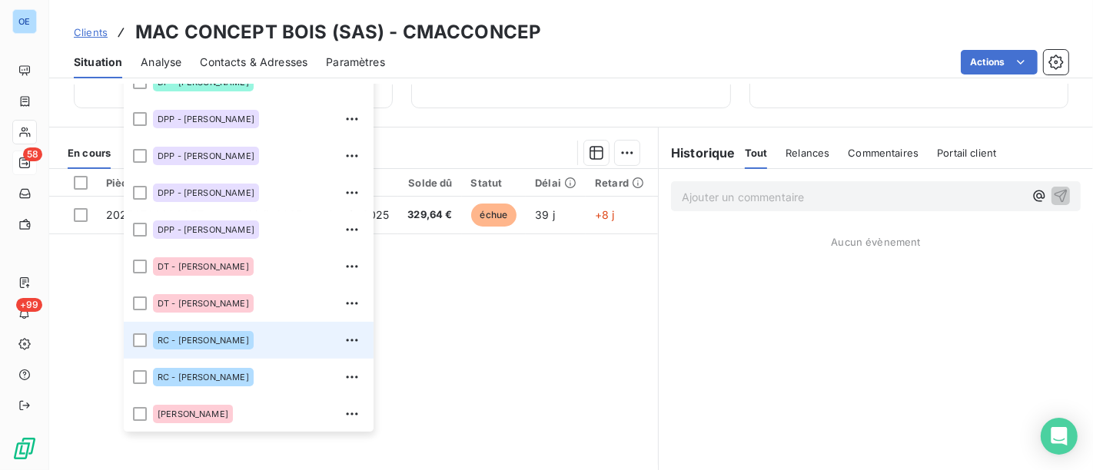
scroll to position [341, 0]
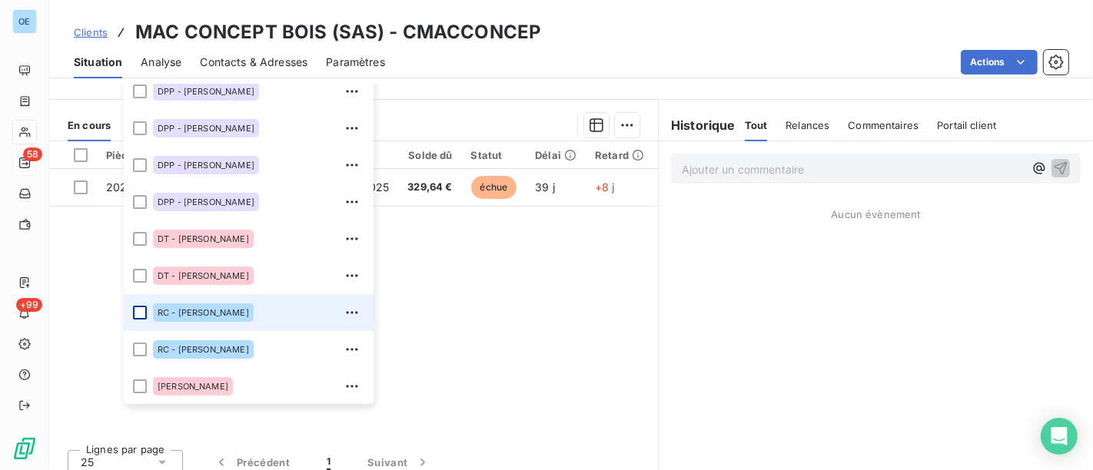
click at [139, 314] on div at bounding box center [140, 313] width 14 height 14
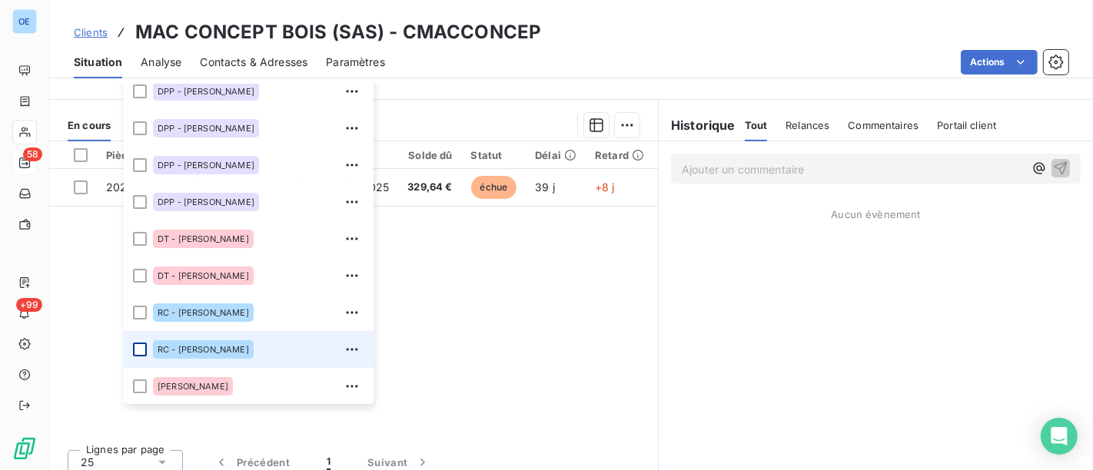
click at [139, 351] on div at bounding box center [140, 350] width 14 height 14
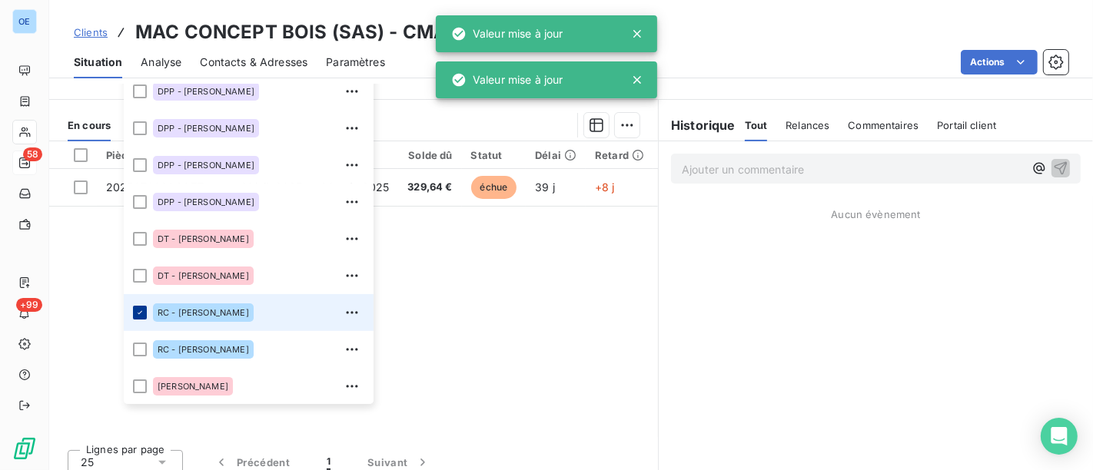
click at [145, 306] on div at bounding box center [140, 313] width 14 height 14
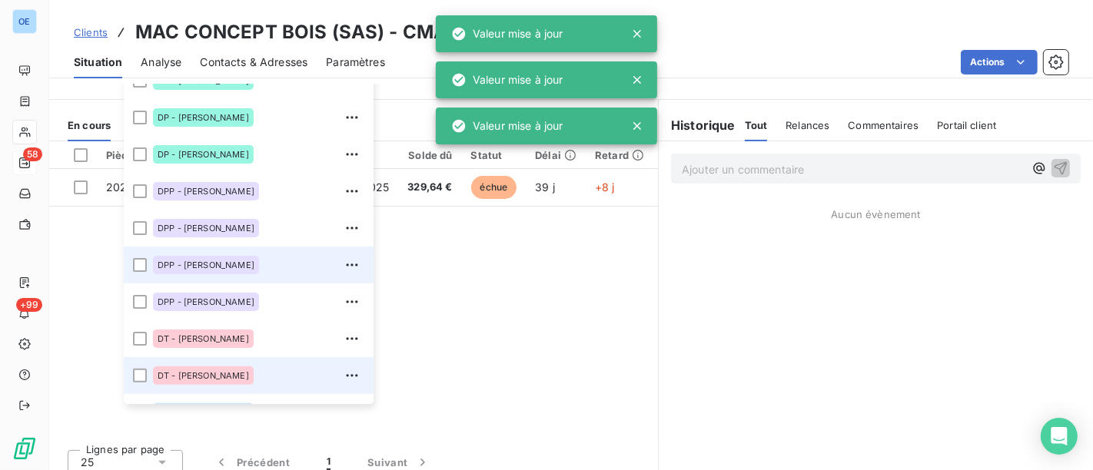
scroll to position [0, 0]
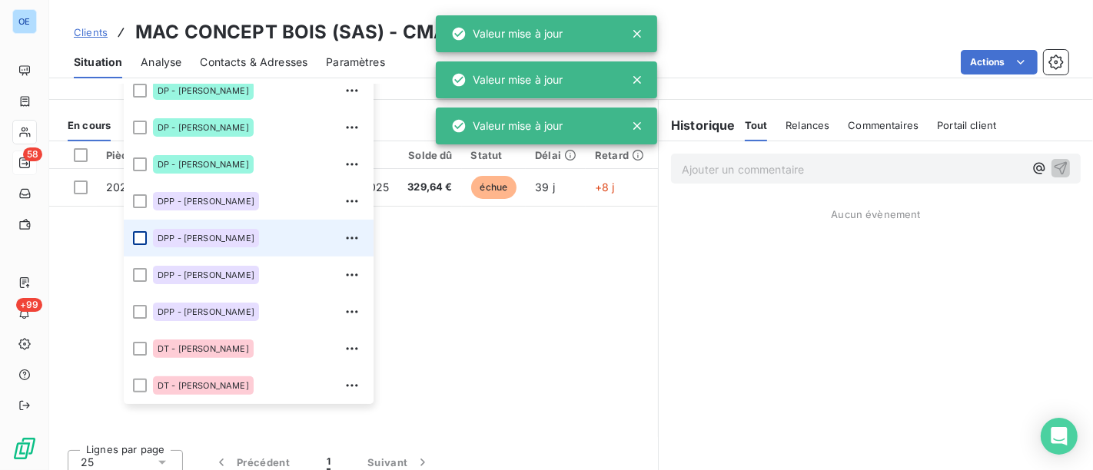
click at [141, 240] on div at bounding box center [140, 238] width 14 height 14
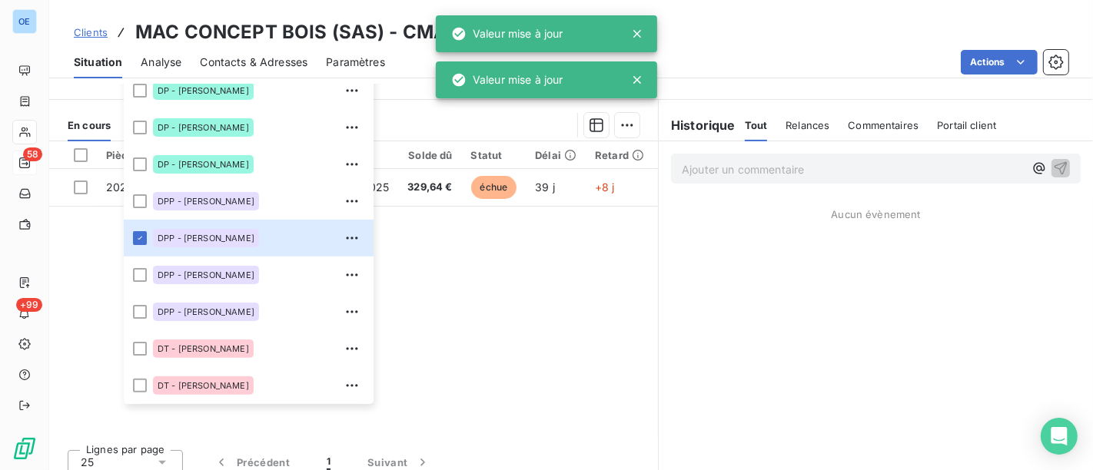
click at [105, 249] on div "Pièces comptables 1 Émise le Échue le Solde dû Statut Délai Retard n° d'affaire…" at bounding box center [353, 289] width 609 height 296
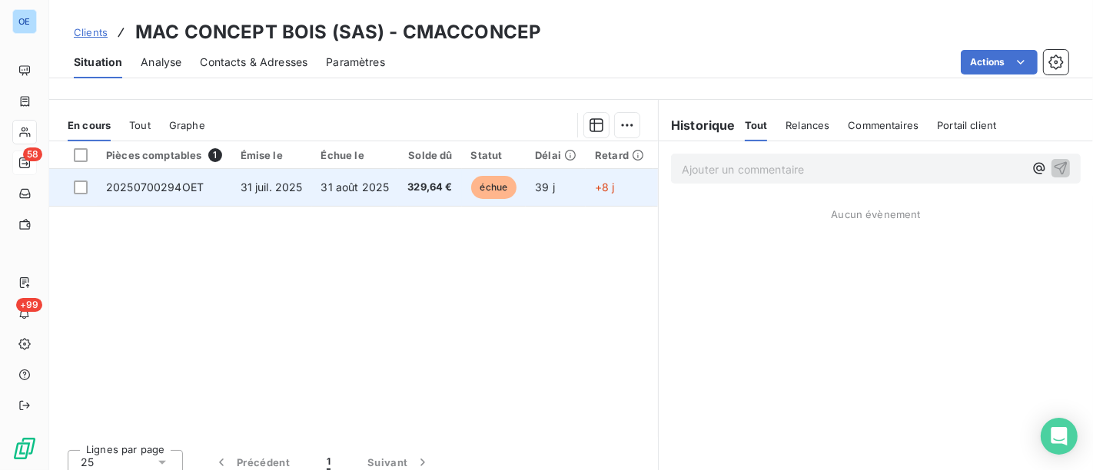
click at [217, 189] on td "20250700294OET" at bounding box center [164, 187] width 135 height 37
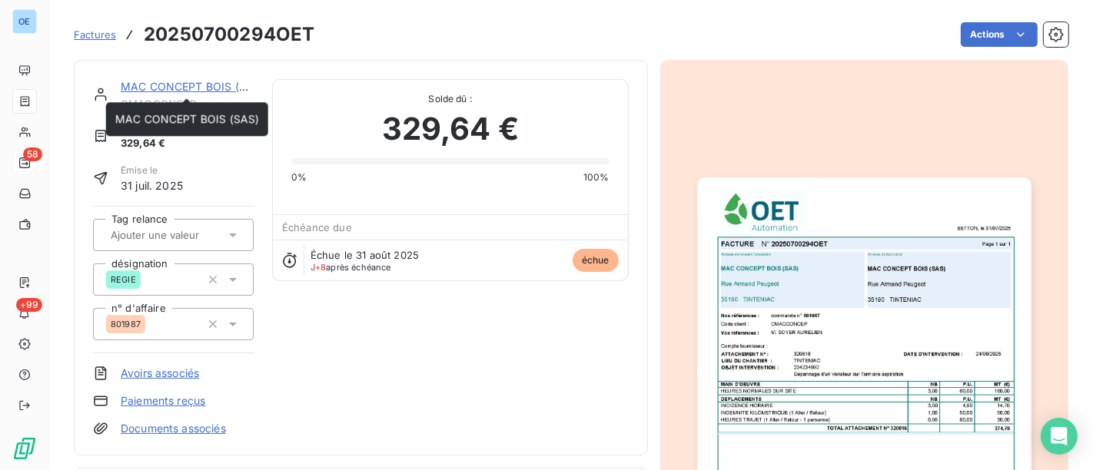
click at [191, 81] on link "MAC CONCEPT BOIS (SAS)" at bounding box center [193, 86] width 144 height 13
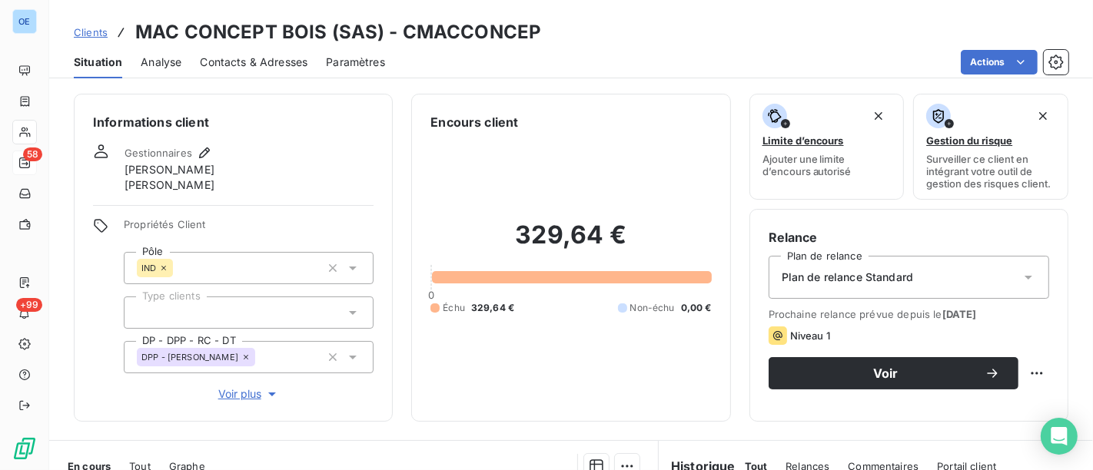
click at [271, 62] on span "Contacts & Adresses" at bounding box center [254, 62] width 108 height 15
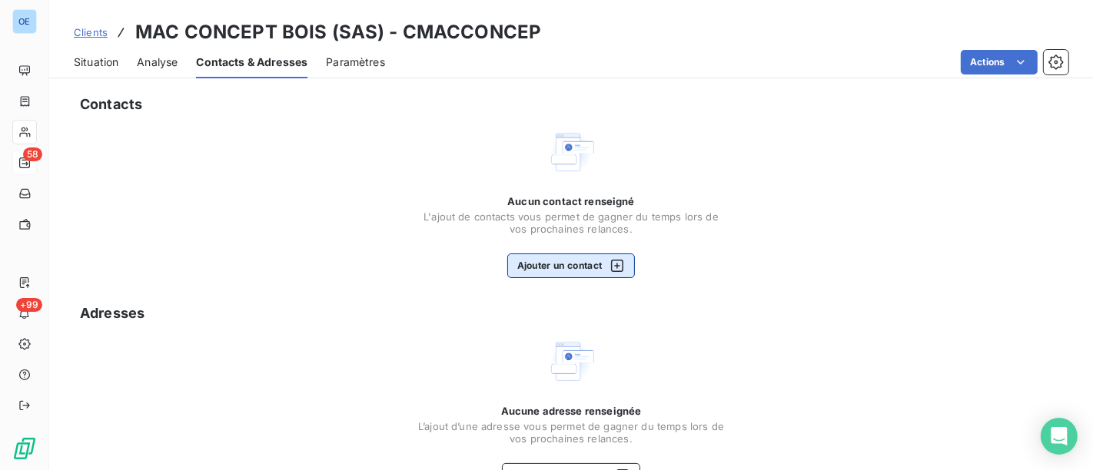
click at [570, 273] on button "Ajouter un contact" at bounding box center [571, 266] width 128 height 25
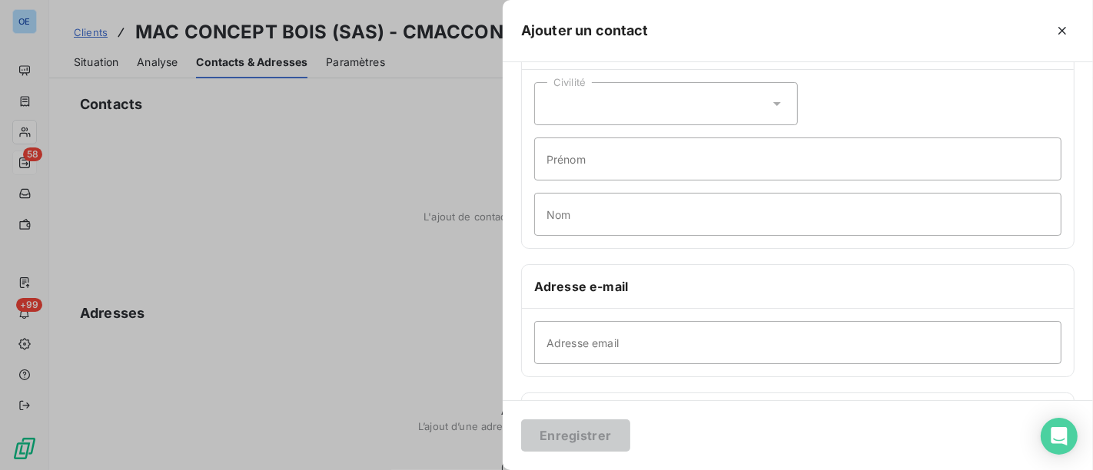
scroll to position [85, 0]
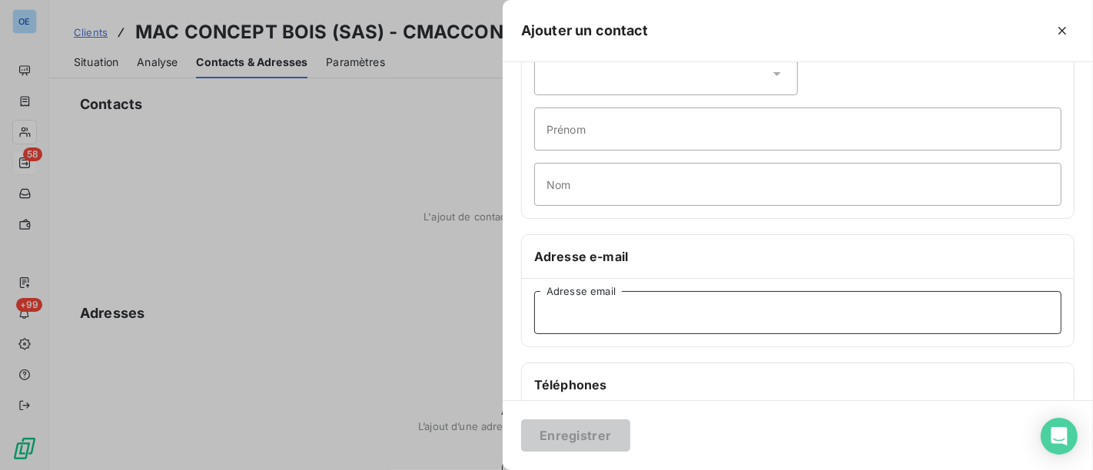
paste input "gestion@mac-conceptbois.fr"
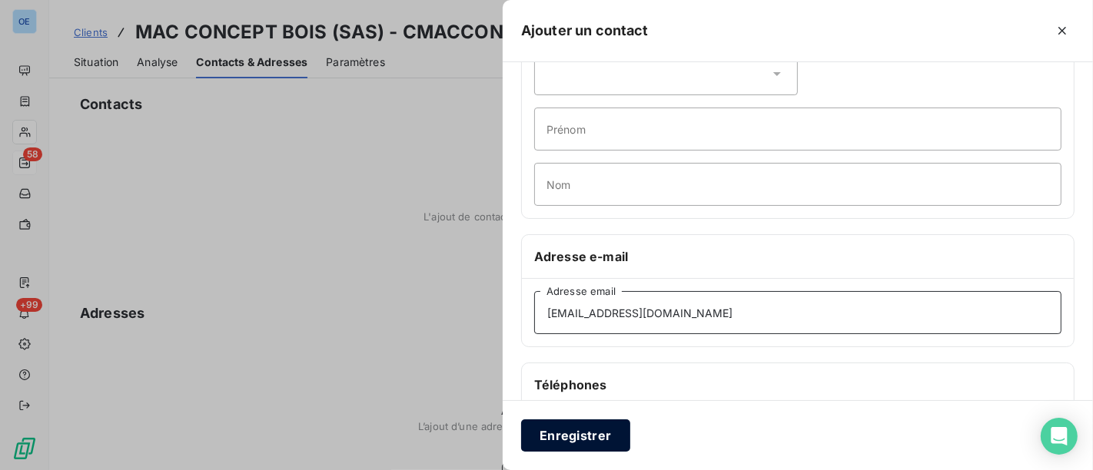
type input "gestion@mac-conceptbois.fr"
click at [585, 431] on button "Enregistrer" at bounding box center [575, 436] width 109 height 32
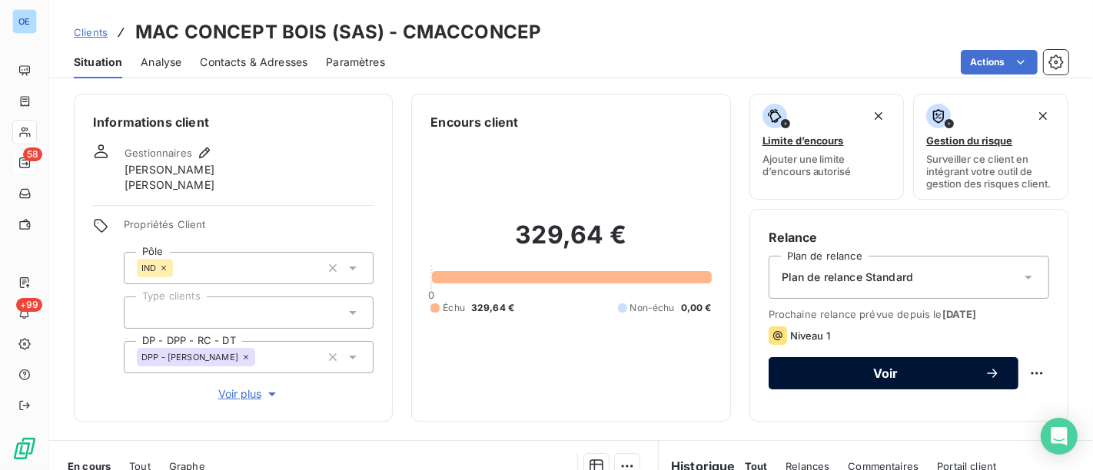
click at [892, 374] on span "Voir" at bounding box center [886, 373] width 198 height 12
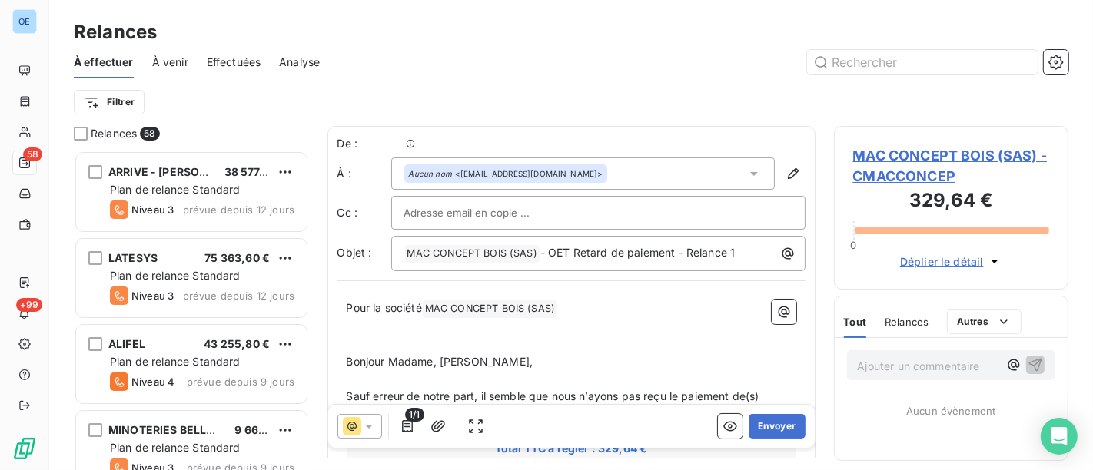
scroll to position [306, 221]
click at [773, 426] on button "Envoyer" at bounding box center [777, 426] width 56 height 25
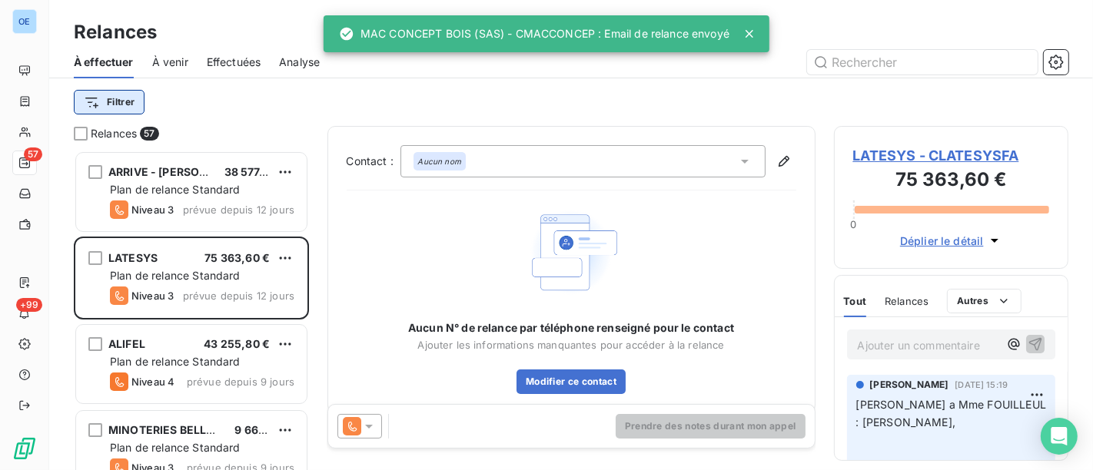
click at [118, 102] on html "OE 57 +99 Relances À effectuer À venir Effectuées Analyse Filtrer Relances 57 A…" at bounding box center [546, 235] width 1093 height 470
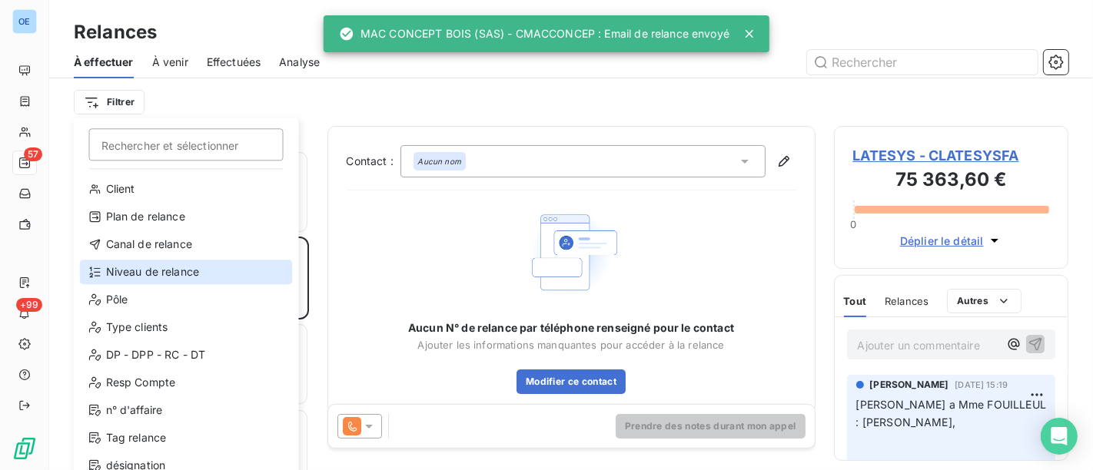
click at [198, 272] on div "Niveau de relance" at bounding box center [186, 272] width 213 height 25
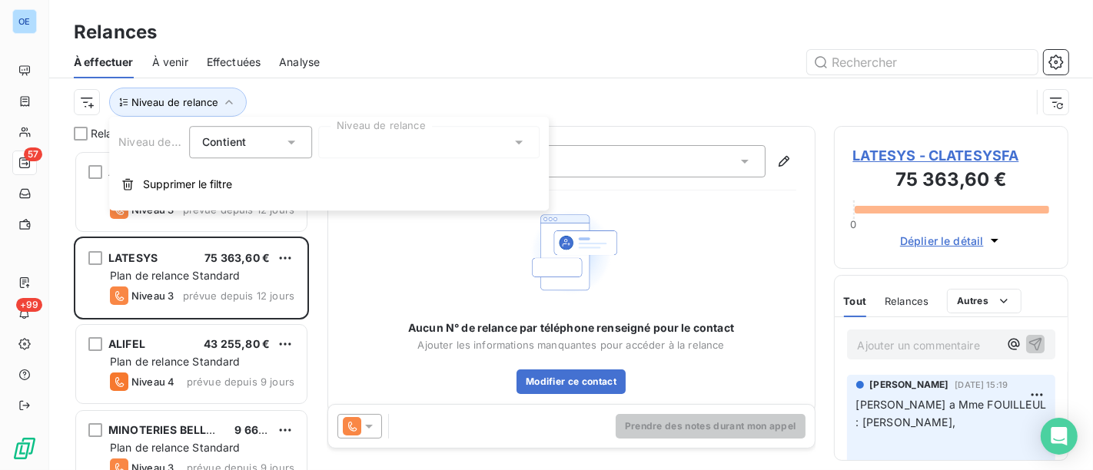
click at [517, 141] on icon at bounding box center [519, 143] width 8 height 4
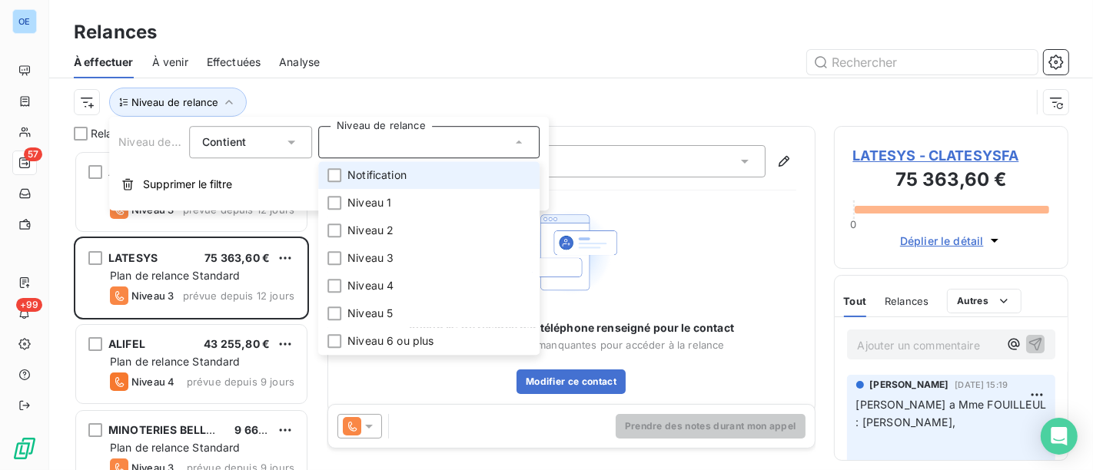
click at [434, 171] on li "Notification" at bounding box center [428, 175] width 221 height 28
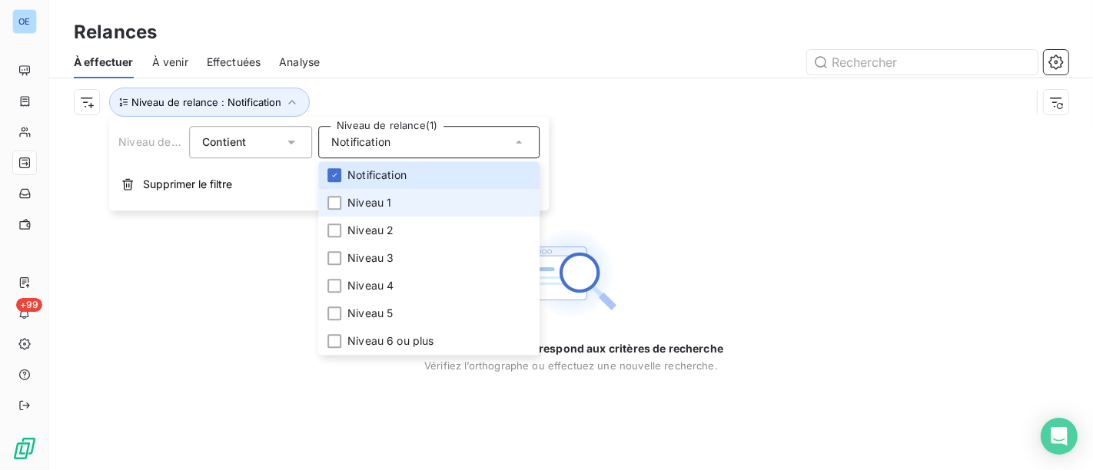
click at [411, 195] on li "Niveau 1" at bounding box center [428, 203] width 221 height 28
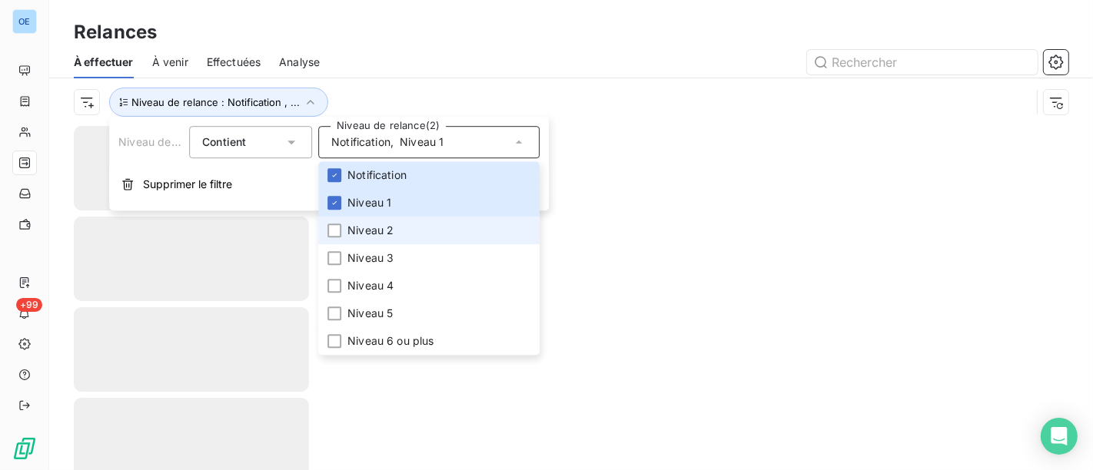
click at [404, 221] on li "Niveau 2" at bounding box center [428, 231] width 221 height 28
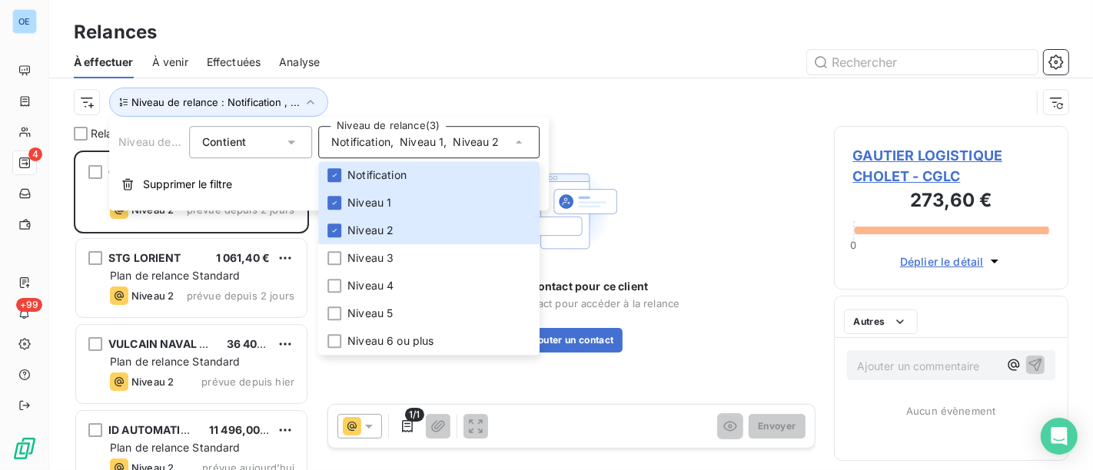
scroll to position [308, 221]
click at [484, 40] on div "Relances" at bounding box center [571, 32] width 1044 height 28
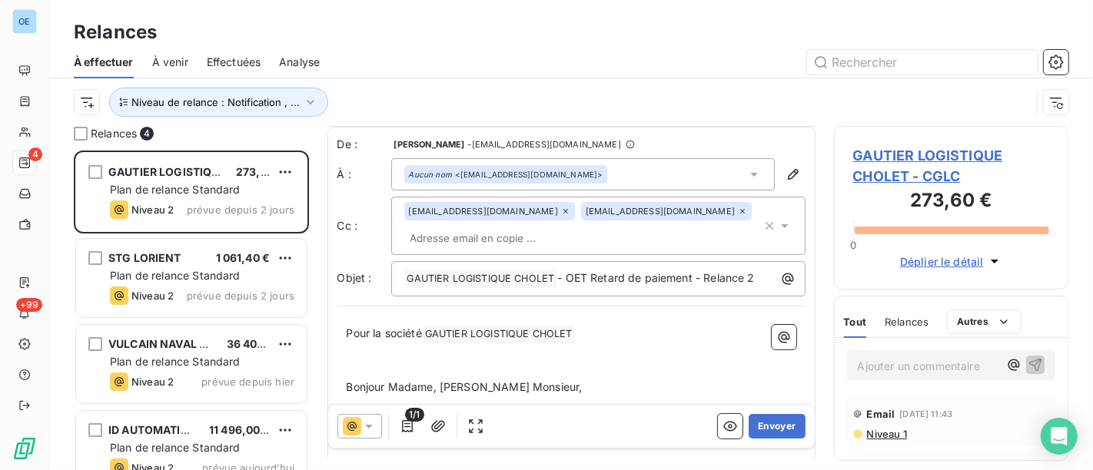
scroll to position [86, 0]
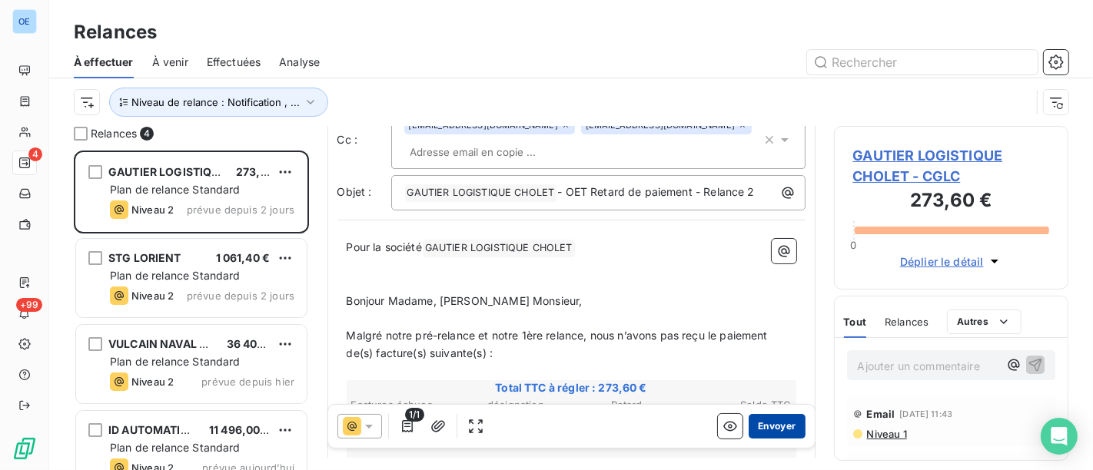
click at [773, 432] on button "Envoyer" at bounding box center [777, 426] width 56 height 25
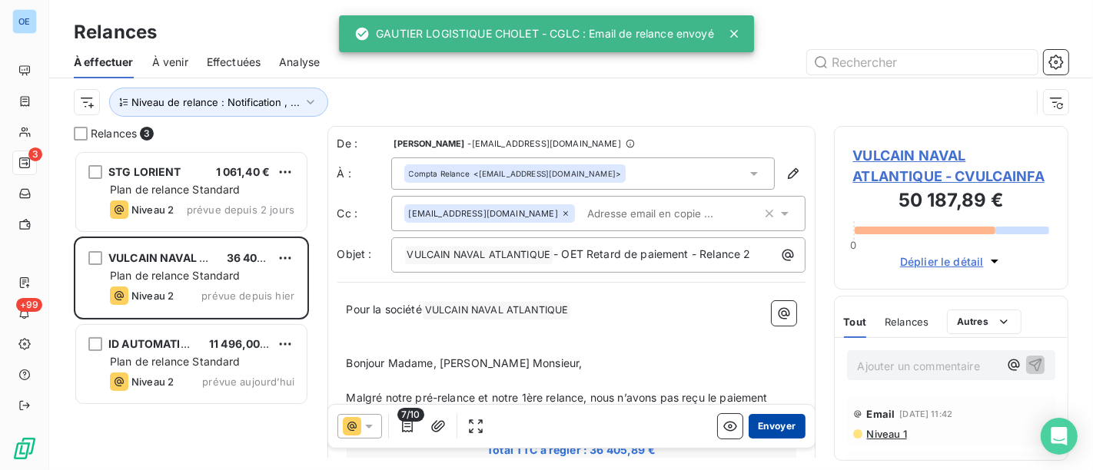
click at [773, 423] on button "Envoyer" at bounding box center [777, 426] width 56 height 25
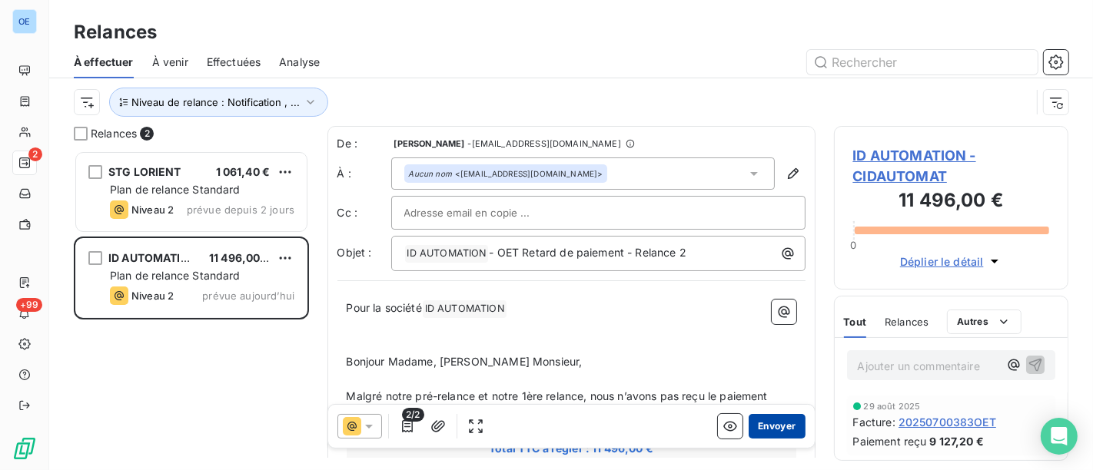
click at [779, 425] on button "Envoyer" at bounding box center [777, 426] width 56 height 25
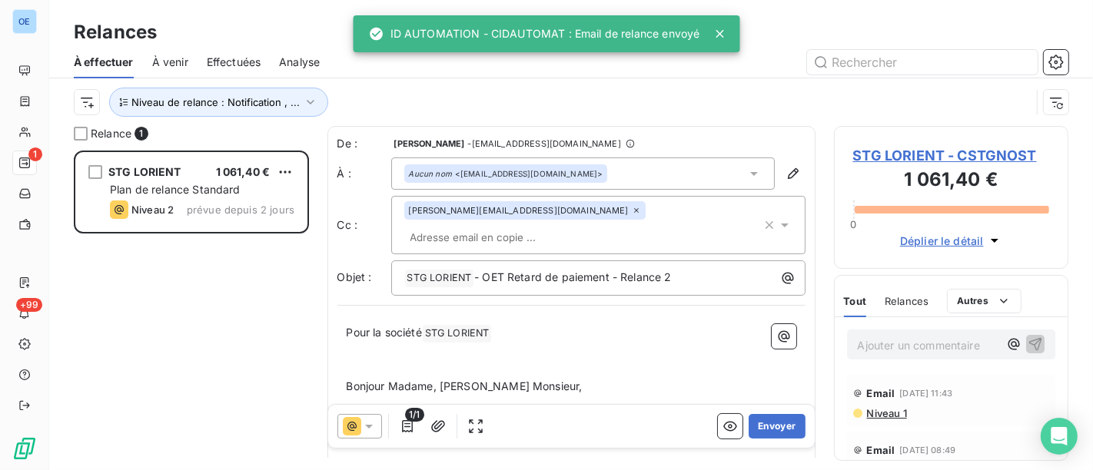
click at [775, 424] on button "Envoyer" at bounding box center [777, 426] width 56 height 25
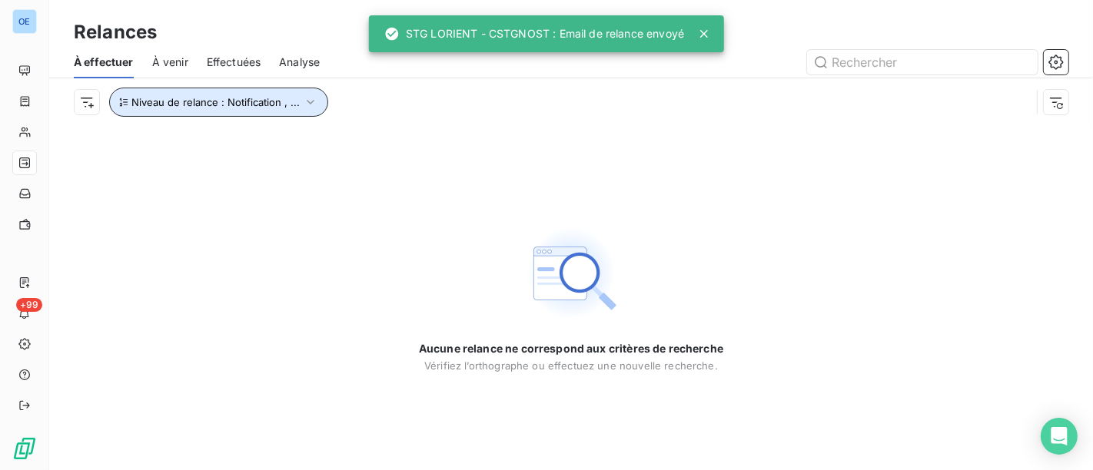
click at [298, 101] on button "Niveau de relance : Notification , ..." at bounding box center [218, 102] width 219 height 29
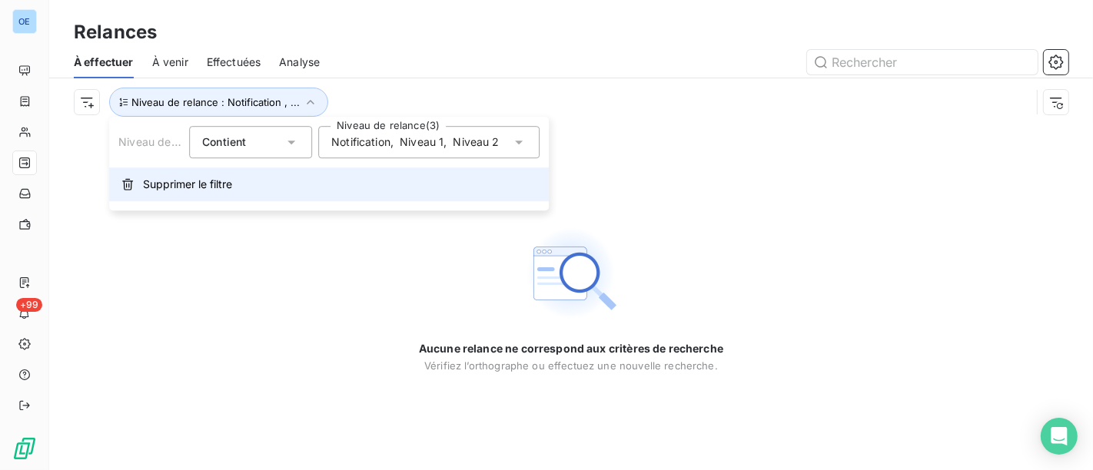
click at [179, 175] on button "Supprimer le filtre" at bounding box center [329, 185] width 440 height 34
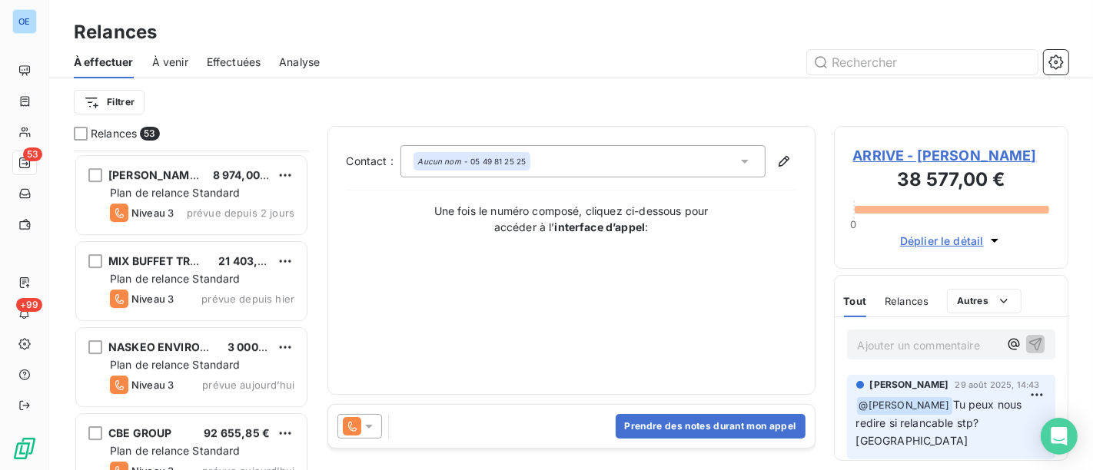
scroll to position [4244, 0]
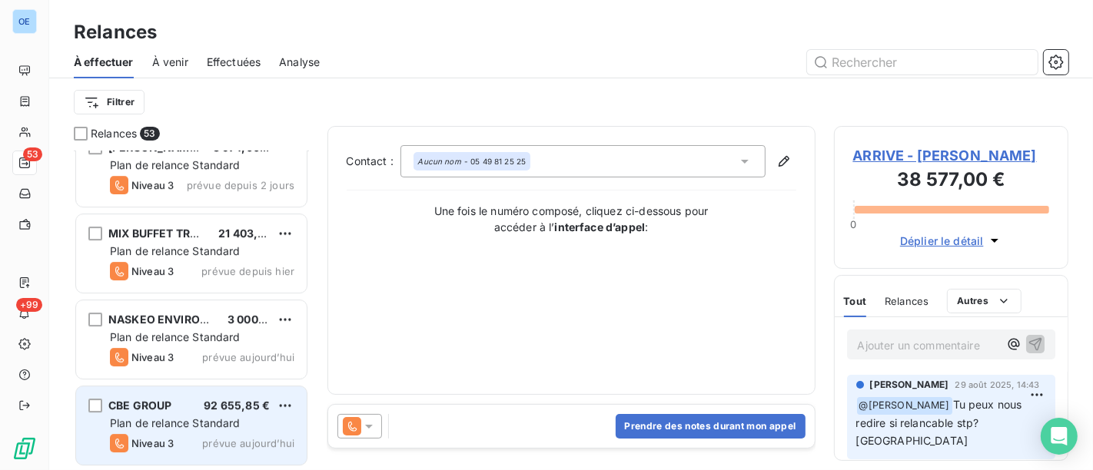
click at [271, 425] on div "Plan de relance Standard" at bounding box center [202, 423] width 185 height 15
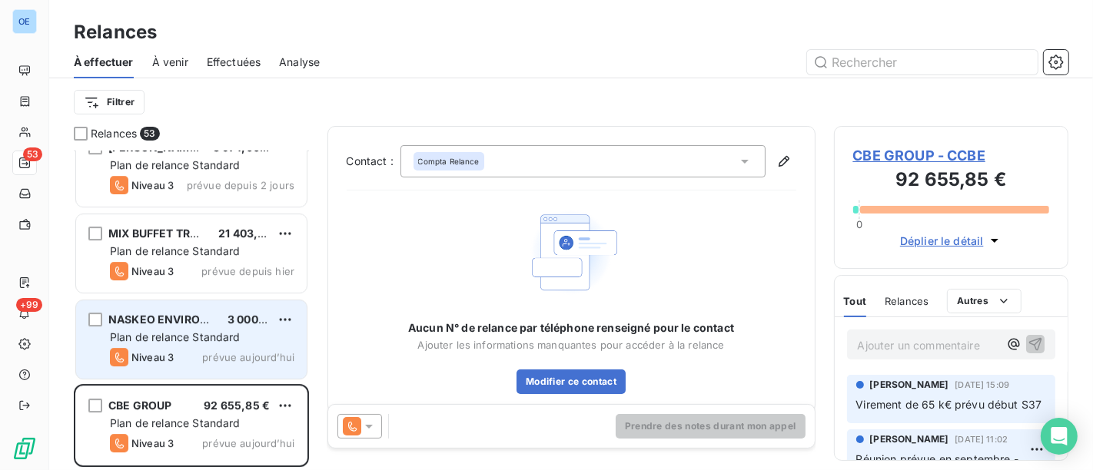
click at [260, 324] on span "3 000,00 €" at bounding box center [257, 319] width 59 height 13
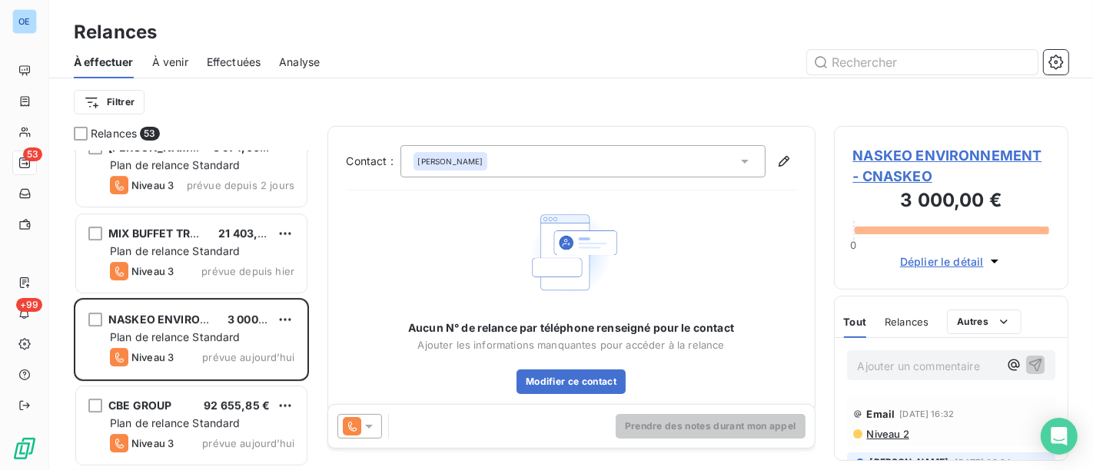
click at [372, 424] on icon at bounding box center [368, 426] width 15 height 15
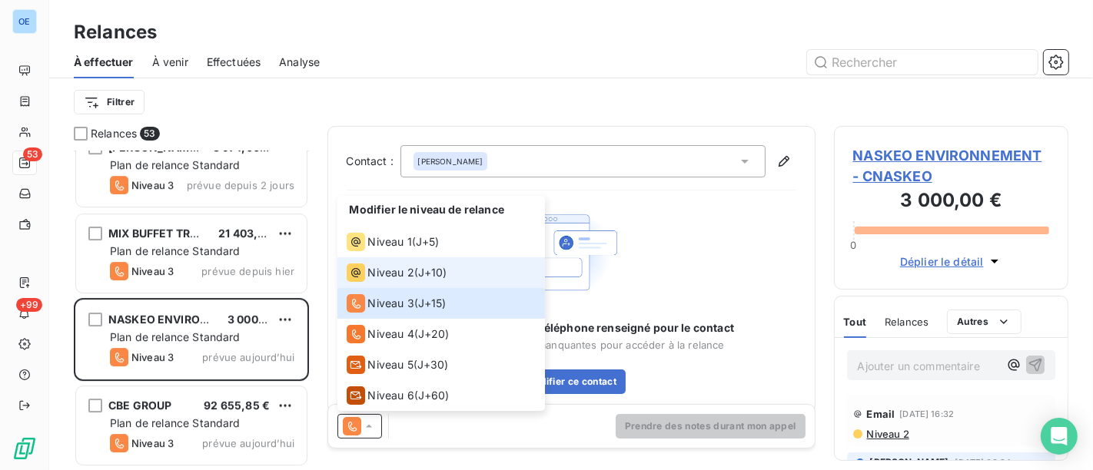
click at [389, 277] on span "Niveau 2" at bounding box center [391, 272] width 46 height 15
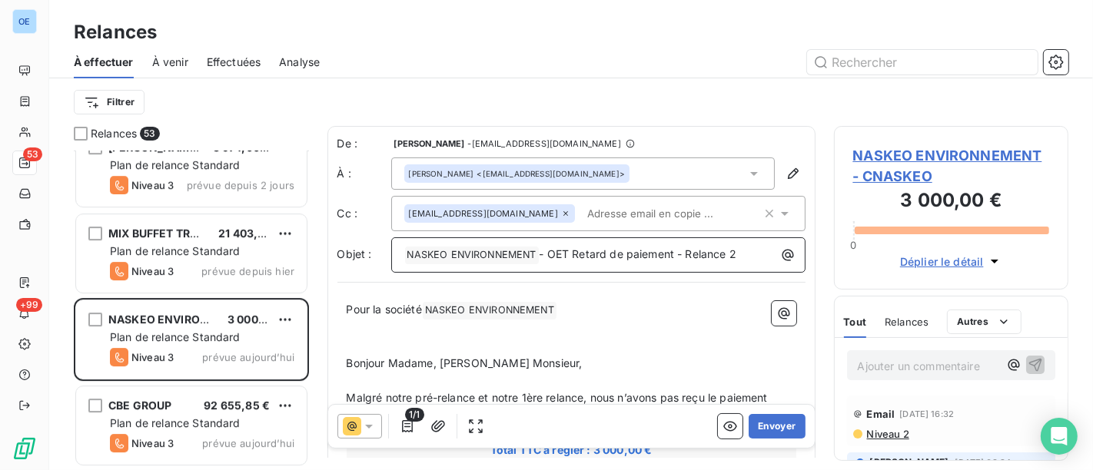
click at [736, 254] on span "- OET Retard de paiement - Relance 2" at bounding box center [638, 254] width 197 height 13
click at [769, 427] on button "Envoyer" at bounding box center [777, 426] width 56 height 25
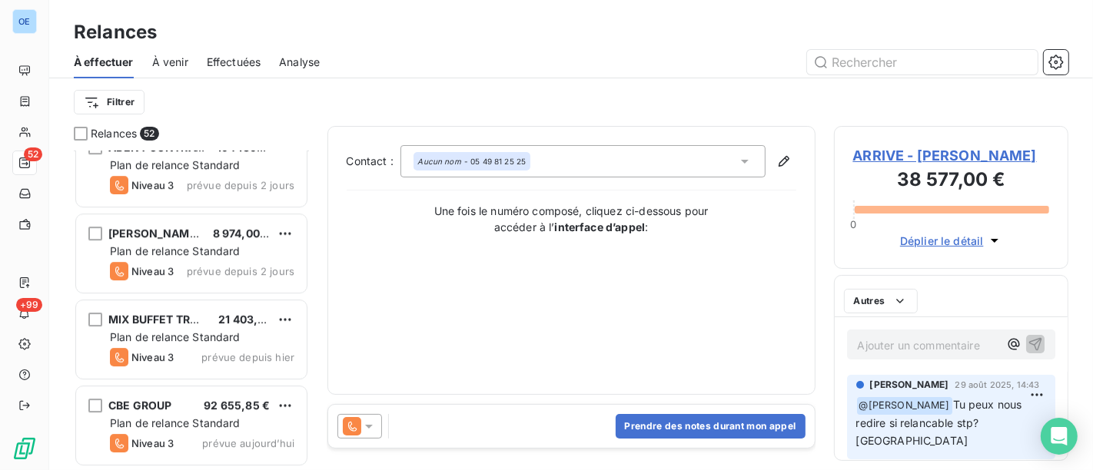
scroll to position [4157, 0]
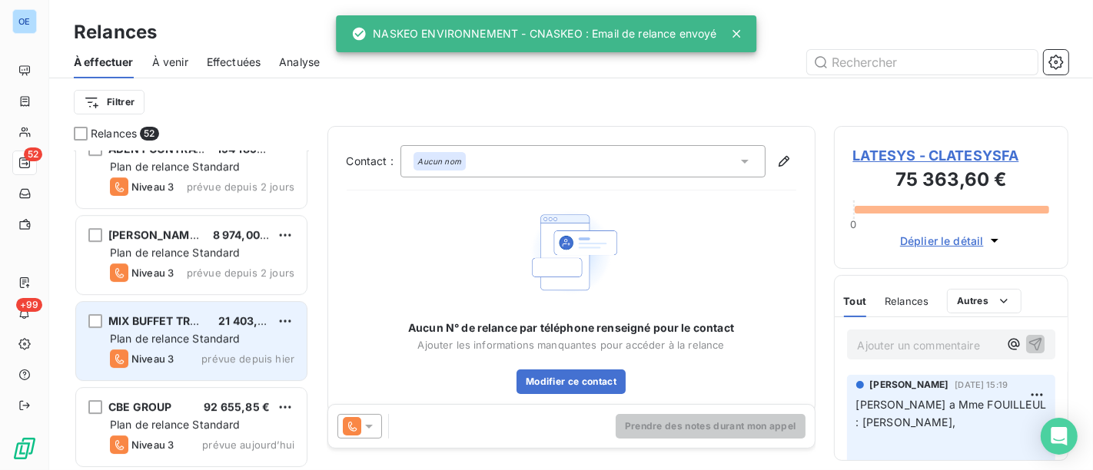
click at [241, 347] on div "MIX BUFFET TRAITEUR 21 403,20 € Plan de relance Standard Niveau 3 prévue depuis…" at bounding box center [191, 341] width 231 height 78
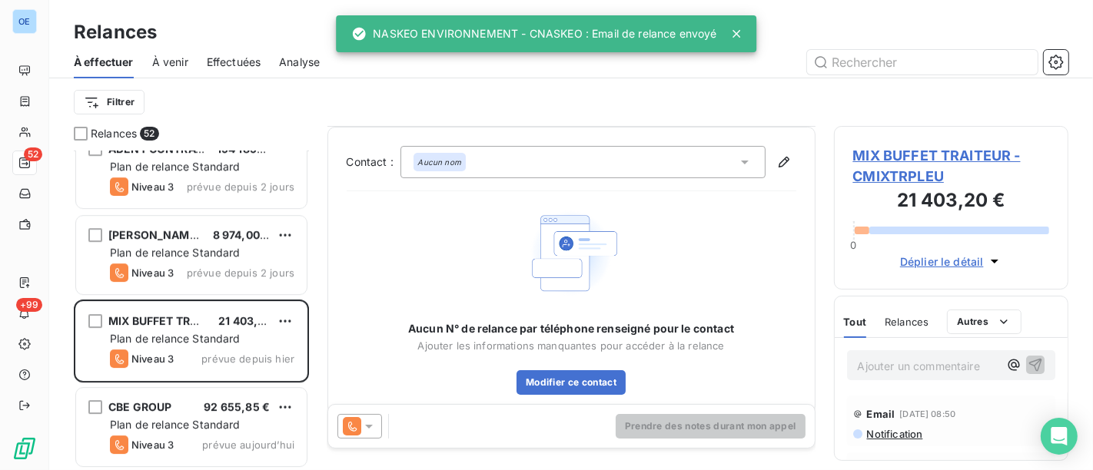
scroll to position [18, 0]
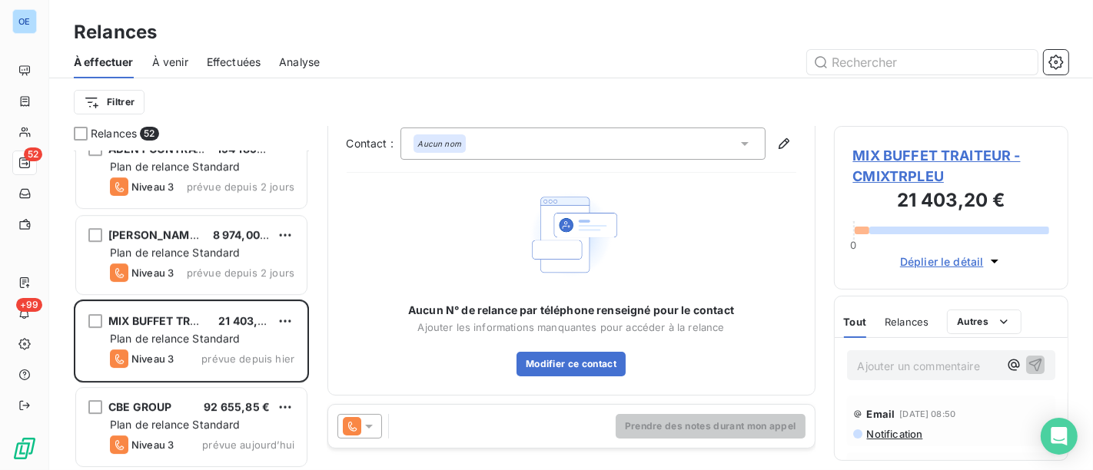
click at [377, 427] on div at bounding box center [359, 426] width 45 height 25
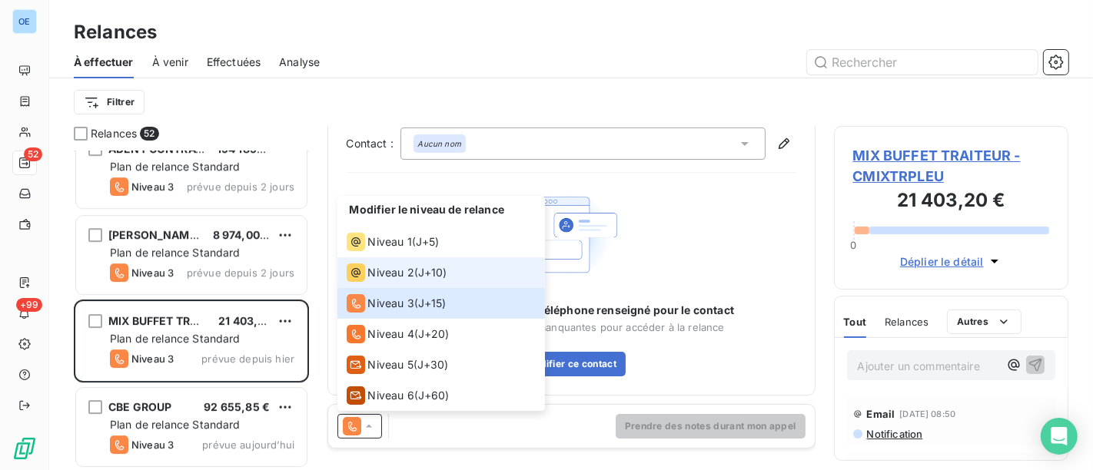
click at [391, 265] on span "Niveau 2" at bounding box center [391, 272] width 46 height 15
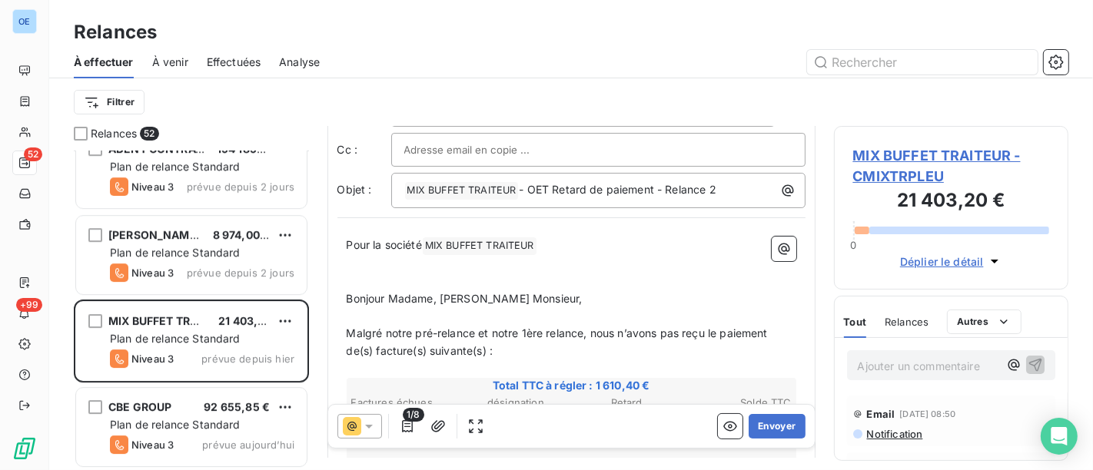
scroll to position [171, 0]
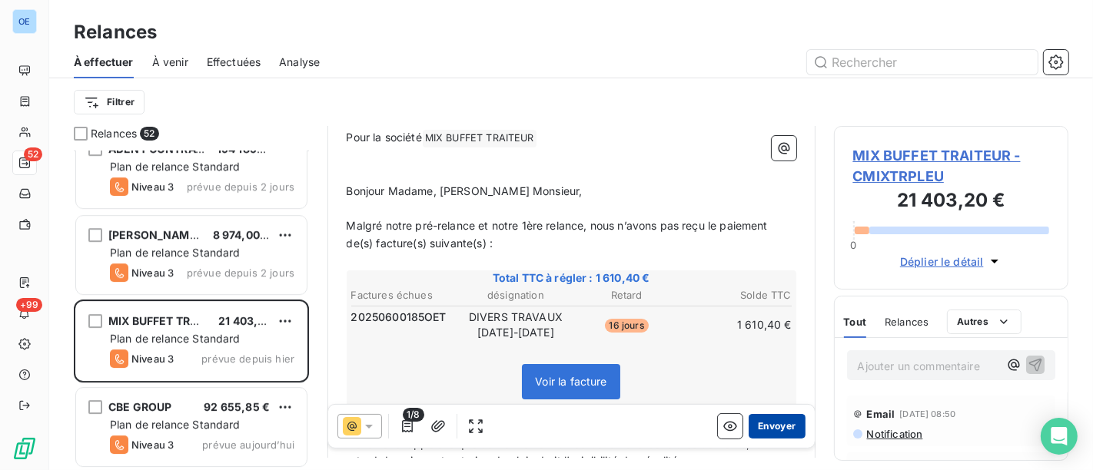
click at [772, 431] on button "Envoyer" at bounding box center [777, 426] width 56 height 25
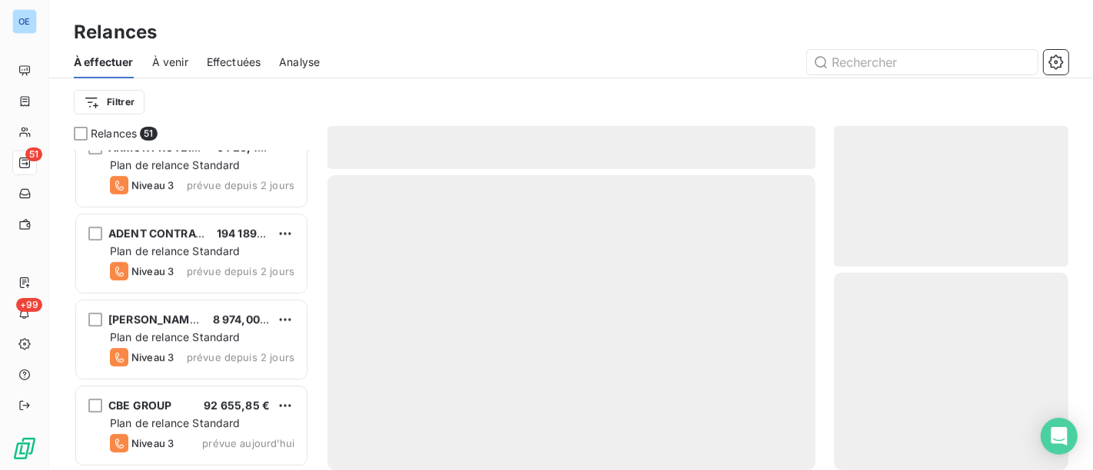
scroll to position [4071, 0]
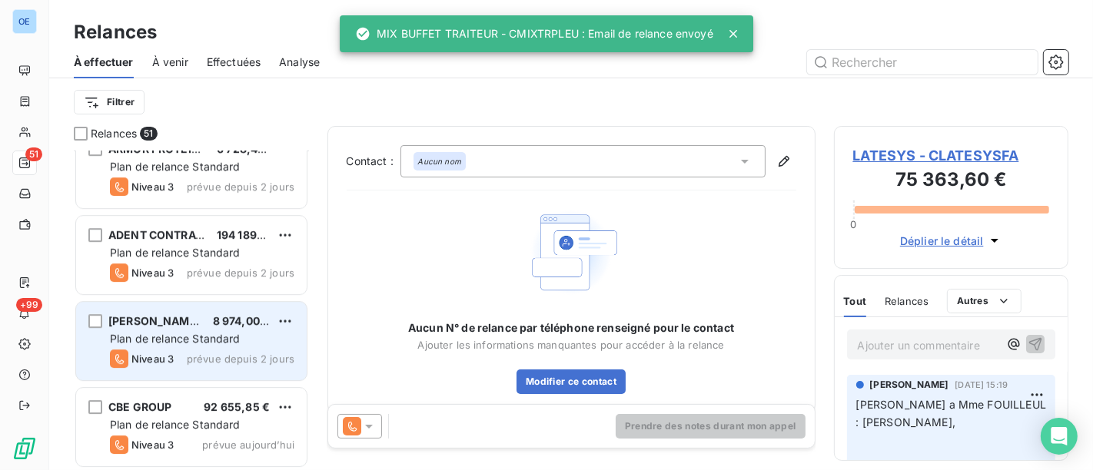
click at [260, 342] on div "Plan de relance Standard" at bounding box center [202, 338] width 185 height 15
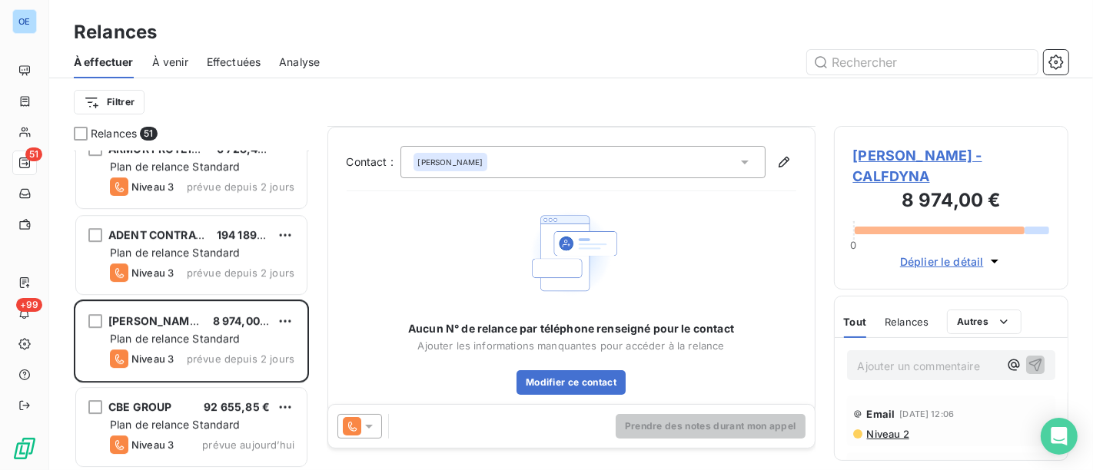
scroll to position [18, 0]
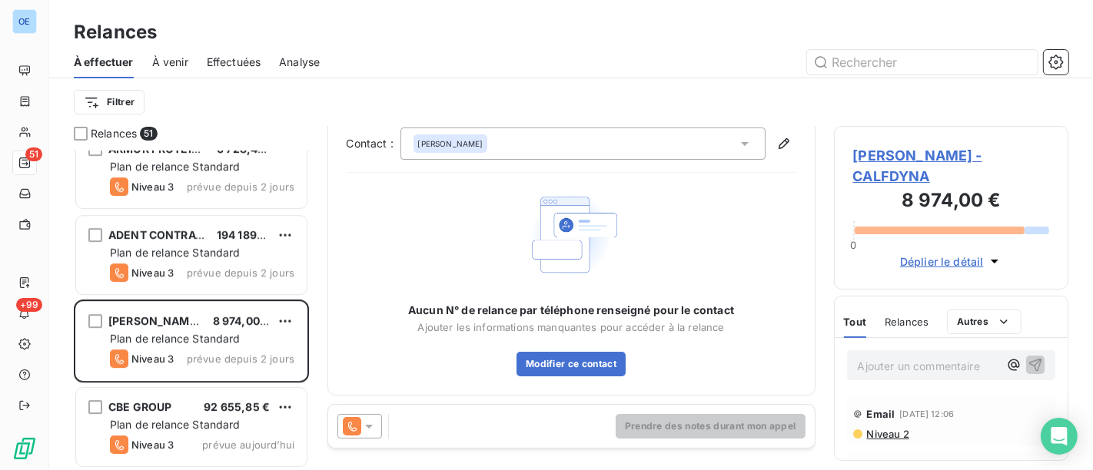
click at [373, 426] on icon at bounding box center [368, 426] width 15 height 15
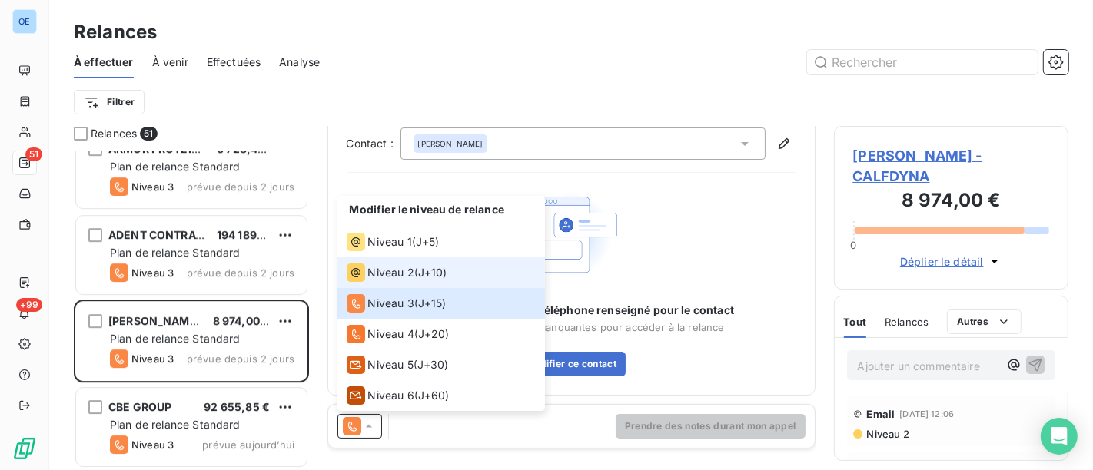
click at [395, 273] on span "Niveau 2" at bounding box center [391, 272] width 46 height 15
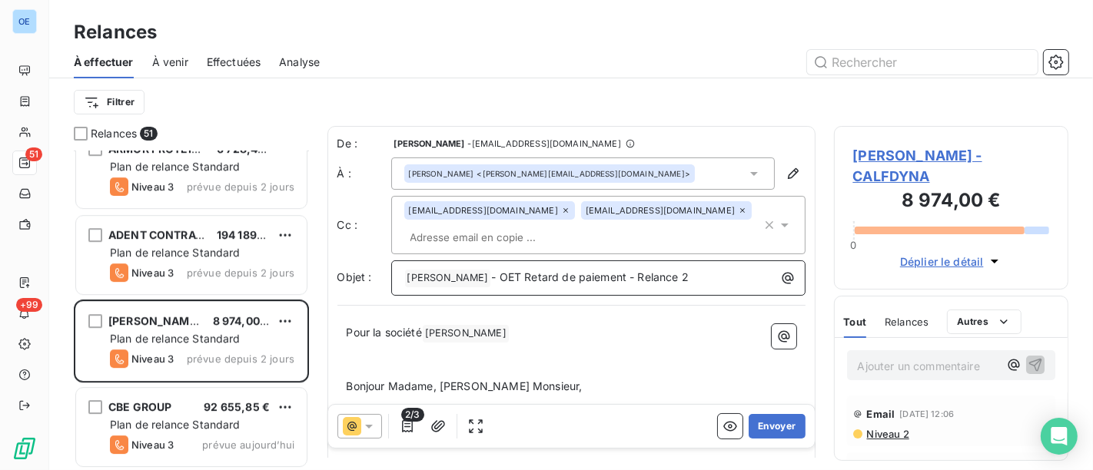
click at [726, 274] on p "﻿ ALF DYNACOME ﻿ - OET Retard de paiement - Relance 2" at bounding box center [602, 278] width 396 height 18
click at [773, 421] on button "Envoyer" at bounding box center [777, 426] width 56 height 25
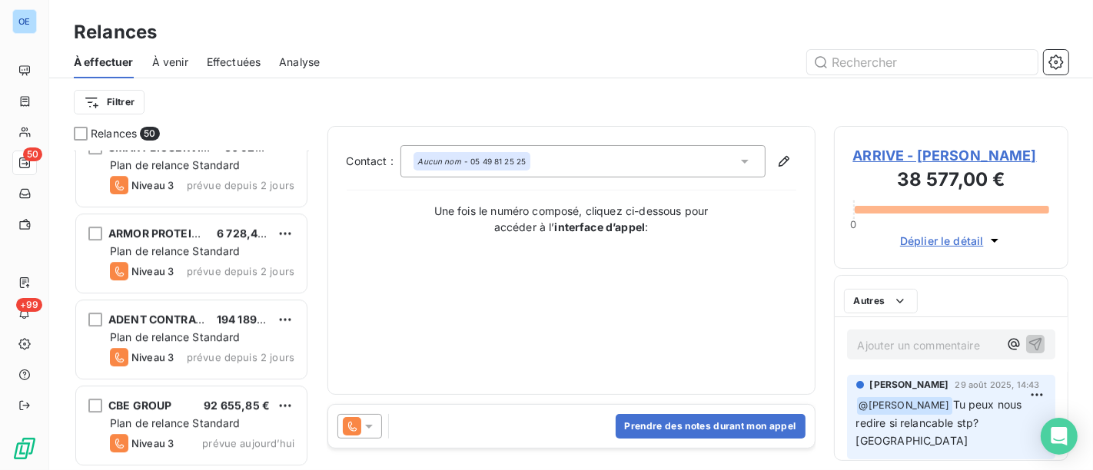
scroll to position [3985, 0]
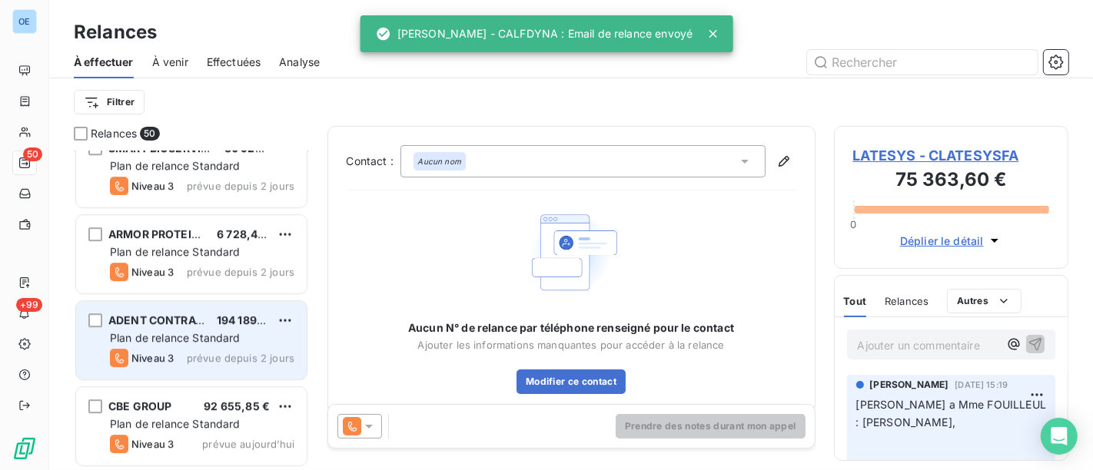
click at [271, 334] on div "Plan de relance Standard" at bounding box center [202, 338] width 185 height 15
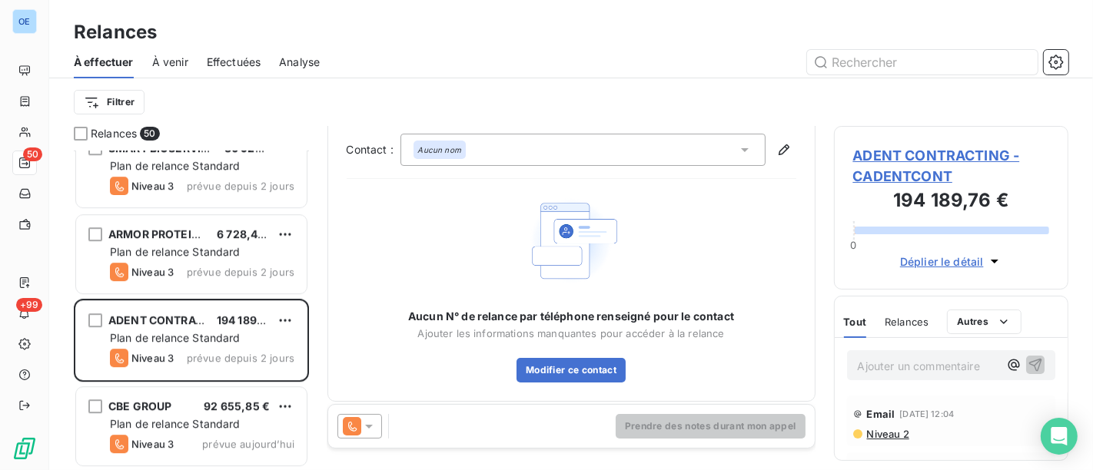
scroll to position [18, 0]
